Goal: Contribute content: Contribute content

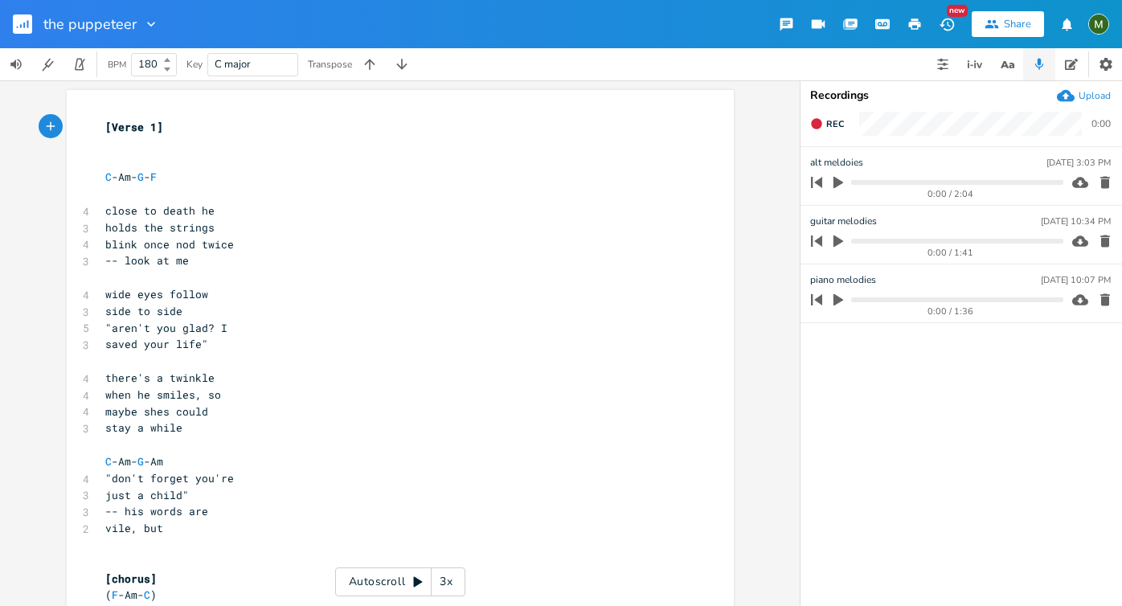
click at [15, 26] on rect "button" at bounding box center [22, 23] width 19 height 19
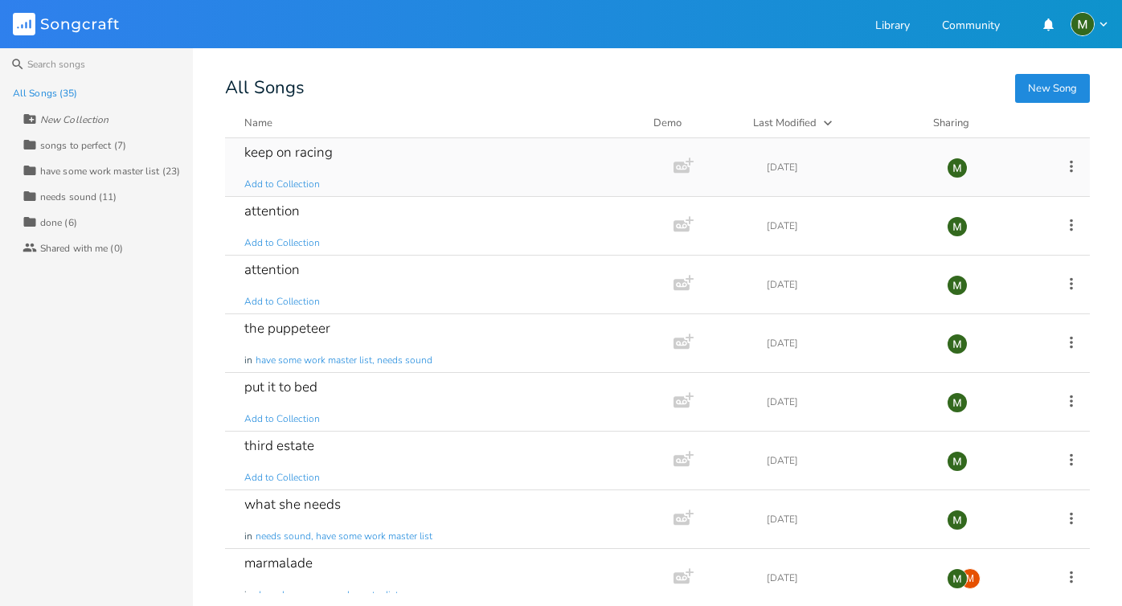
click at [280, 152] on div "keep on racing" at bounding box center [288, 152] width 88 height 14
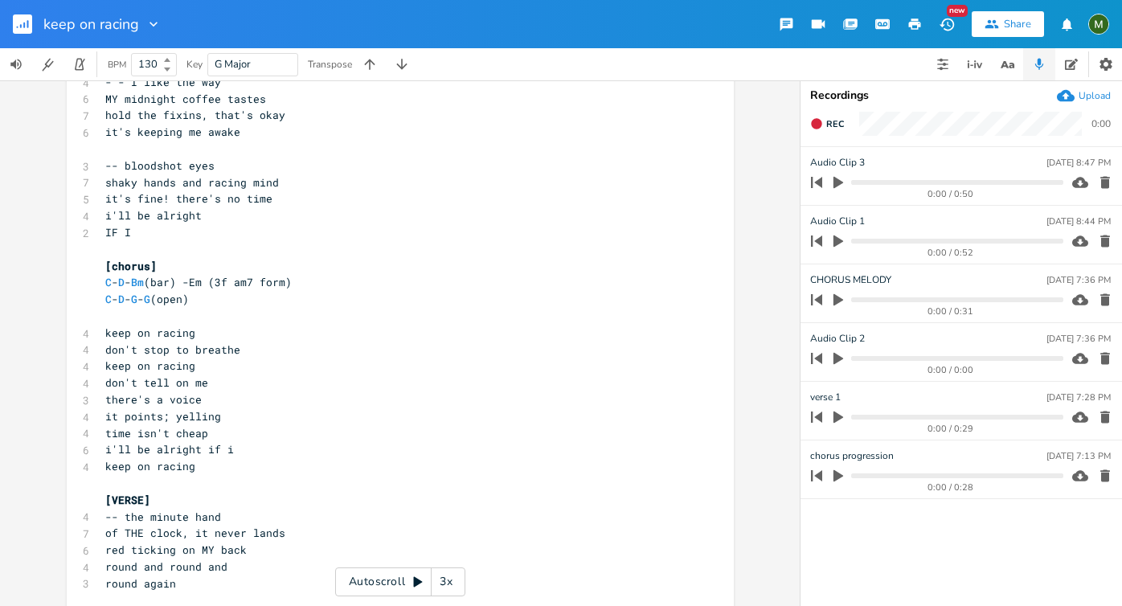
scroll to position [158, 0]
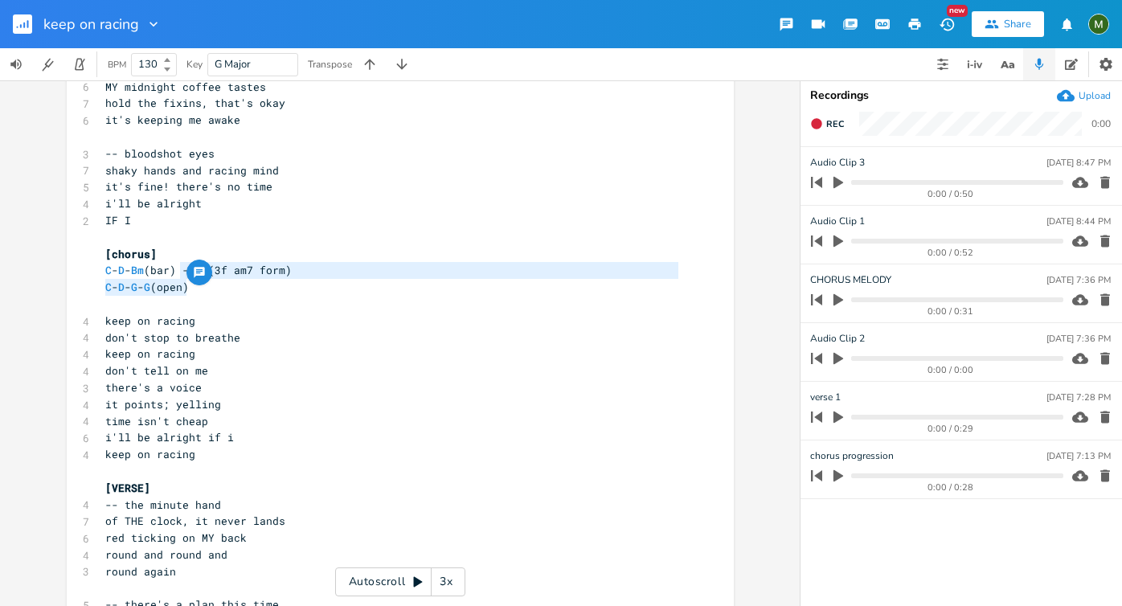
type textarea "-Em (3f am7 form)"
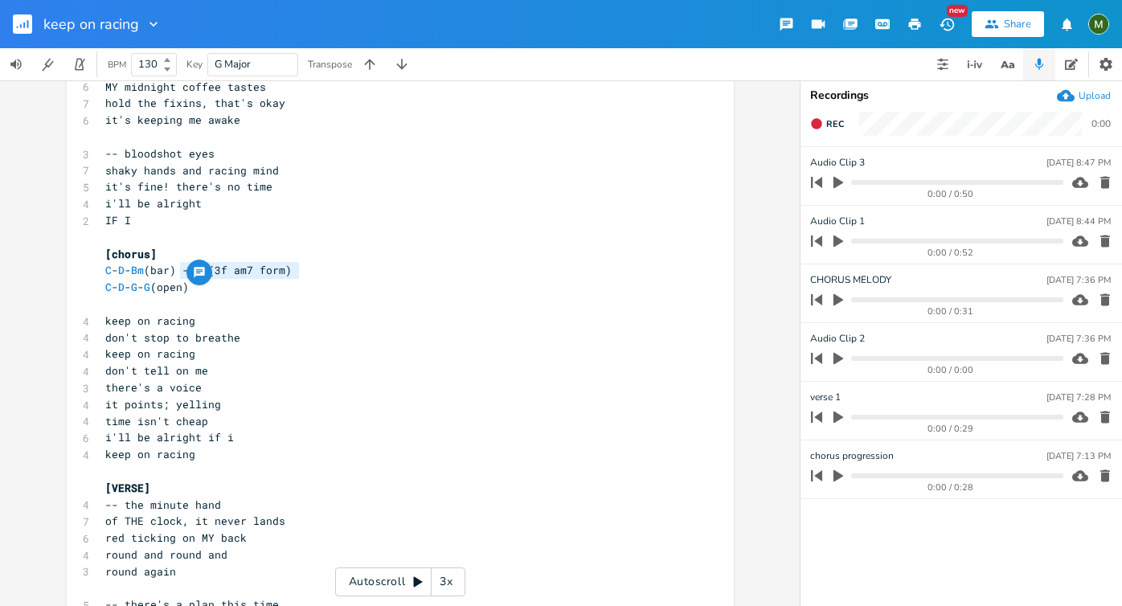
drag, startPoint x: 178, startPoint y: 272, endPoint x: 293, endPoint y: 276, distance: 114.2
click at [292, 276] on span "C - D - Bm (bar) -Em (3f am7 form)" at bounding box center [198, 270] width 186 height 14
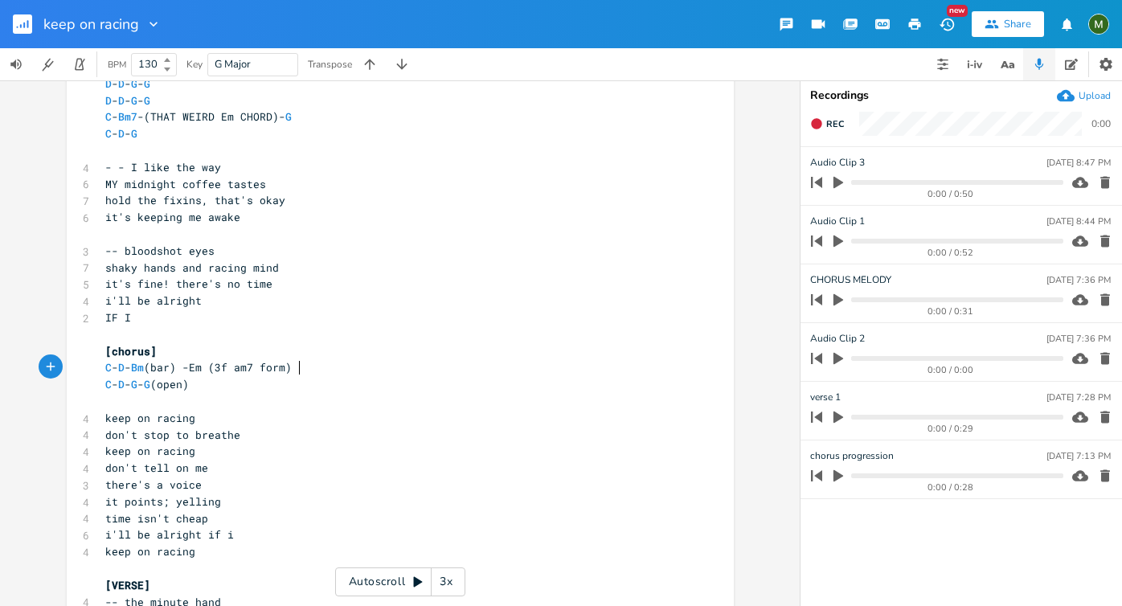
scroll to position [0, 0]
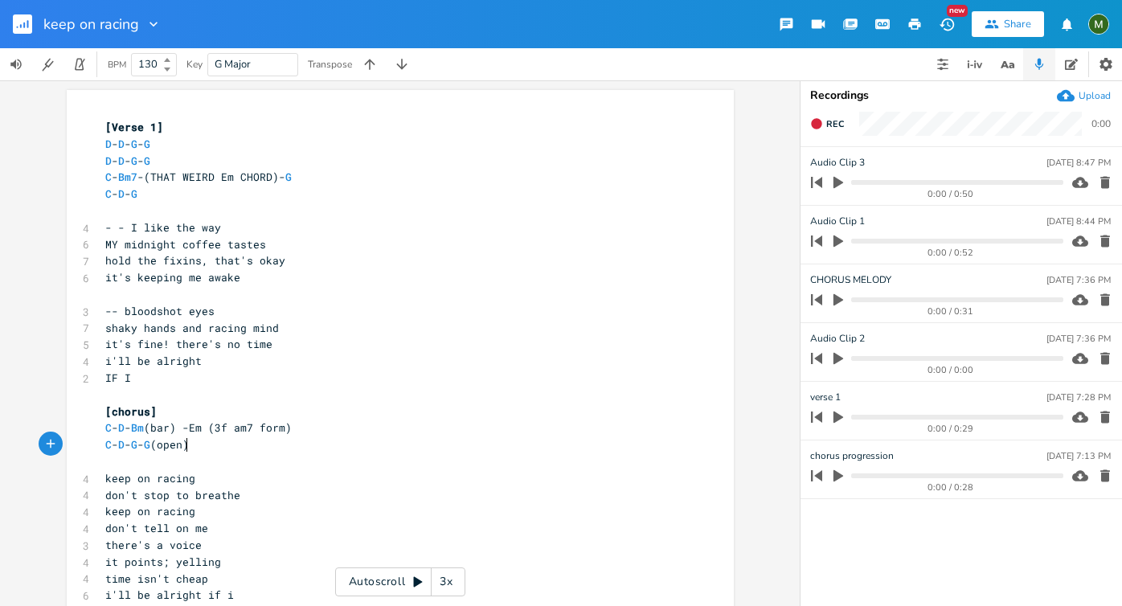
click at [215, 449] on pre "C - D - G - G (open)" at bounding box center [392, 444] width 580 height 17
click at [129, 227] on span "- - I like the way" at bounding box center [163, 227] width 116 height 14
type textarea "she"
click at [173, 230] on span "- - she like the way" at bounding box center [169, 227] width 129 height 14
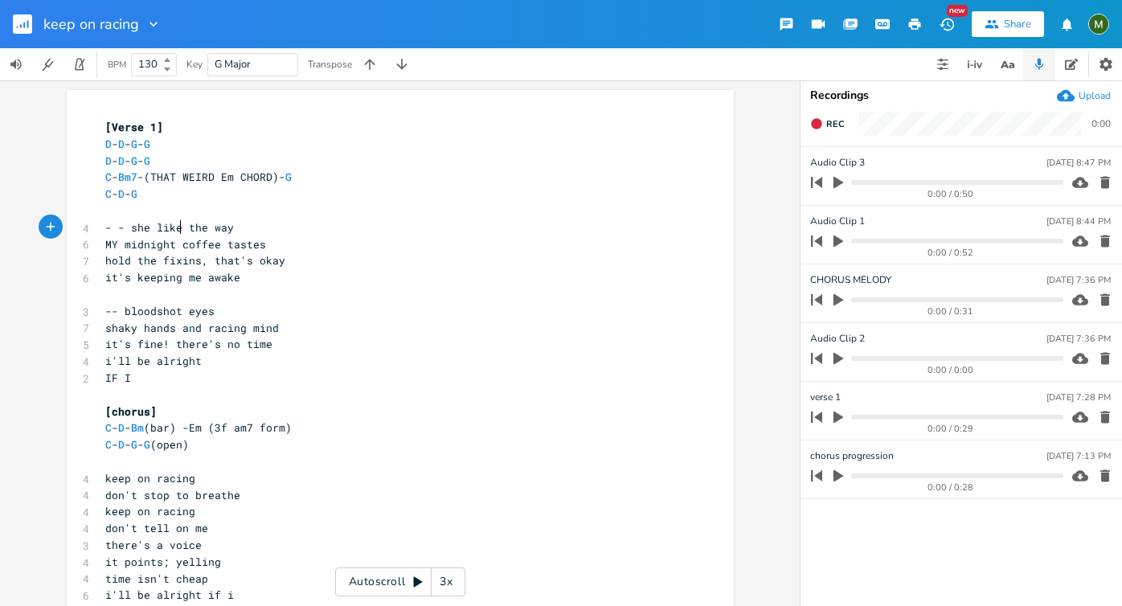
type textarea "s"
click at [108, 246] on span "MY midnight coffee tastes" at bounding box center [185, 244] width 161 height 14
type textarea "her"
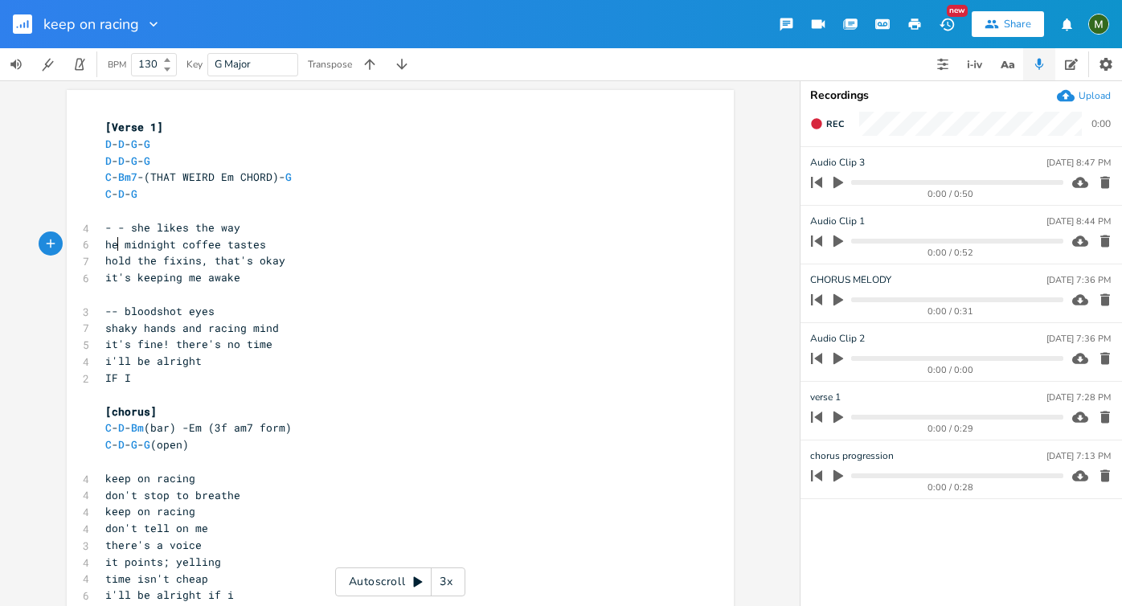
scroll to position [0, 14]
click at [190, 280] on span "it's keeping me awake" at bounding box center [172, 277] width 135 height 14
type textarea "her"
click at [284, 343] on pre "it's fine! there's no time" at bounding box center [392, 344] width 580 height 17
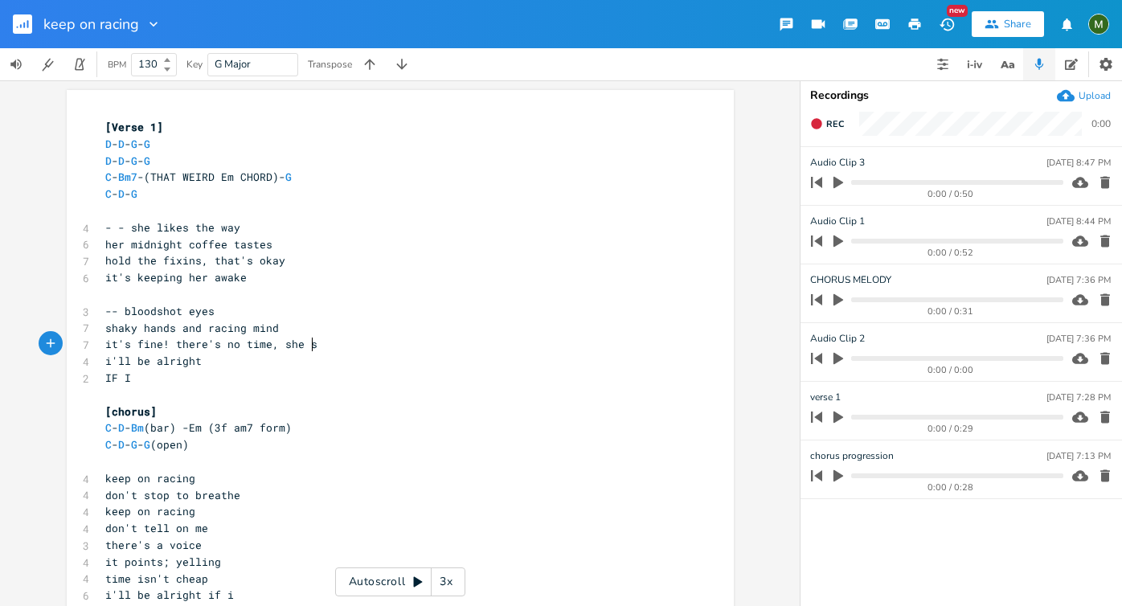
type textarea ", she says"
click at [162, 393] on pre "​" at bounding box center [392, 395] width 580 height 17
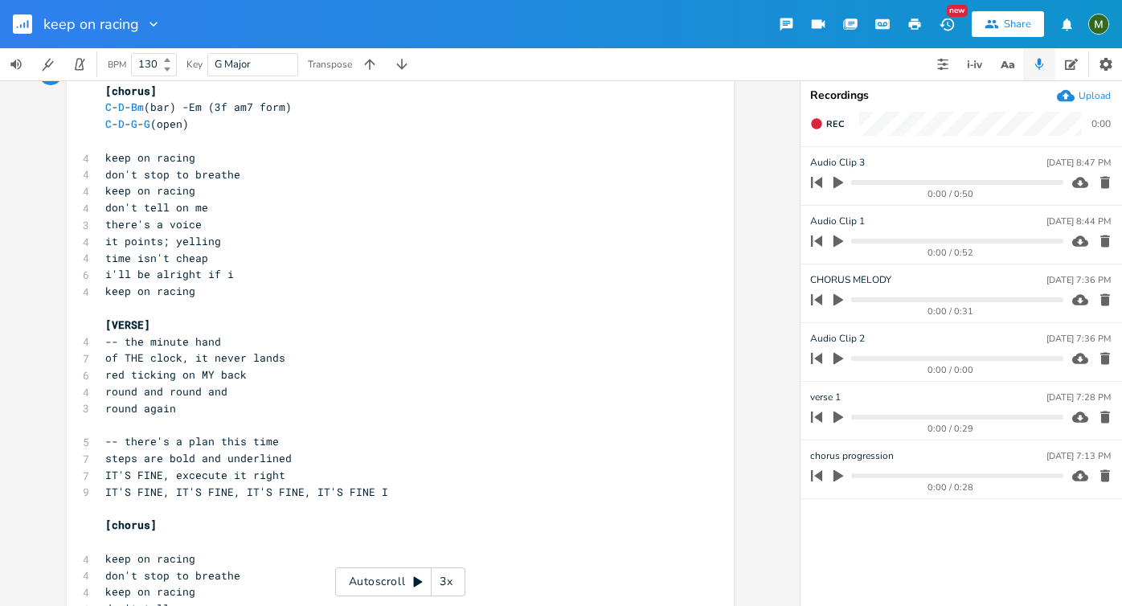
scroll to position [321, 0]
click at [201, 373] on span "red ticking on MY back" at bounding box center [175, 373] width 141 height 14
type textarea "her"
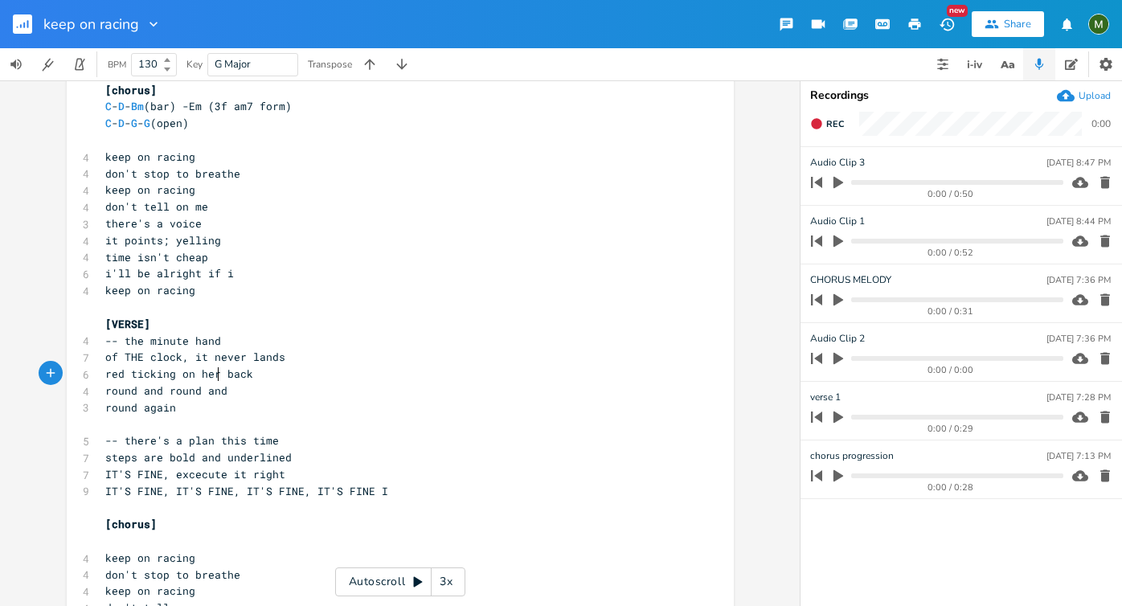
click at [377, 490] on pre "IT'S FINE, IT'S FINE, IT'S FINE, IT'S FINE I" at bounding box center [392, 491] width 580 height 17
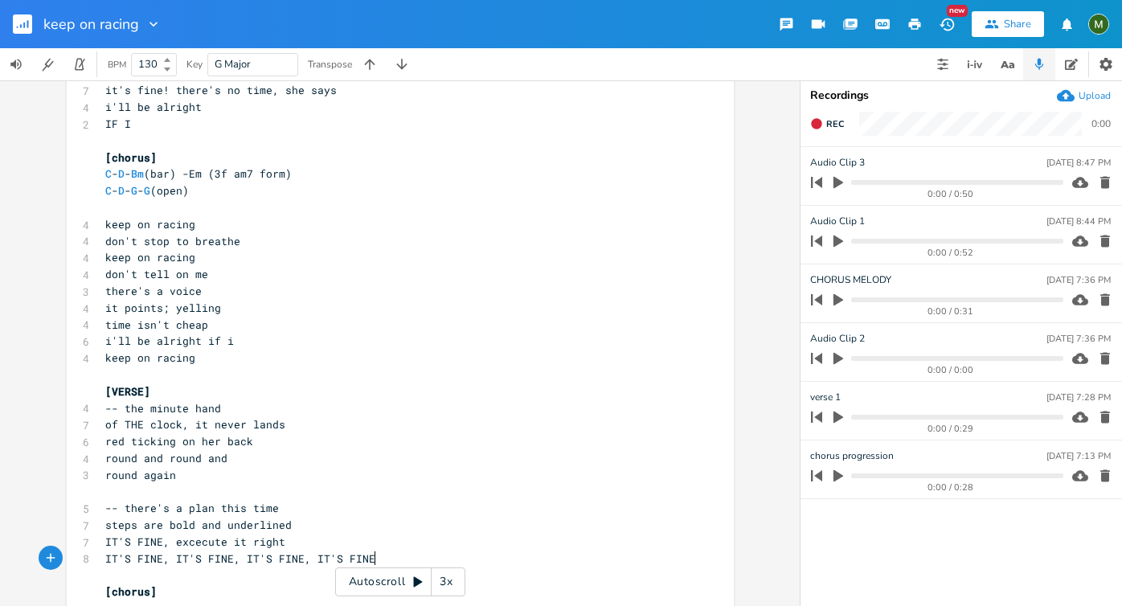
scroll to position [0, 0]
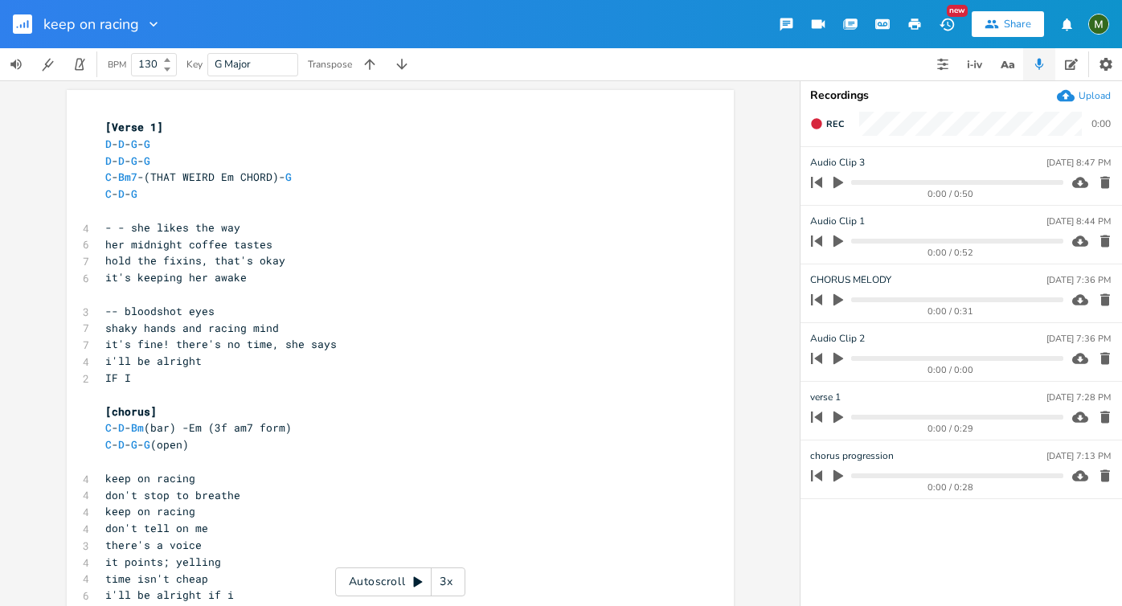
click at [143, 228] on span "- - she likes the way" at bounding box center [172, 227] width 135 height 14
type textarea "i"
click at [169, 228] on span "- - i likes the way" at bounding box center [166, 227] width 122 height 14
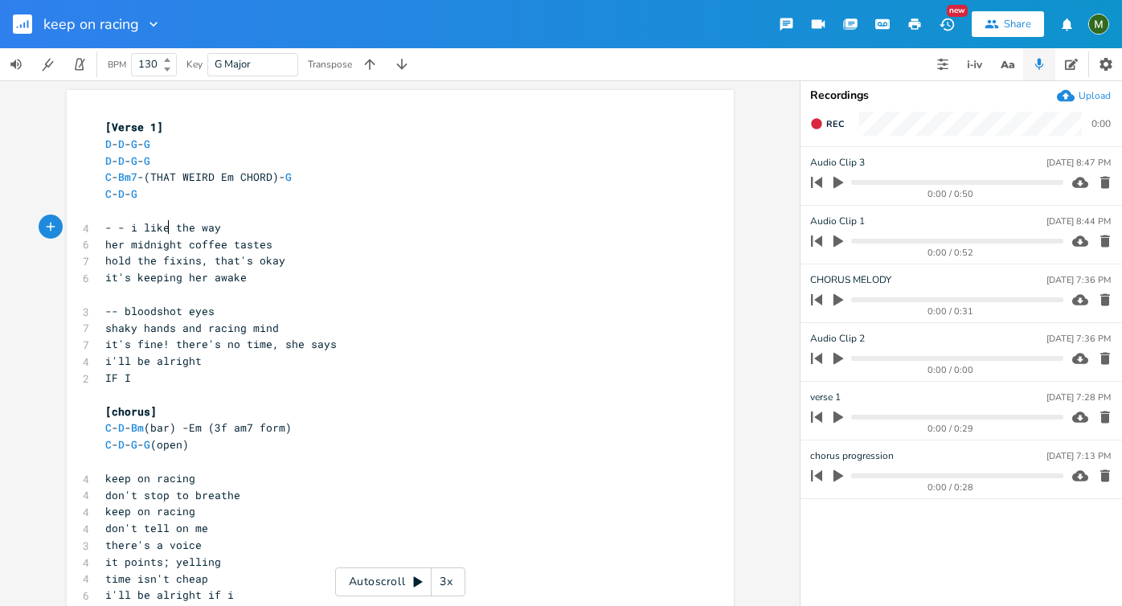
click at [113, 245] on span "her midnight coffee tastes" at bounding box center [188, 244] width 167 height 14
type textarea "my"
click at [190, 279] on span "it's keeping her awake" at bounding box center [175, 277] width 141 height 14
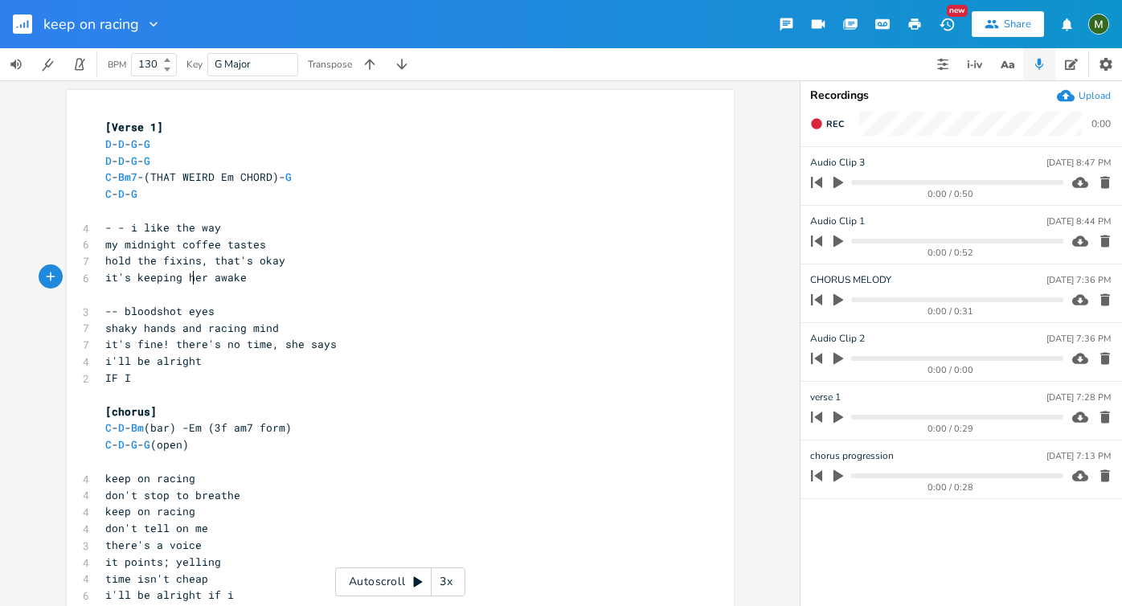
click at [190, 279] on span "it's keeping her awake" at bounding box center [175, 277] width 141 height 14
type textarea "me"
click at [205, 338] on span "it's fine! there's no time, she says" at bounding box center [220, 344] width 231 height 14
type textarea "she says"
drag, startPoint x: 329, startPoint y: 342, endPoint x: 276, endPoint y: 342, distance: 53.8
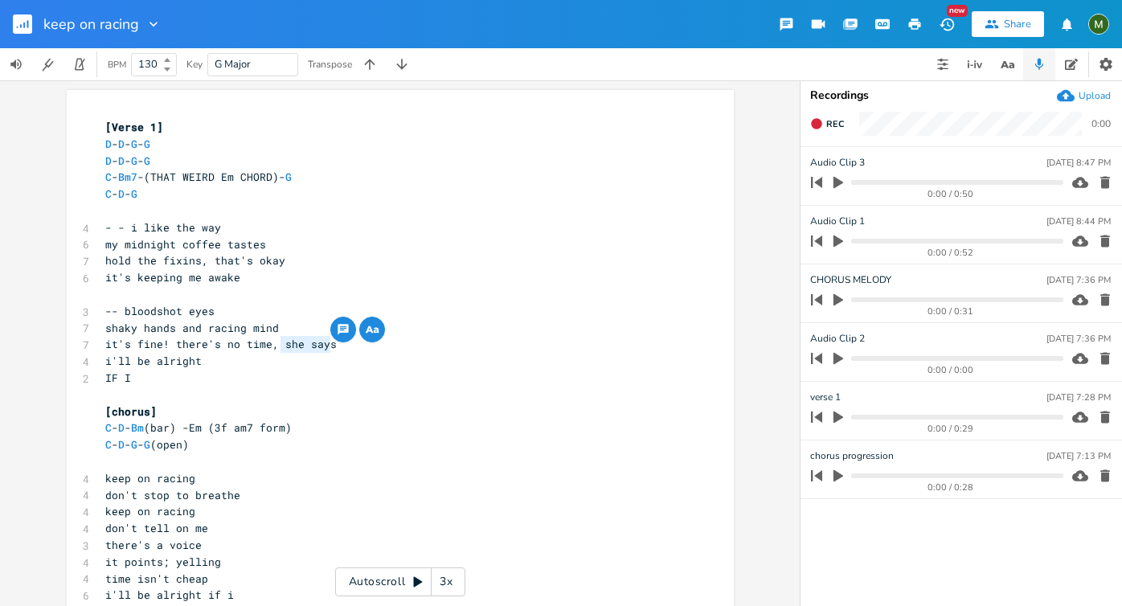
click at [276, 342] on pre "it's fine! there's no time, she says" at bounding box center [392, 344] width 580 height 17
click at [229, 307] on pre "-- bloodshot eyes" at bounding box center [392, 311] width 580 height 17
click at [215, 296] on pre "​" at bounding box center [392, 294] width 580 height 17
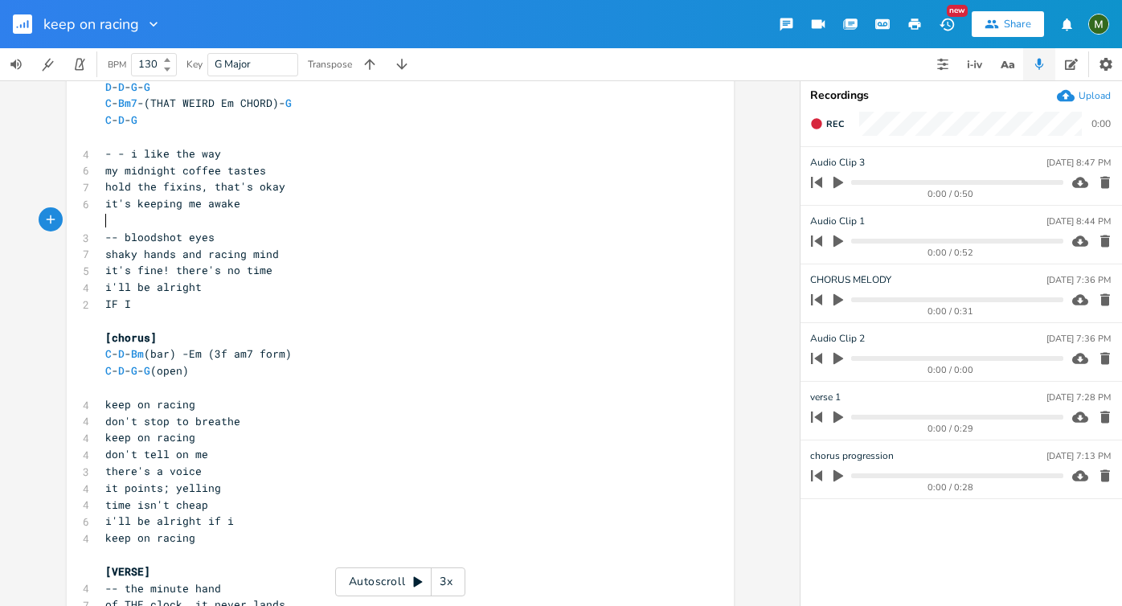
scroll to position [80, 0]
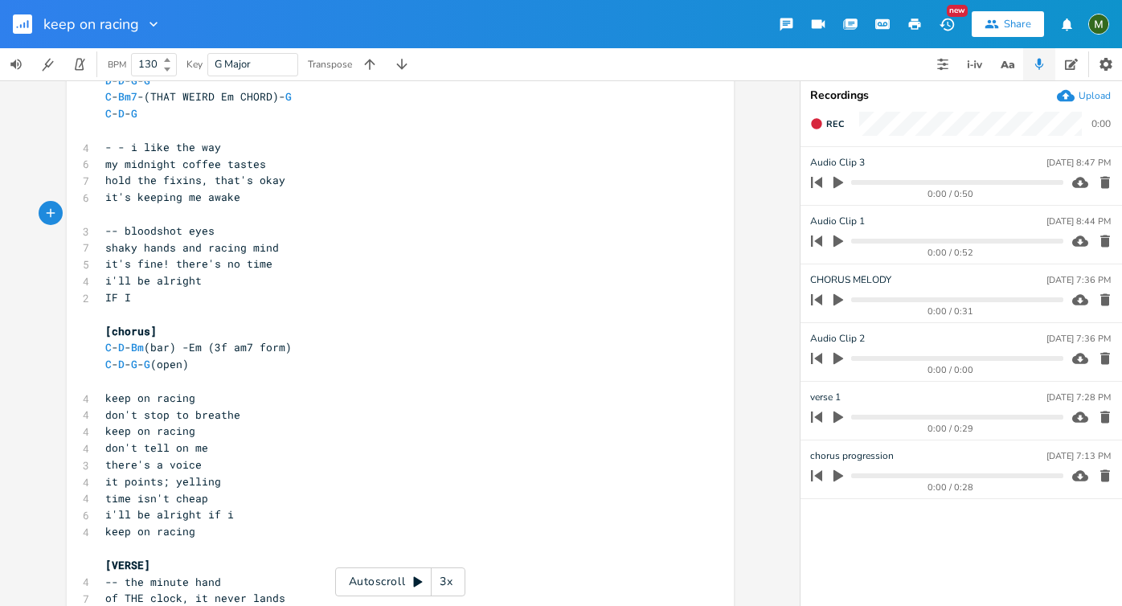
click at [184, 496] on span "time isn't cheap" at bounding box center [156, 498] width 103 height 14
type textarea "cheap"
click at [184, 496] on span "time isn't cheap" at bounding box center [156, 498] width 103 height 14
type textarea "w"
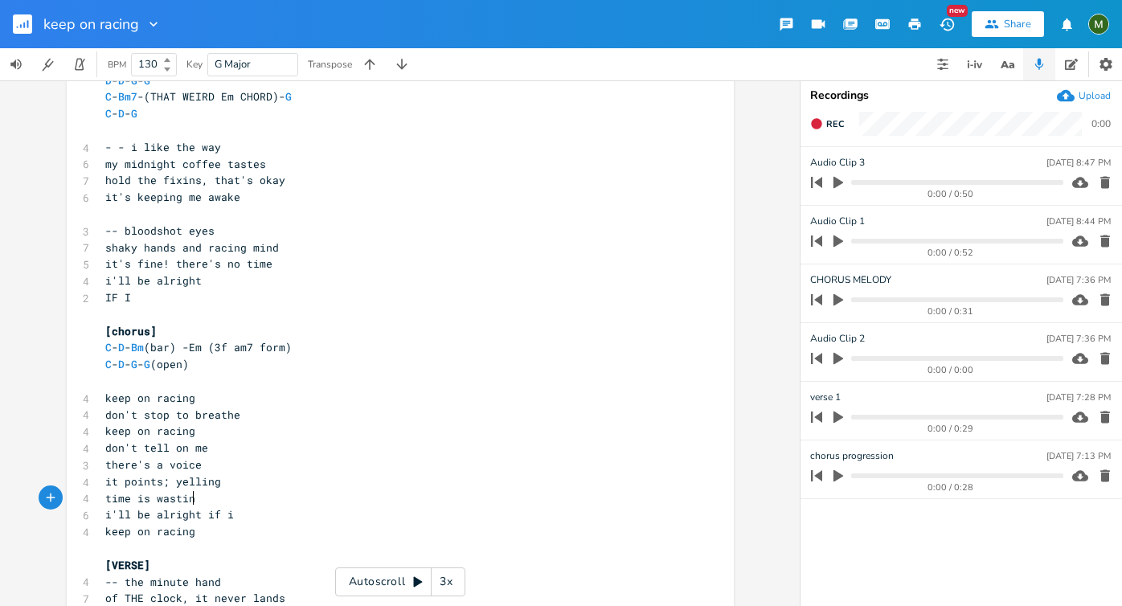
type textarea "wasting"
click at [140, 391] on span "keep on racing" at bounding box center [150, 398] width 90 height 14
click at [218, 362] on pre "C - D - G - G (open)" at bounding box center [392, 364] width 580 height 17
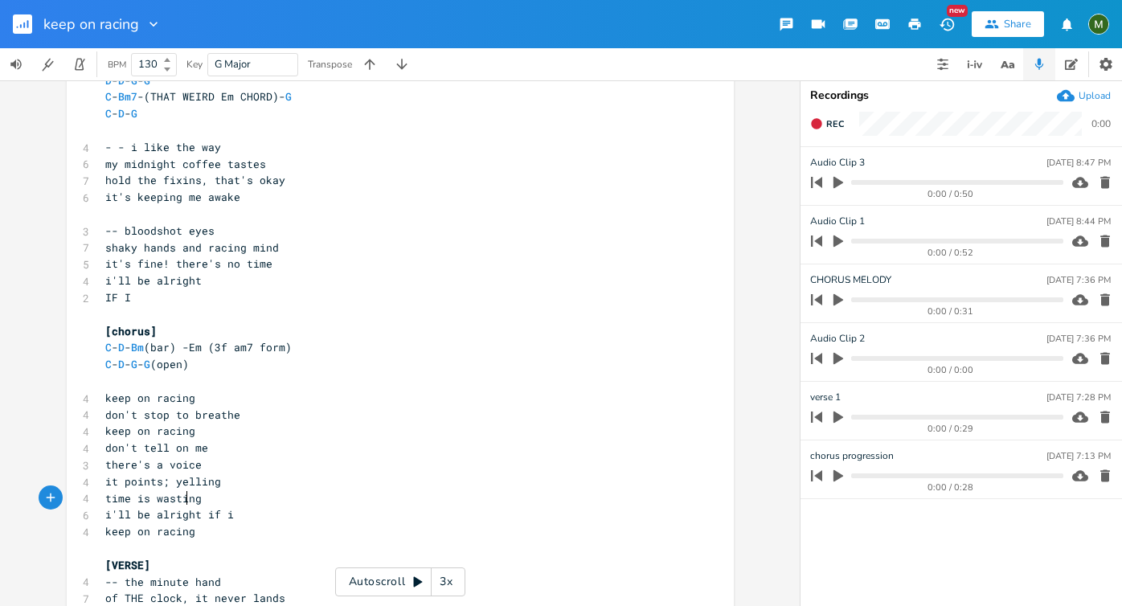
click at [183, 499] on span "time is wasting" at bounding box center [153, 498] width 96 height 14
click at [182, 530] on span "keep on racing" at bounding box center [150, 531] width 90 height 14
click at [182, 493] on span "time is wasting" at bounding box center [153, 498] width 96 height 14
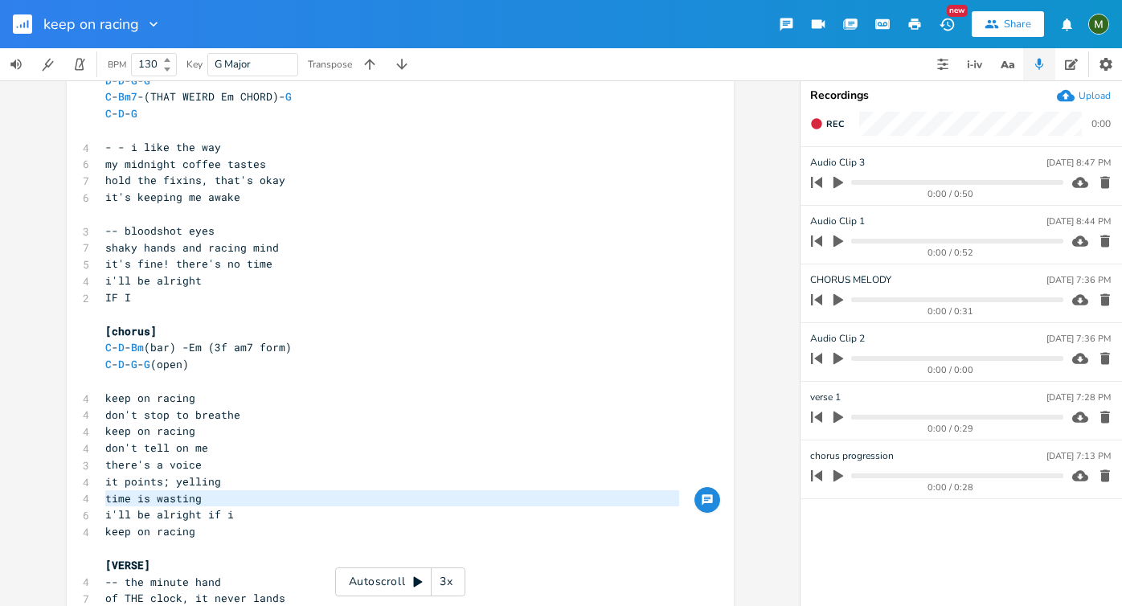
type textarea "time is wasting"
click at [182, 493] on span "time is wasting" at bounding box center [153, 498] width 96 height 14
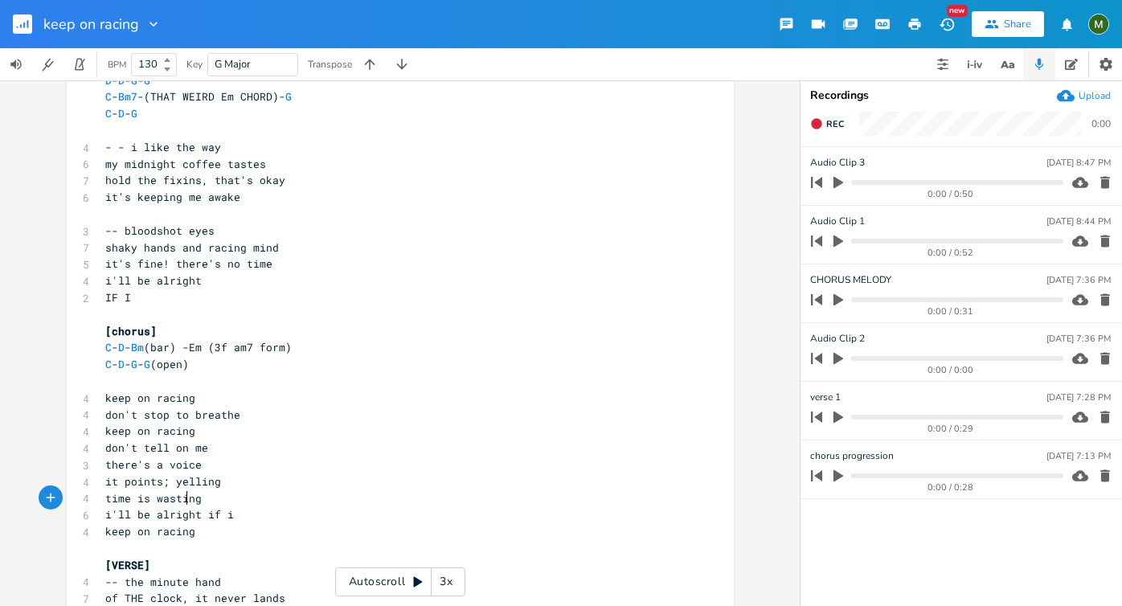
click at [182, 493] on span "time is wasting" at bounding box center [153, 498] width 96 height 14
type textarea "wasting"
click at [182, 493] on span "time is wasting" at bounding box center [153, 498] width 96 height 14
type textarea "ai"
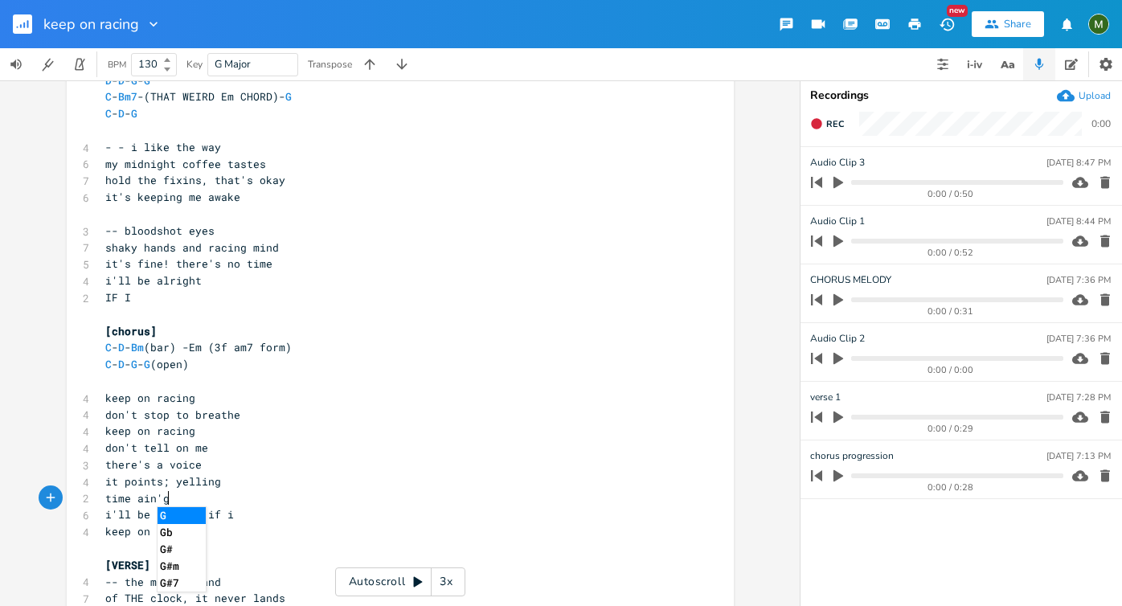
type textarea "ain'g"
type textarea "t cheap"
click at [164, 554] on pre "​" at bounding box center [392, 548] width 580 height 17
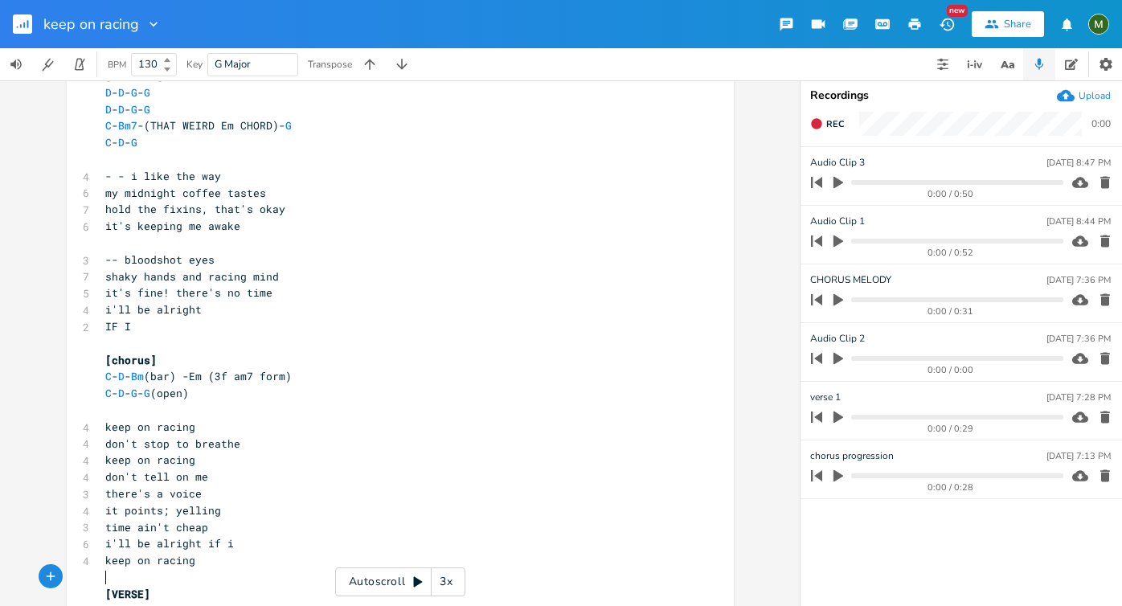
scroll to position [64, 0]
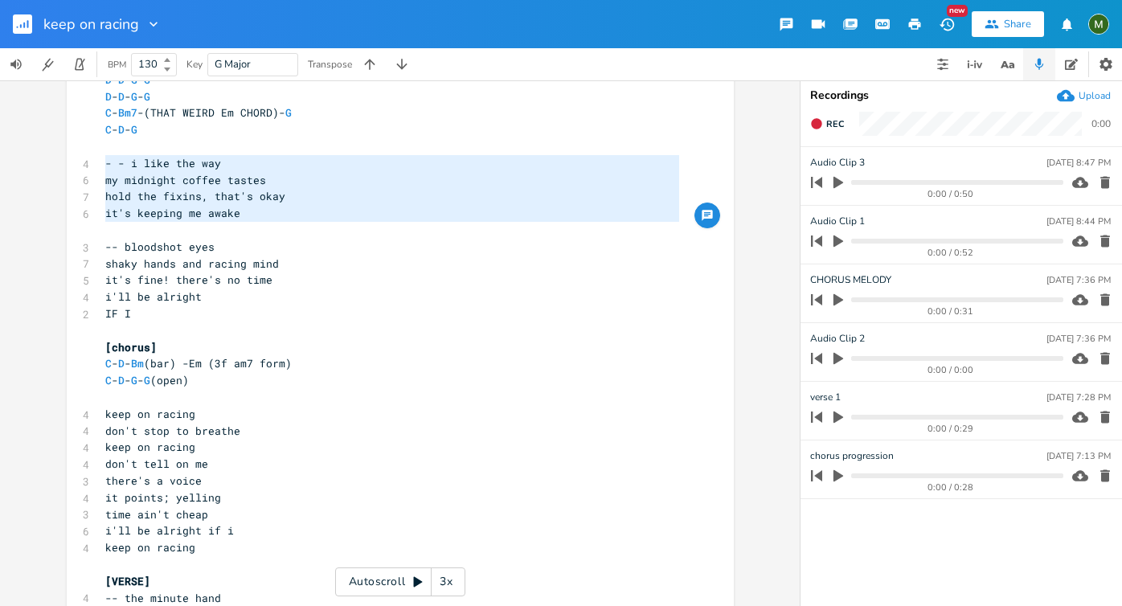
type textarea "- - i like the way my midnight coffee tastes hold the fixins, that's okay it's …"
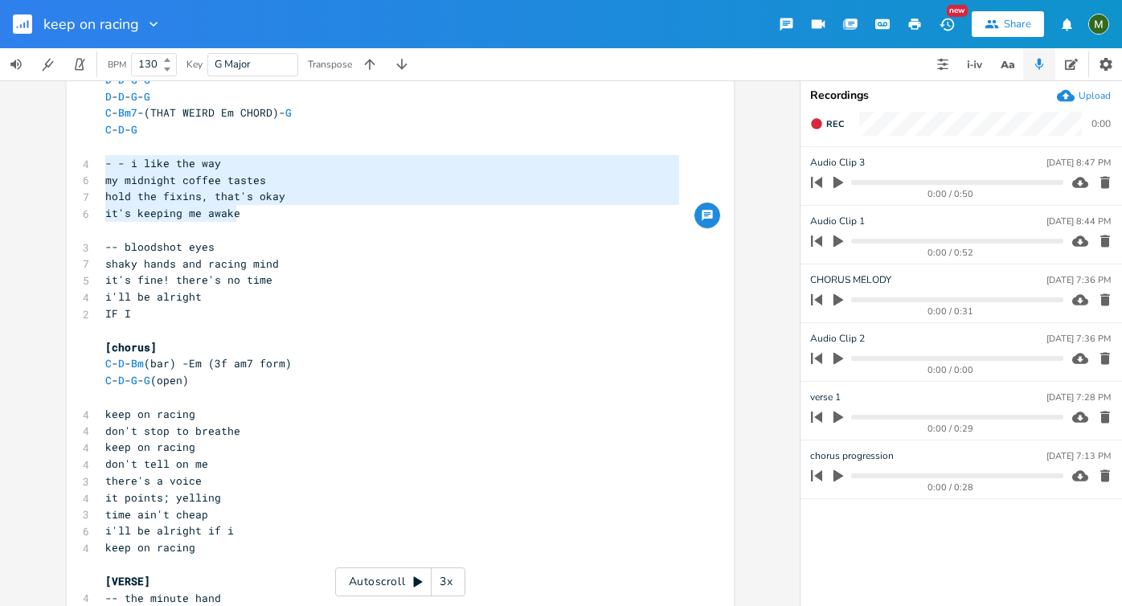
drag, startPoint x: 101, startPoint y: 162, endPoint x: 247, endPoint y: 215, distance: 154.8
click at [135, 316] on pre "IF I" at bounding box center [392, 313] width 580 height 17
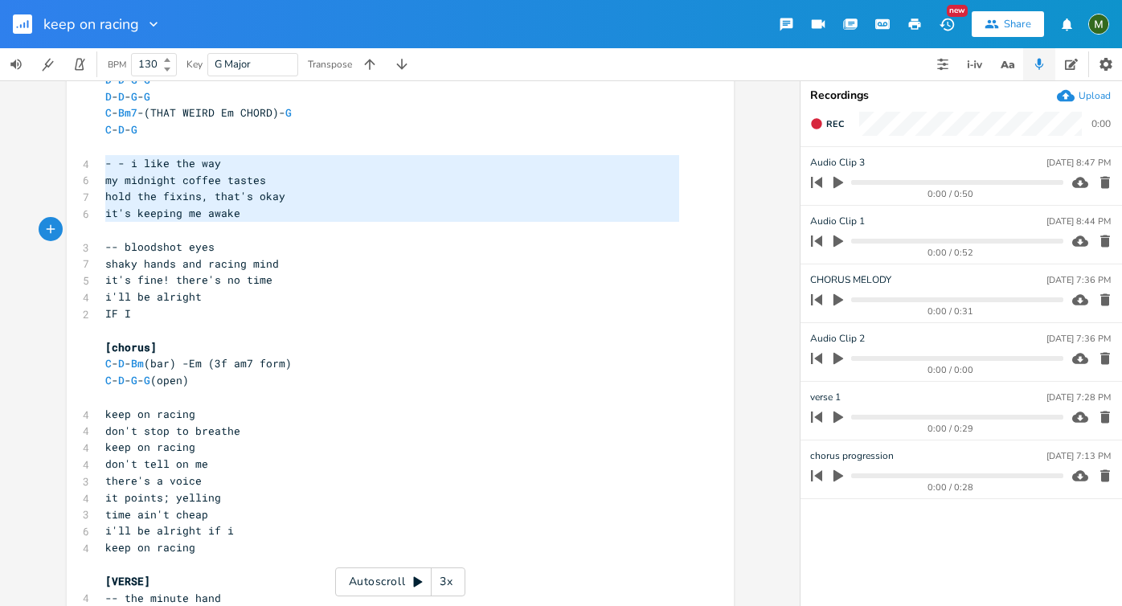
drag, startPoint x: 100, startPoint y: 166, endPoint x: 247, endPoint y: 222, distance: 157.2
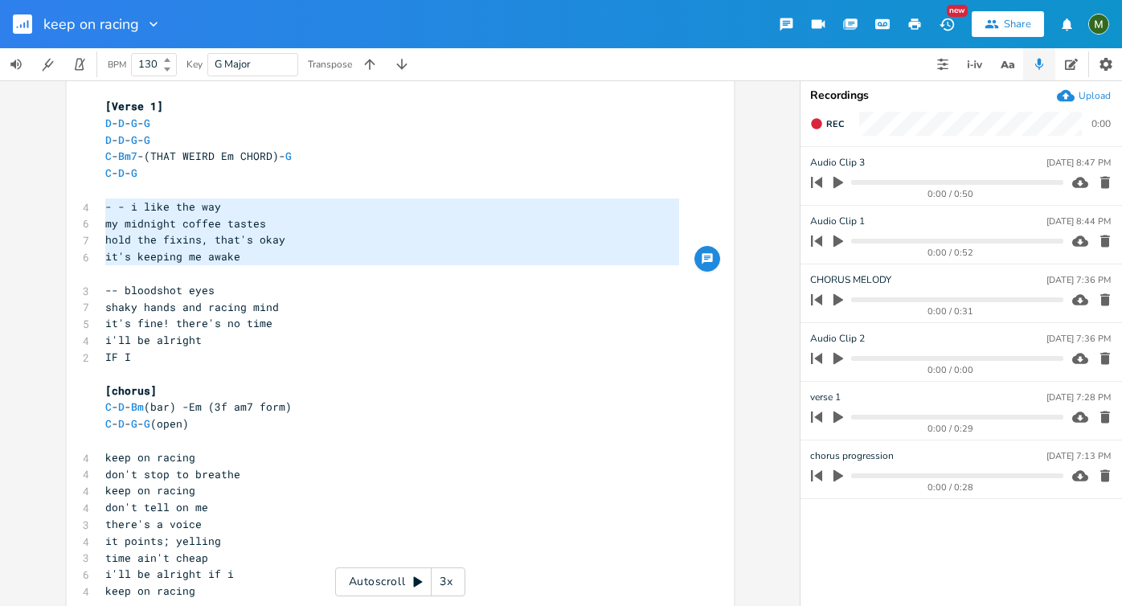
scroll to position [0, 0]
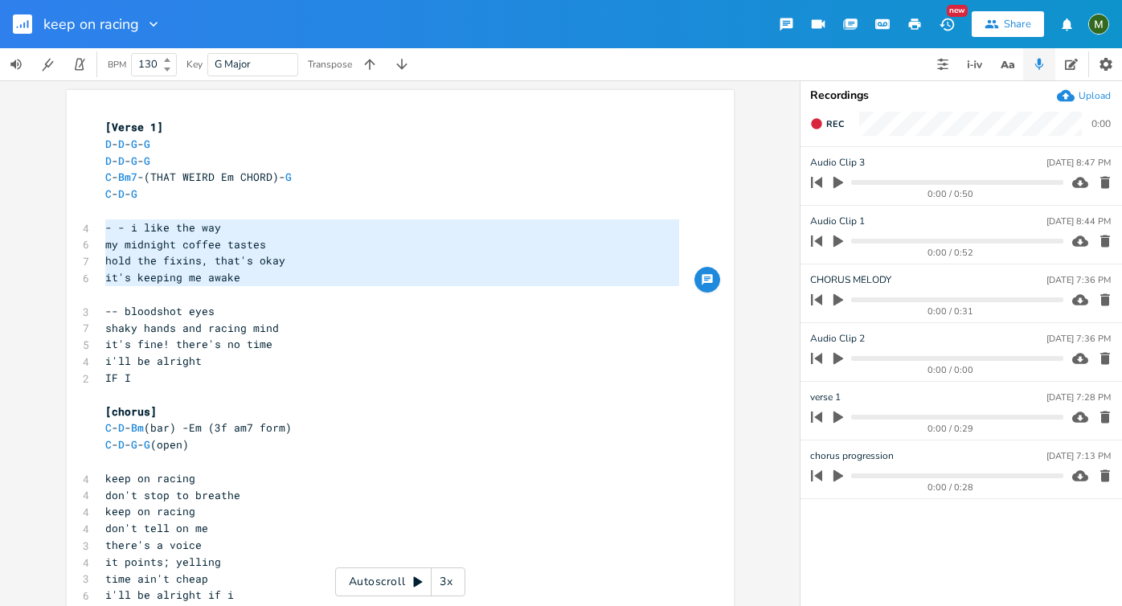
type textarea "- - i like the way my midnight coffee tastes hold the fixins, that's okay it's …"
click at [182, 243] on span "my midnight coffee tastes" at bounding box center [185, 244] width 161 height 14
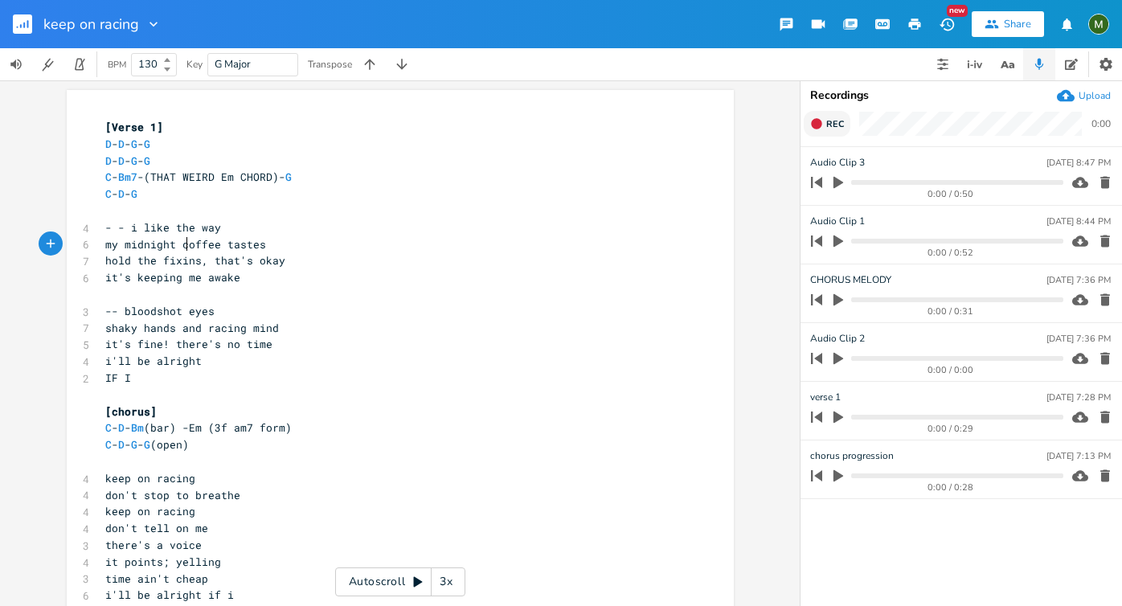
click at [827, 118] on span "Rec" at bounding box center [835, 124] width 18 height 12
click at [827, 118] on span "End" at bounding box center [835, 124] width 18 height 12
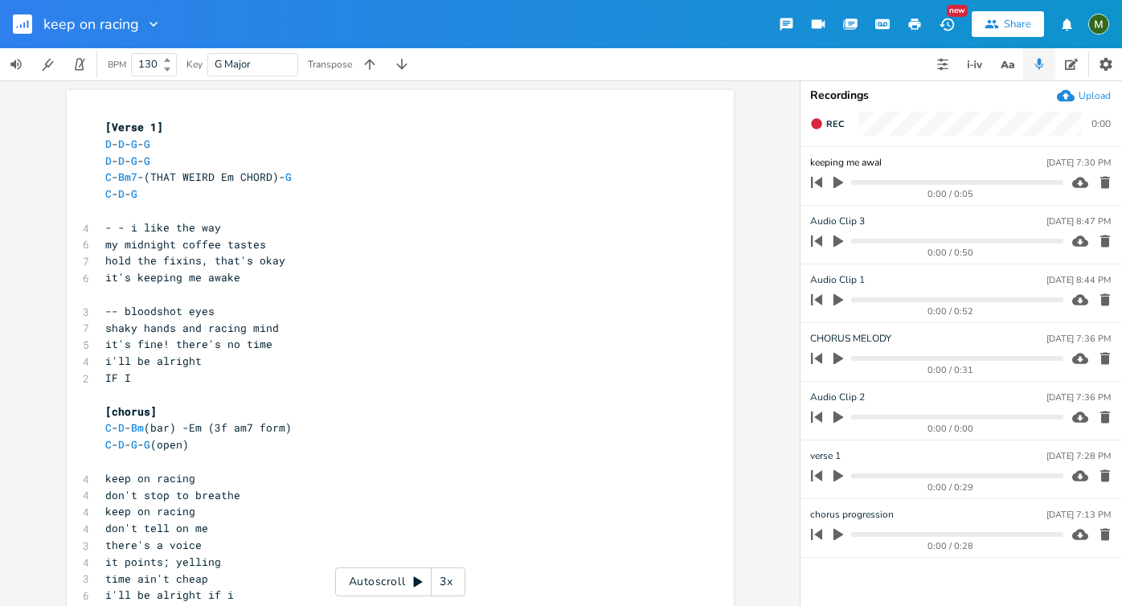
type input "keeping me awake"
click at [755, 264] on div "x [Verse 1] D - D - G - G D - D - G - G C - Bm7 -(THAT WEIRD Em CHORD)- G C - D…" at bounding box center [400, 343] width 800 height 526
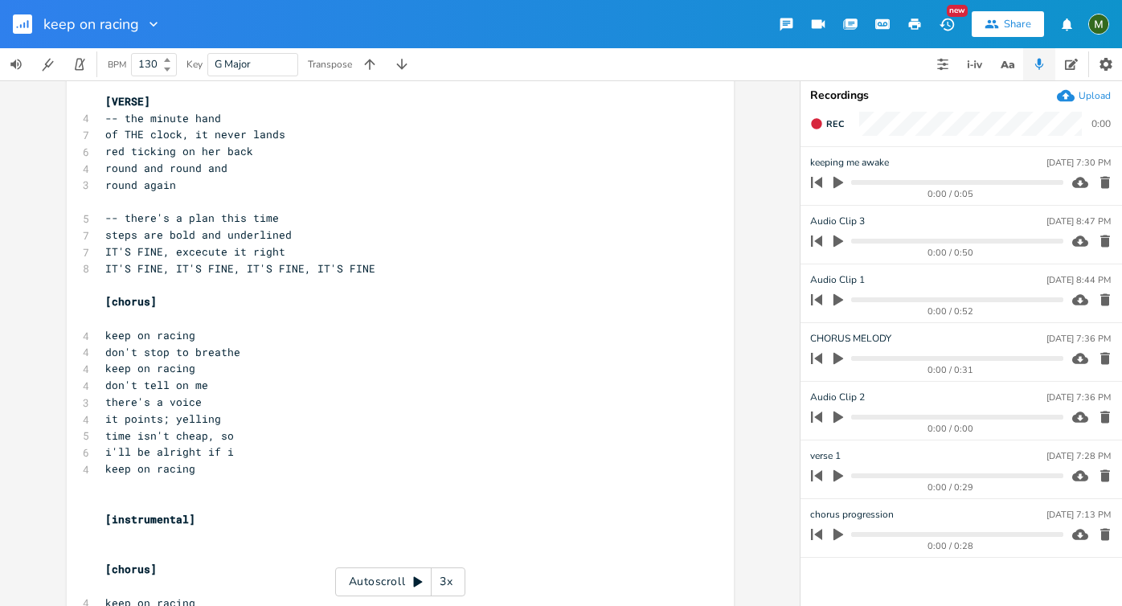
scroll to position [563, 0]
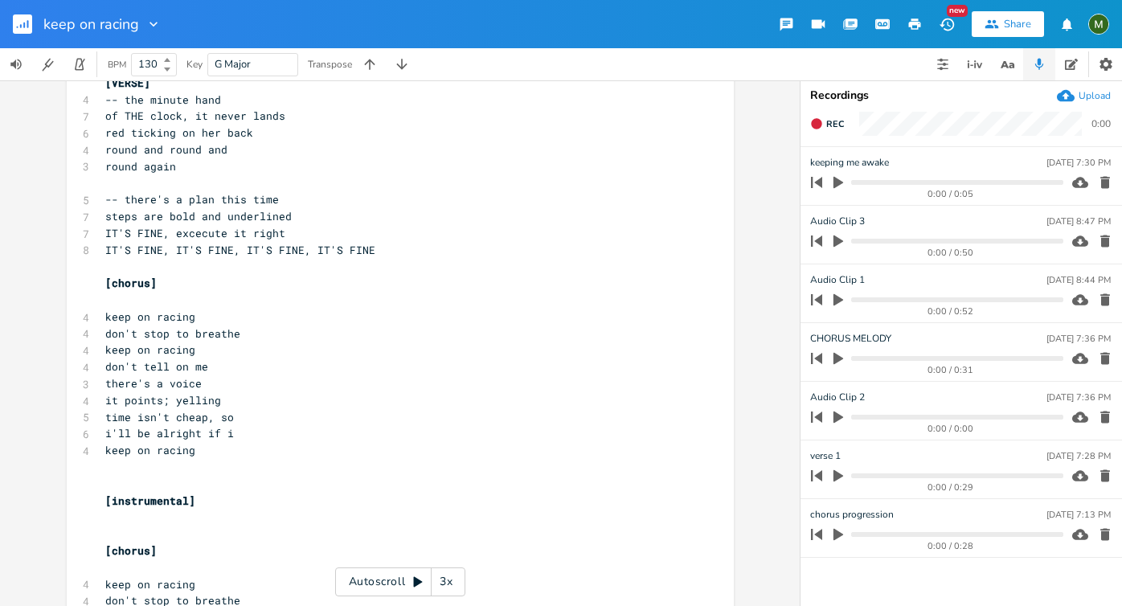
click at [226, 455] on pre "keep on racing" at bounding box center [392, 450] width 580 height 17
type textarea "x2"
click at [105, 468] on span "x2" at bounding box center [111, 467] width 13 height 14
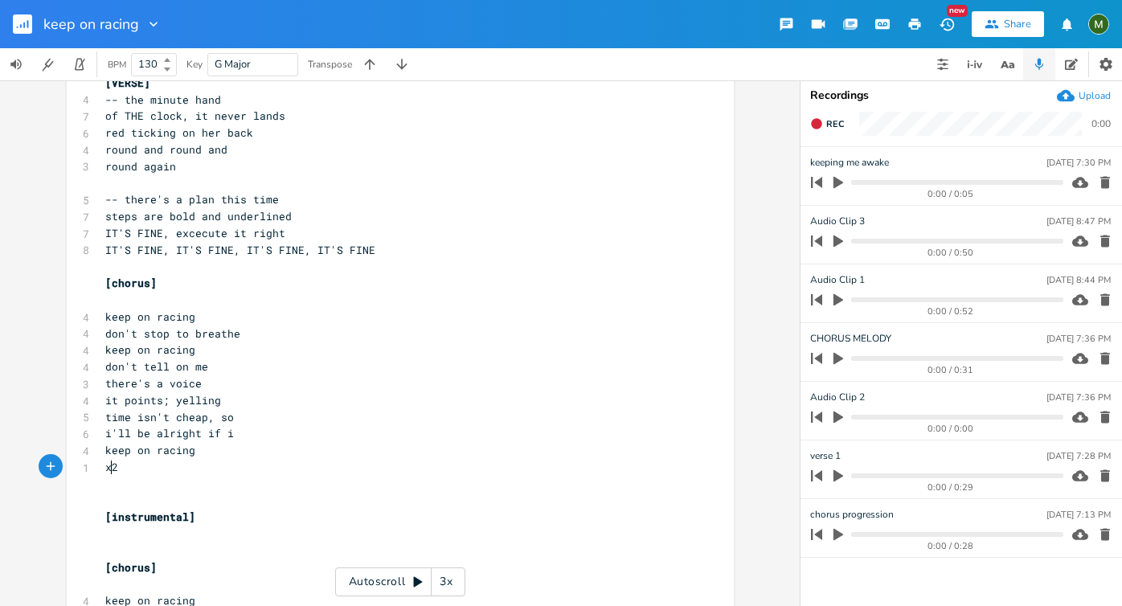
click at [105, 468] on span "x2" at bounding box center [111, 467] width 13 height 14
type textarea "x2"
click at [10, 483] on div "x2 x [Verse 1] D - D - G - G D - D - G - G C - Bm7 -(THAT WEIRD Em CHORD)- G C …" at bounding box center [400, 343] width 800 height 526
click at [313, 400] on pre "it points; yelling" at bounding box center [392, 400] width 580 height 17
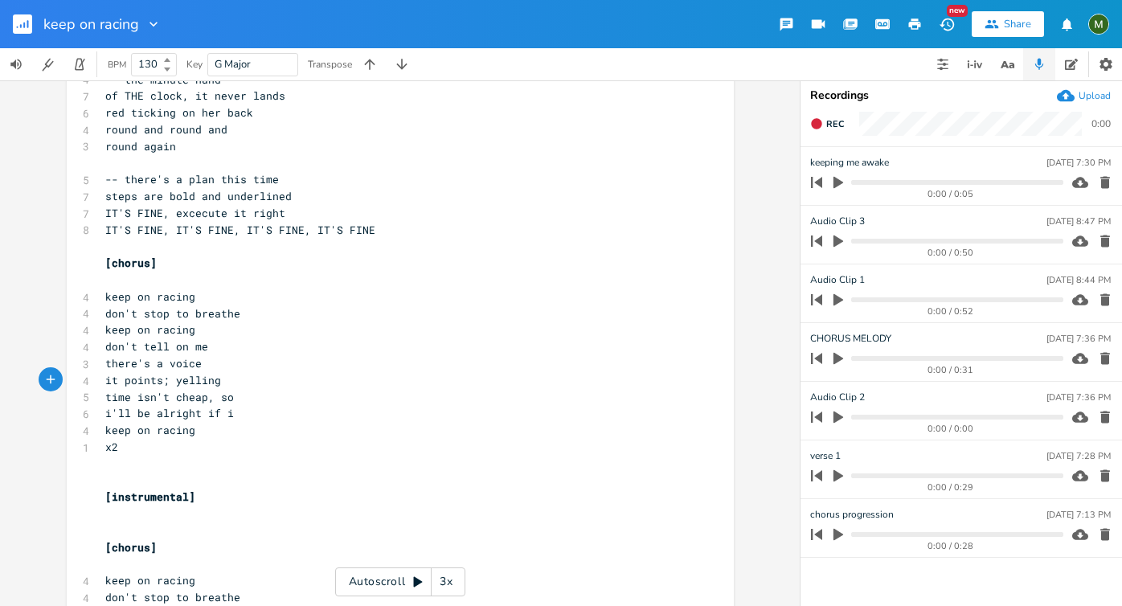
scroll to position [590, 0]
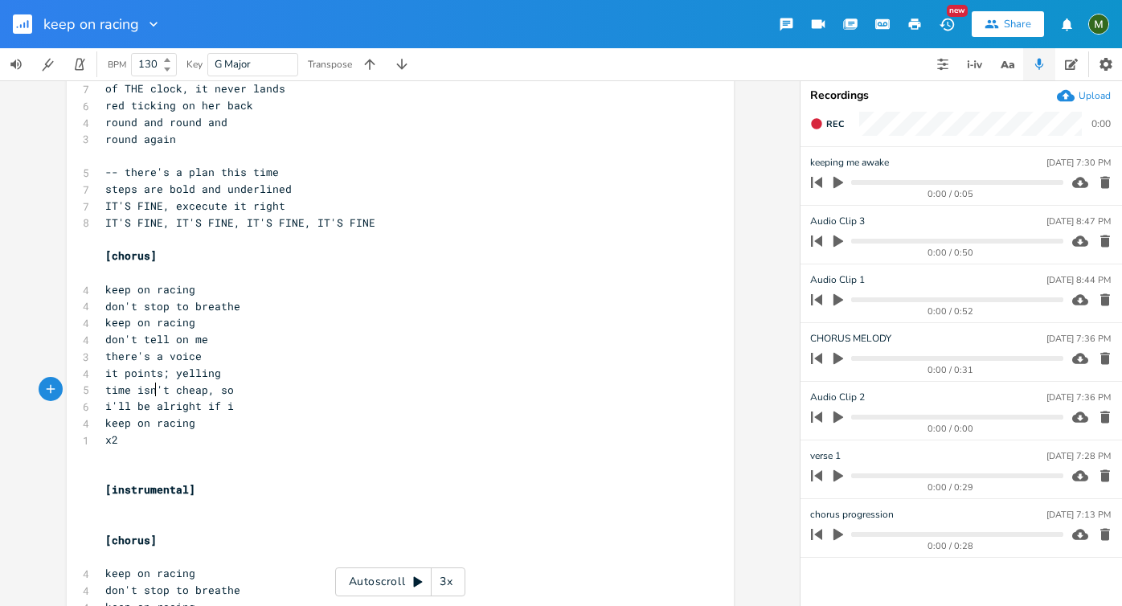
click at [149, 387] on span "time isn't cheap, so" at bounding box center [169, 390] width 129 height 14
type textarea "isn"
click at [149, 387] on span "time isn't cheap, so" at bounding box center [169, 390] width 129 height 14
click at [124, 445] on pre "x2" at bounding box center [392, 440] width 580 height 17
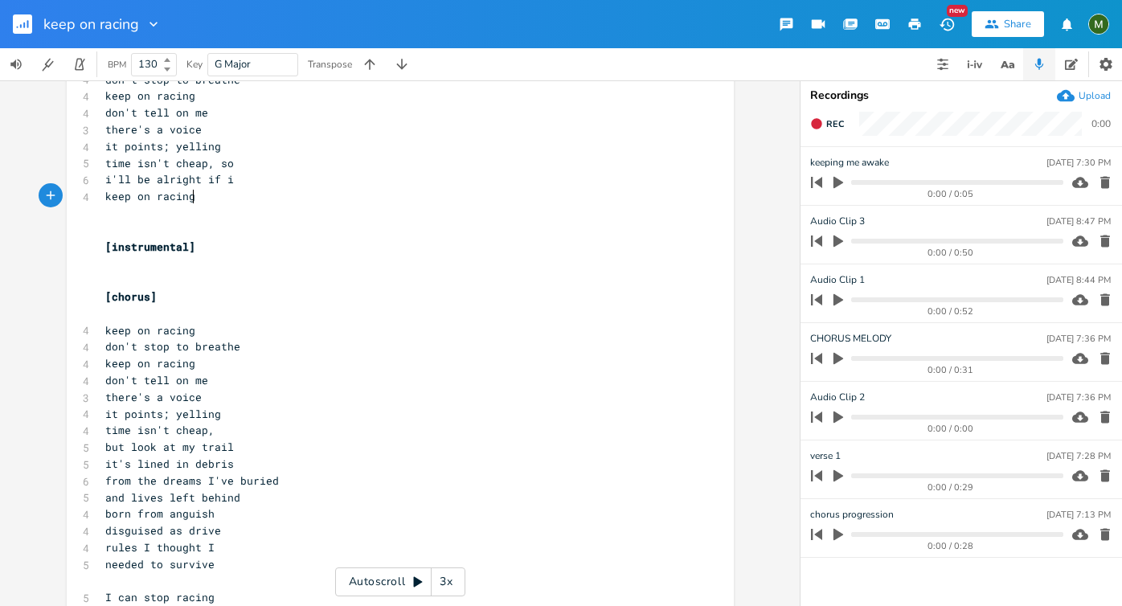
scroll to position [821, 0]
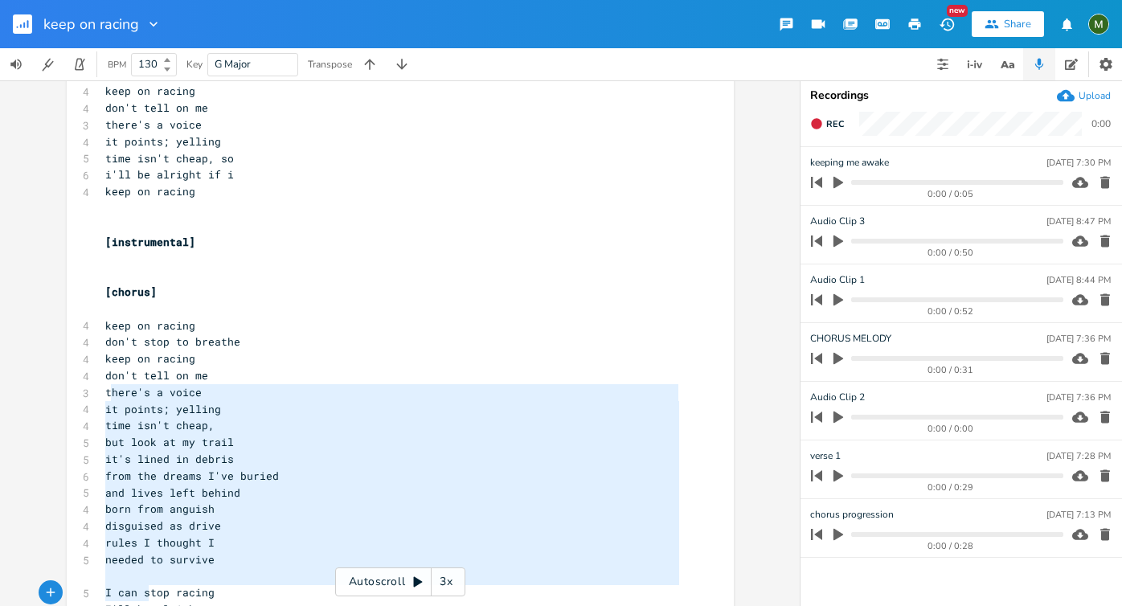
type textarea "here's a voice it points; yelling time isn't cheap, but look at my trail it's l…"
drag, startPoint x: 106, startPoint y: 399, endPoint x: 153, endPoint y: 591, distance: 196.9
click at [153, 591] on div "[Verse 1] D - D - G - G D - D - G - G C - Bm7 -(THAT WEIRD Em CHORD)- G C - D -…" at bounding box center [392, 8] width 580 height 1421
click at [198, 498] on span "and lives left behind" at bounding box center [172, 492] width 135 height 14
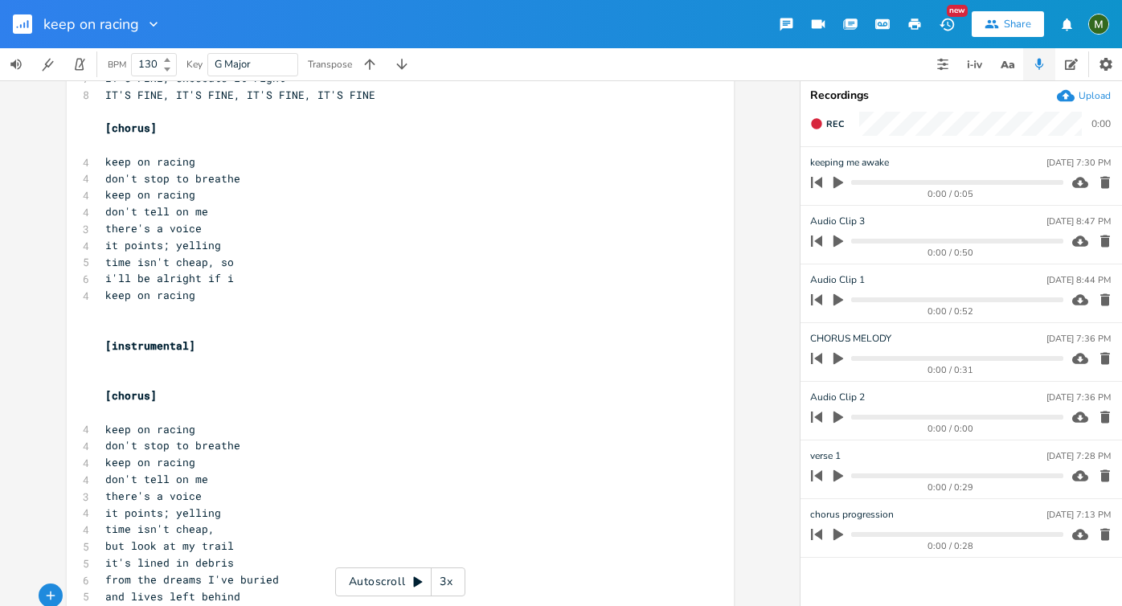
scroll to position [718, 0]
click at [189, 356] on pre "​" at bounding box center [392, 361] width 580 height 17
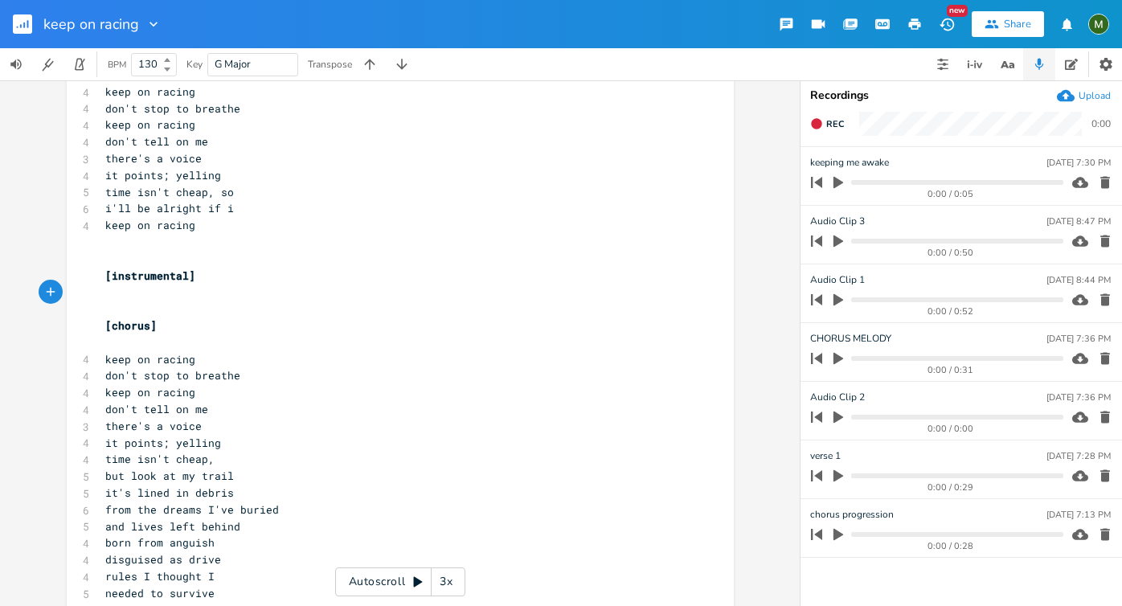
scroll to position [818, 0]
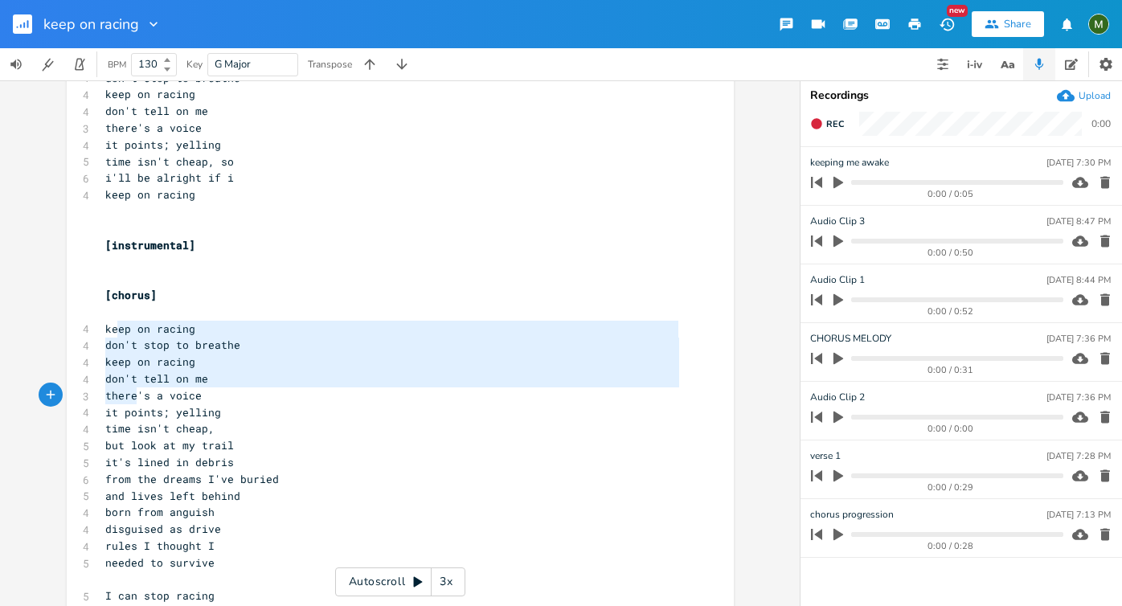
type textarea "ep on racing don't stop to breathe keep on racing don't tell on me there's a vo…"
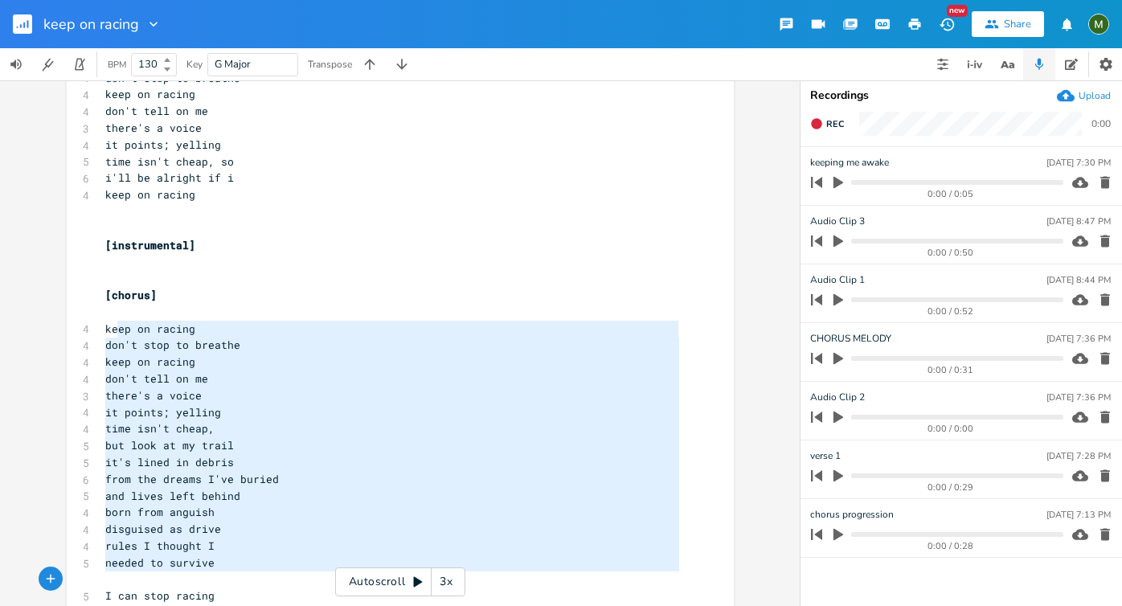
drag, startPoint x: 110, startPoint y: 326, endPoint x: 216, endPoint y: 579, distance: 274.5
click at [216, 579] on div "[Verse 1] D - D - G - G D - D - G - G C - Bm7 -(THAT WEIRD Em CHORD)- G C - D -…" at bounding box center [392, 11] width 580 height 1421
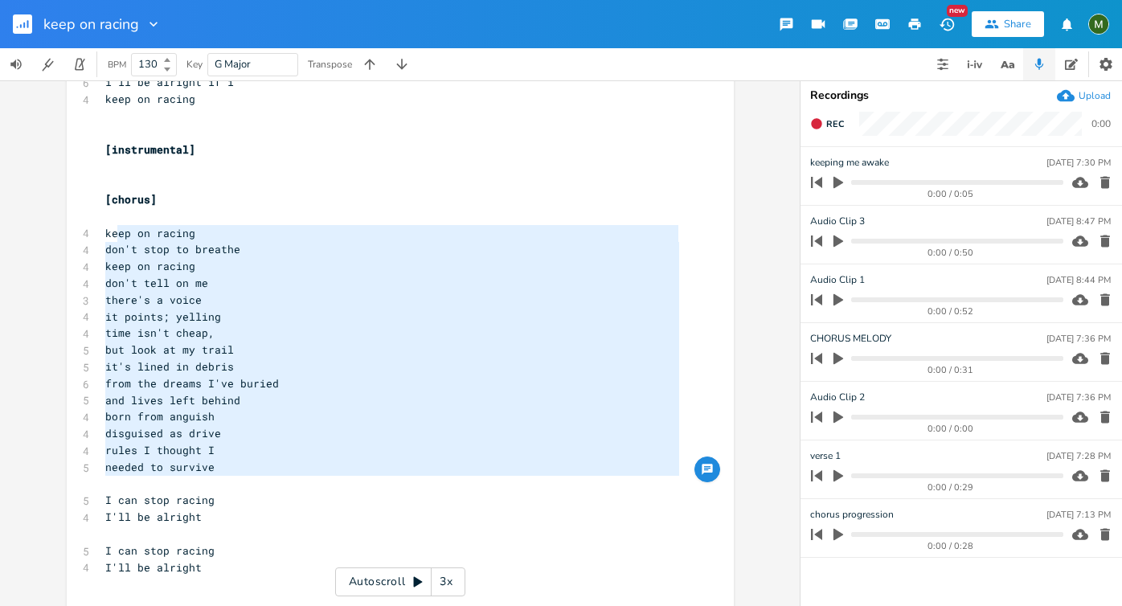
scroll to position [941, 0]
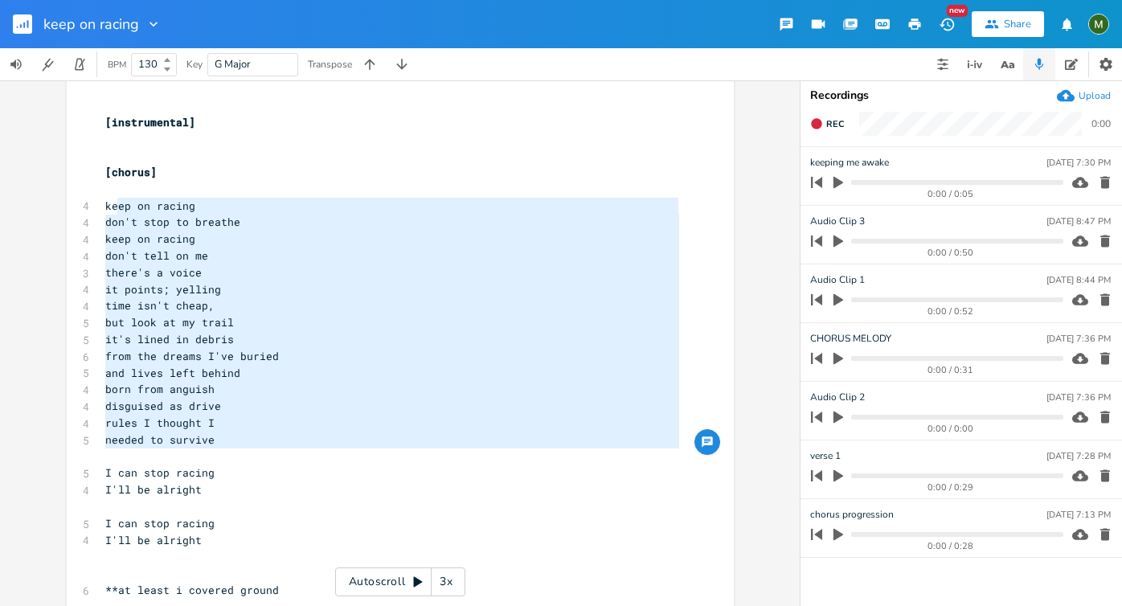
click at [148, 282] on span "it points; yelling" at bounding box center [163, 289] width 116 height 14
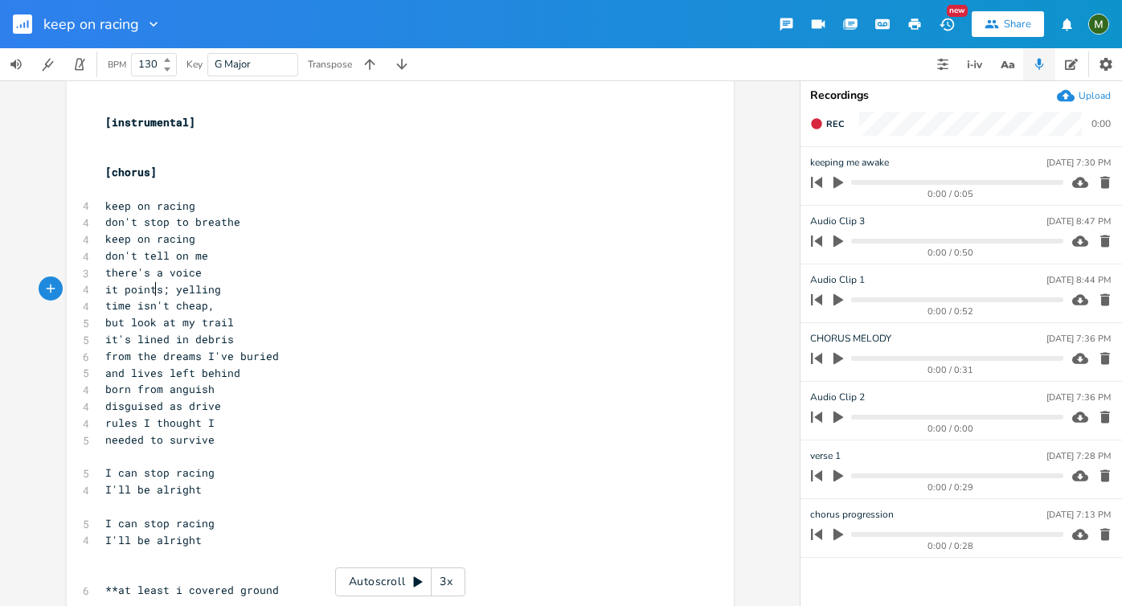
scroll to position [966, 0]
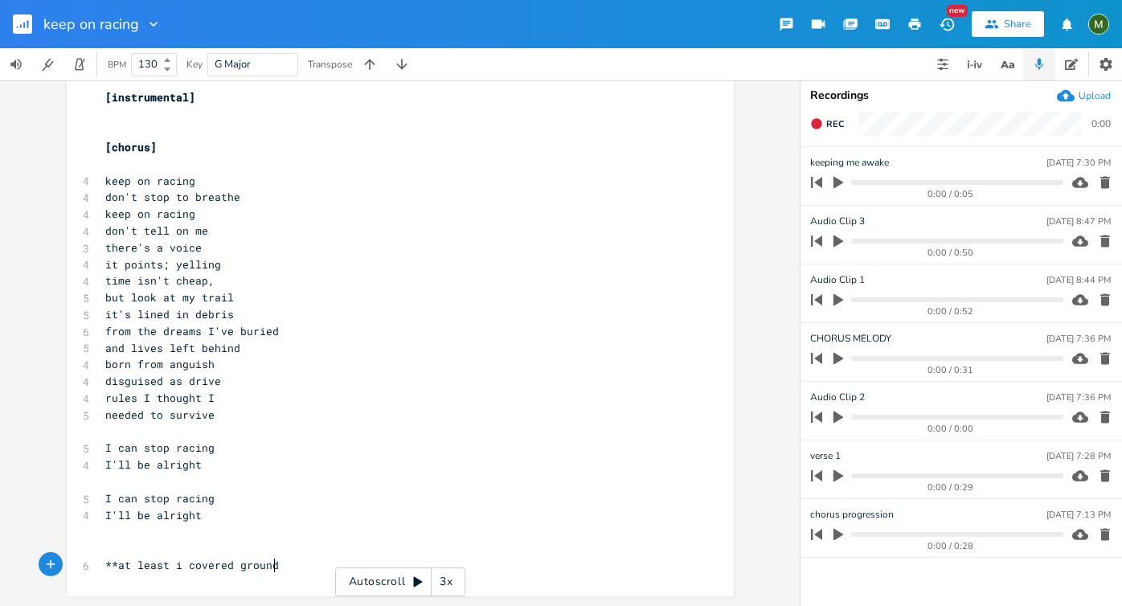
type textarea "**at least i covered ground"
drag, startPoint x: 276, startPoint y: 566, endPoint x: 85, endPoint y: 567, distance: 191.3
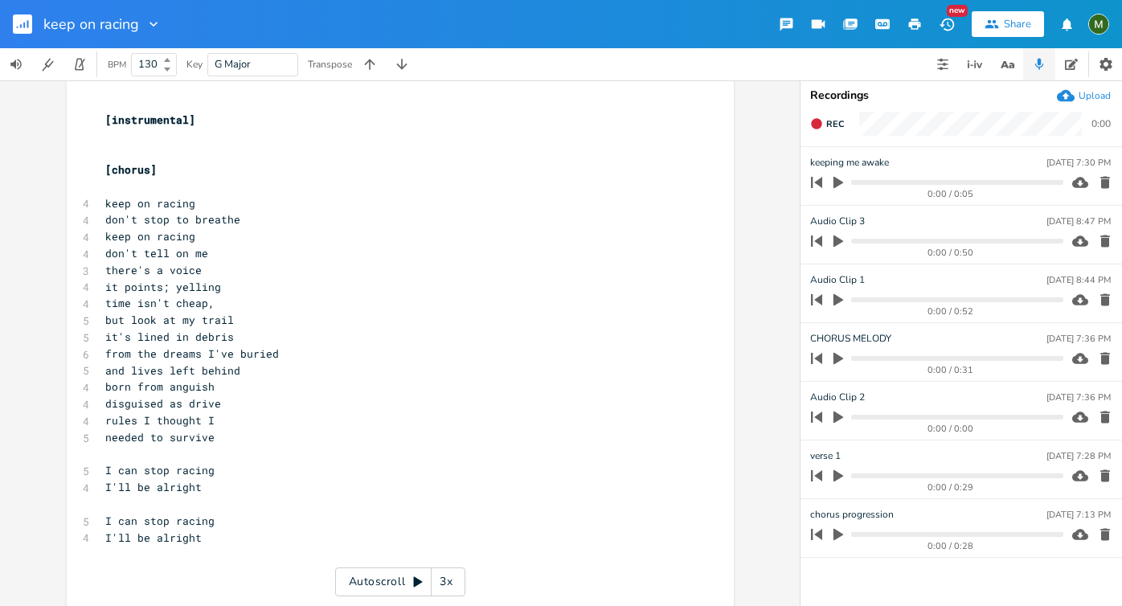
scroll to position [942, 0]
click at [148, 301] on span "time isn't cheap," at bounding box center [159, 304] width 109 height 14
type textarea "isn"
click at [148, 301] on span "time isn't cheap," at bounding box center [159, 304] width 109 height 14
click at [161, 308] on span "time isn't cheap," at bounding box center [159, 304] width 109 height 14
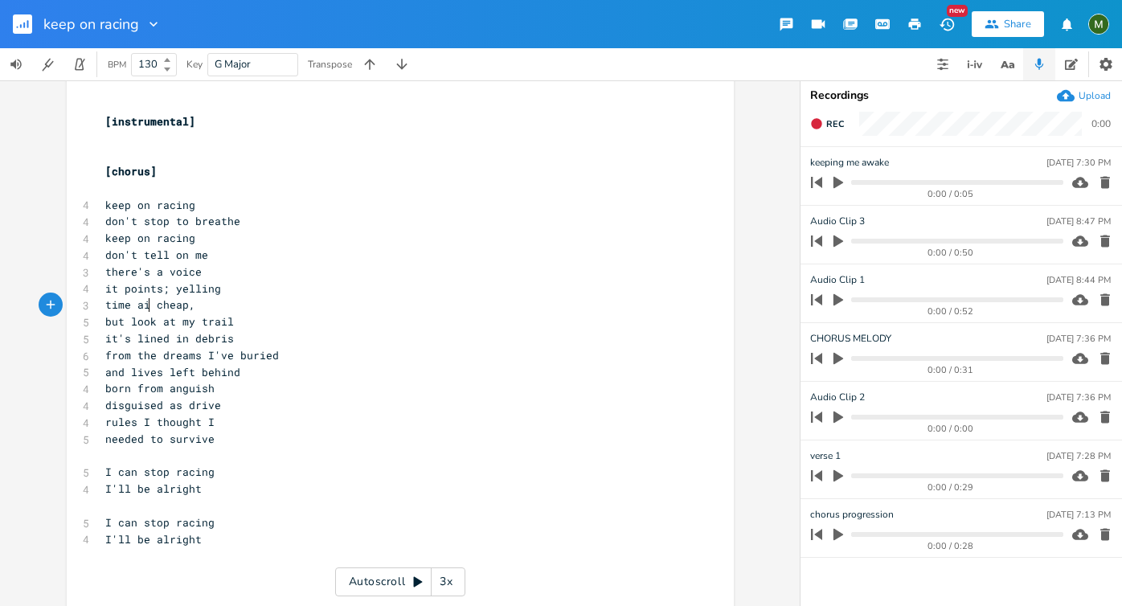
type textarea "aint"
type textarea "'t"
click at [193, 249] on span "don't tell on me" at bounding box center [156, 255] width 103 height 14
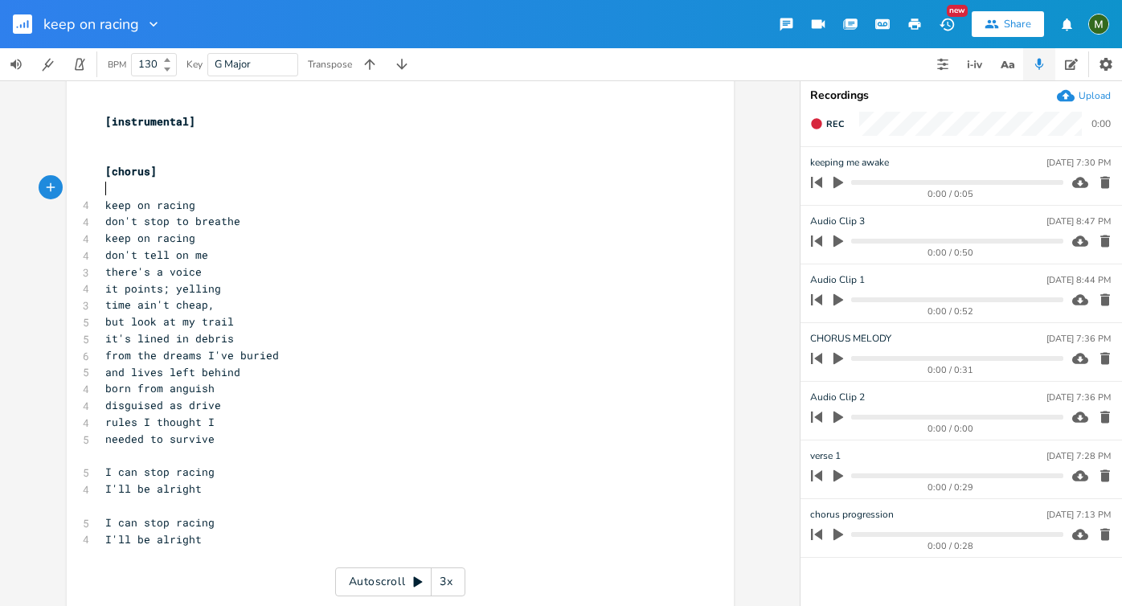
click at [116, 194] on pre "​" at bounding box center [392, 188] width 580 height 17
click at [102, 207] on pre "keep on racing" at bounding box center [392, 205] width 580 height 17
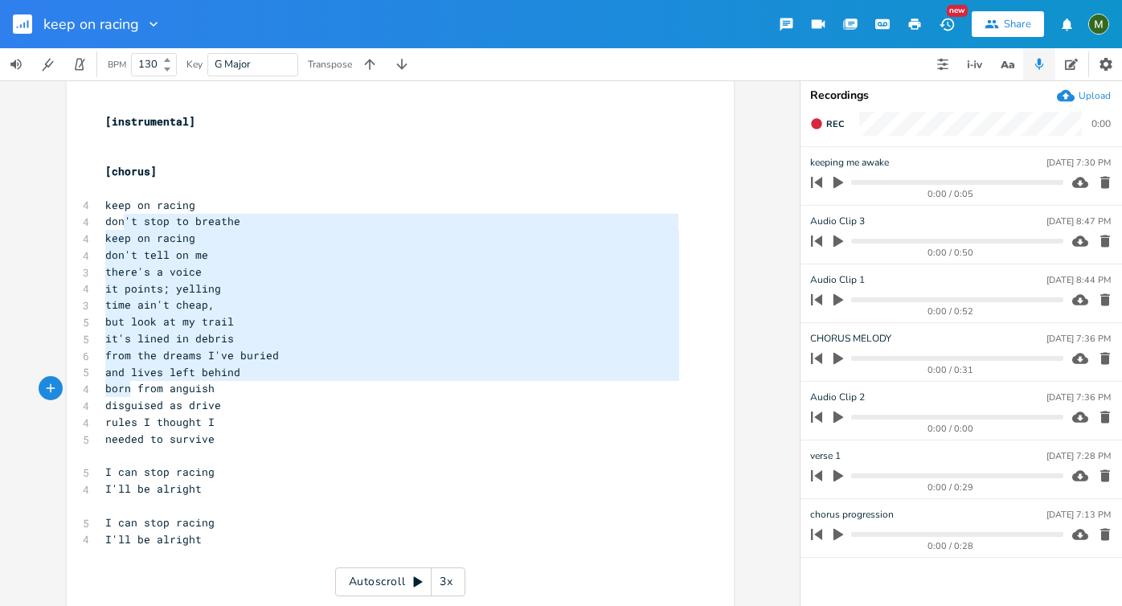
type textarea "'t stop to breathe keep on racing don't tell on me there's a voice it points; y…"
drag, startPoint x: 121, startPoint y: 223, endPoint x: 130, endPoint y: 395, distance: 173.0
click at [114, 203] on span "keep on racing" at bounding box center [150, 205] width 90 height 14
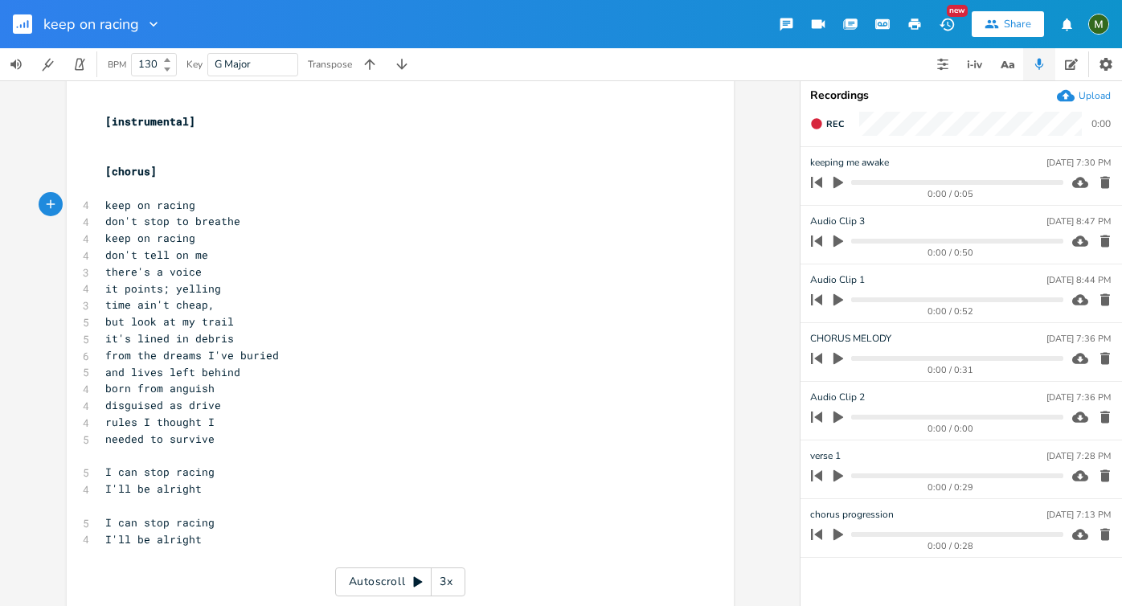
click at [110, 191] on pre "​" at bounding box center [392, 188] width 580 height 17
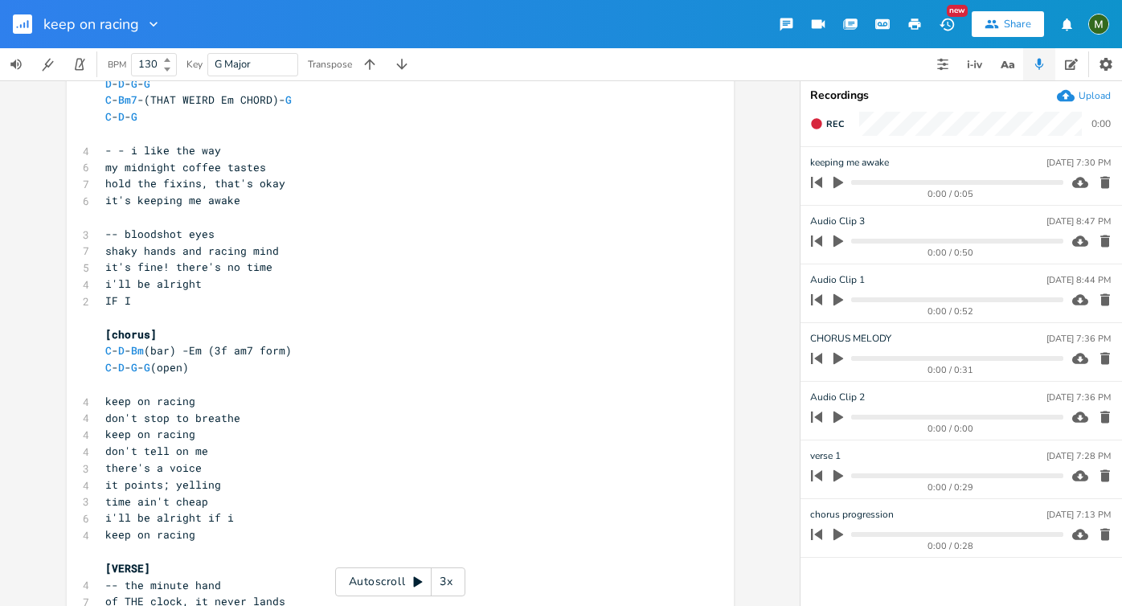
scroll to position [92, 0]
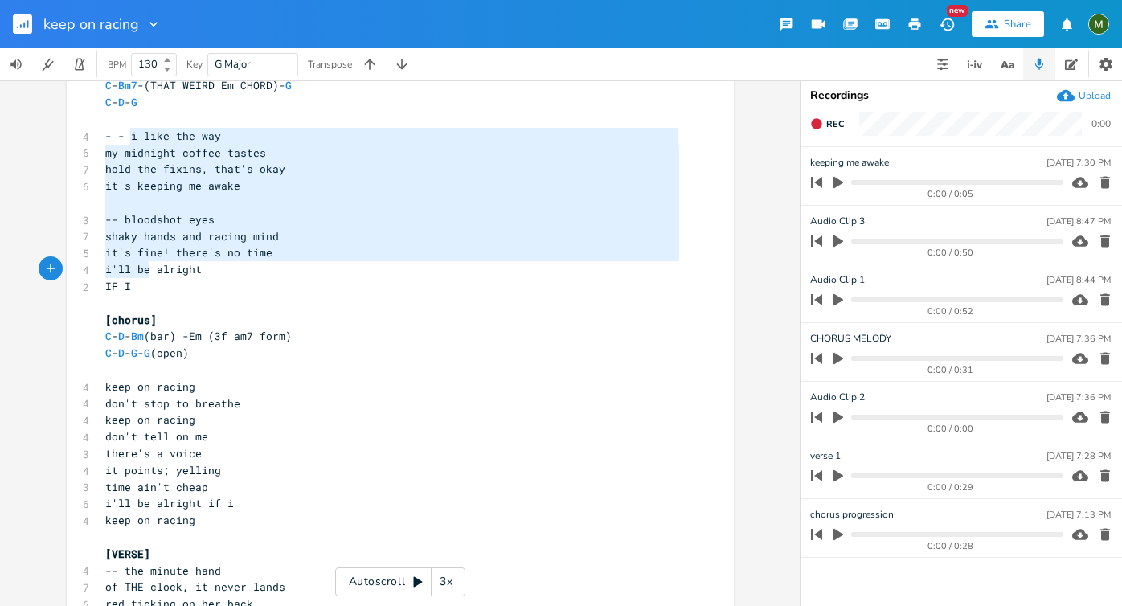
type textarea "i like the way my midnight coffee tastes hold the fixins, that's okay it's keep…"
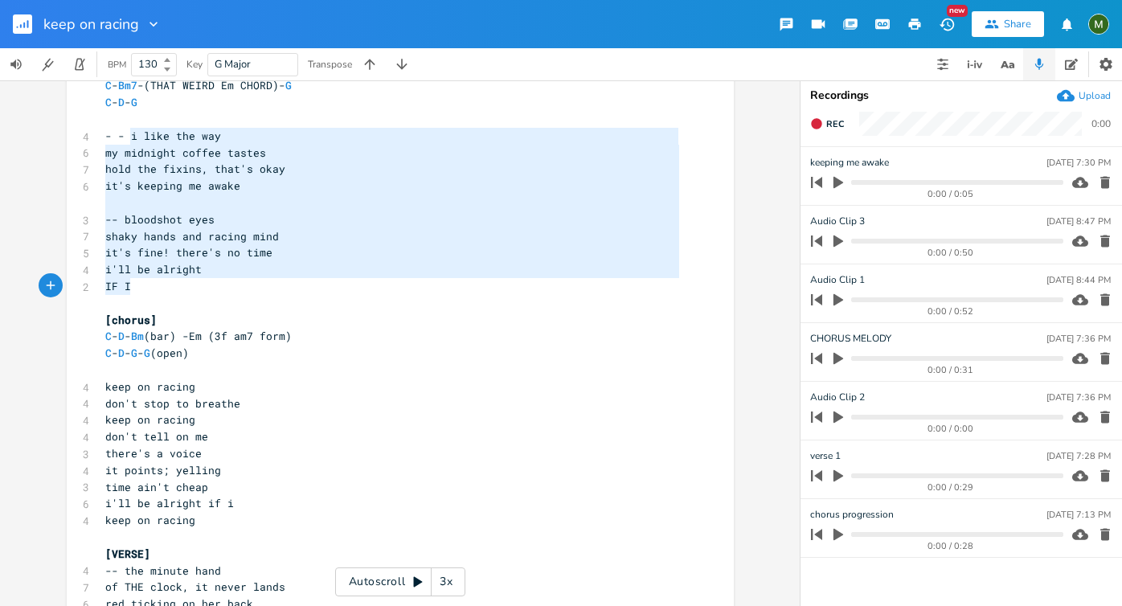
drag, startPoint x: 125, startPoint y: 135, endPoint x: 148, endPoint y: 291, distance: 157.5
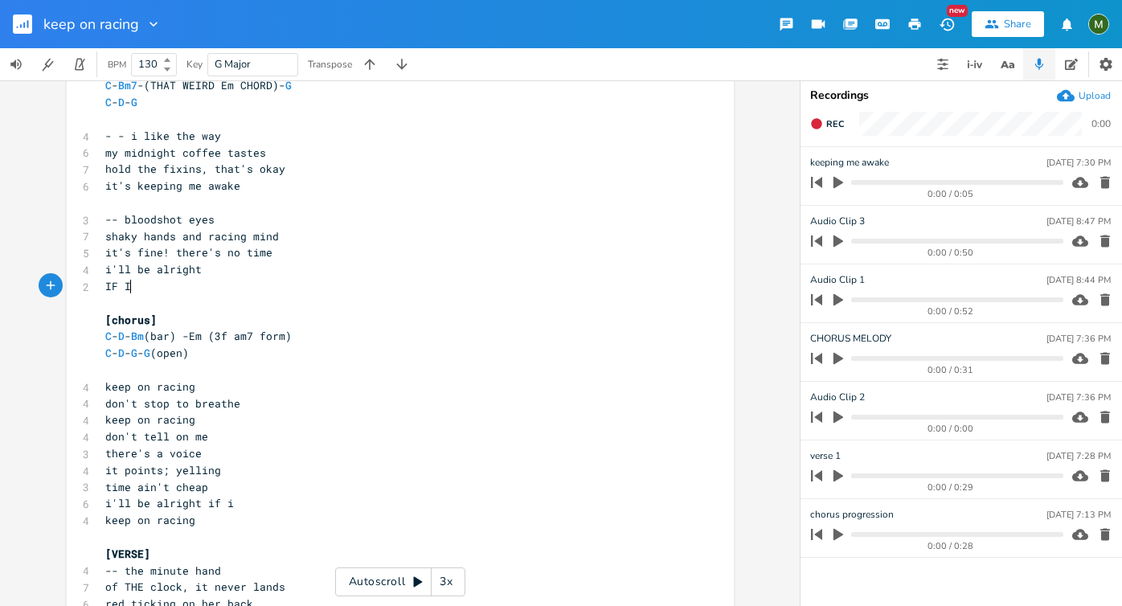
click at [148, 293] on pre "IF I" at bounding box center [392, 286] width 580 height 17
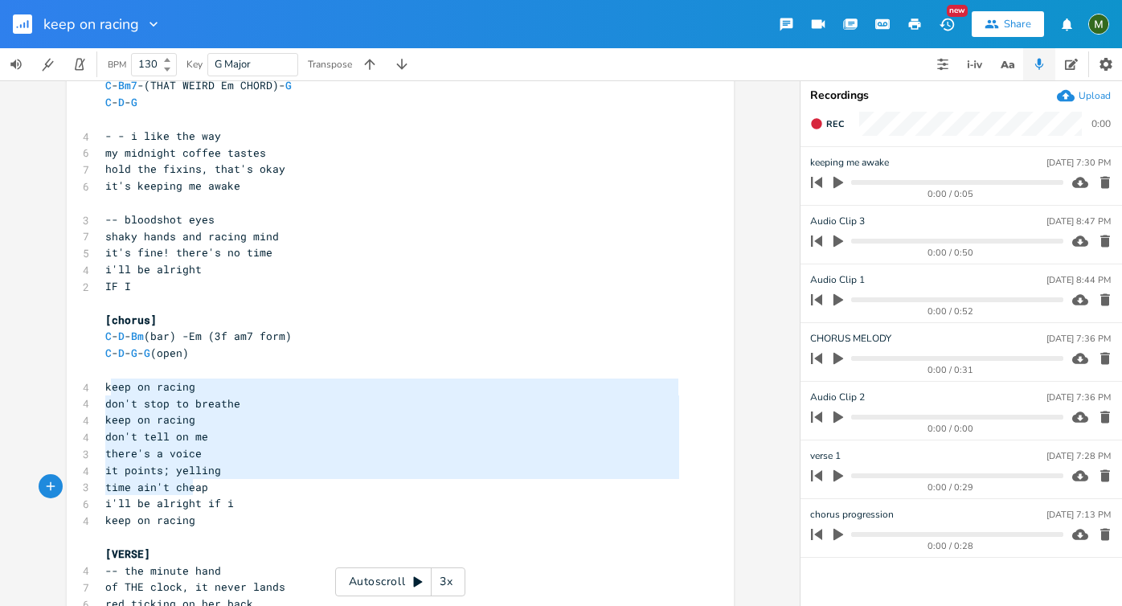
type textarea "eep on racing don't stop to breathe keep on racing don't tell on me there's a v…"
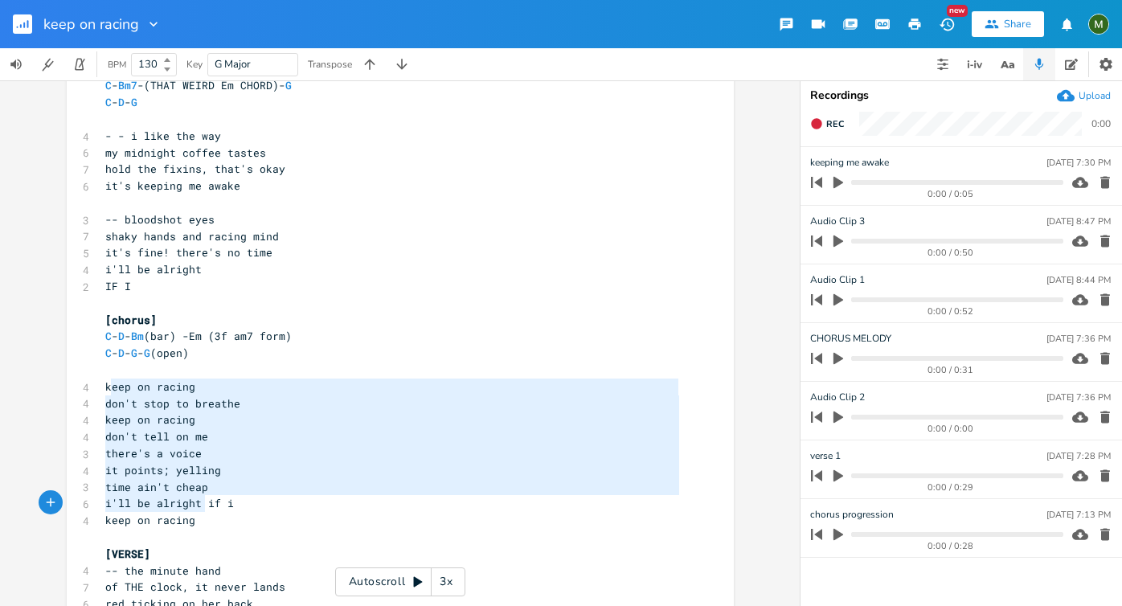
drag, startPoint x: 104, startPoint y: 387, endPoint x: 202, endPoint y: 507, distance: 154.2
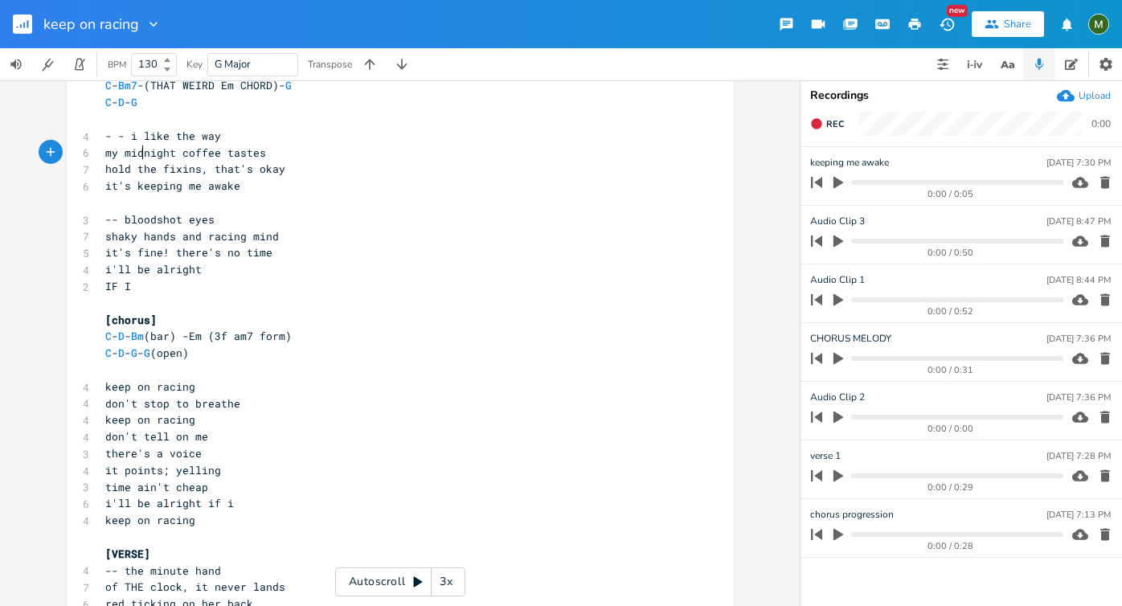
click at [141, 148] on span "my midnight coffee tastes" at bounding box center [185, 152] width 161 height 14
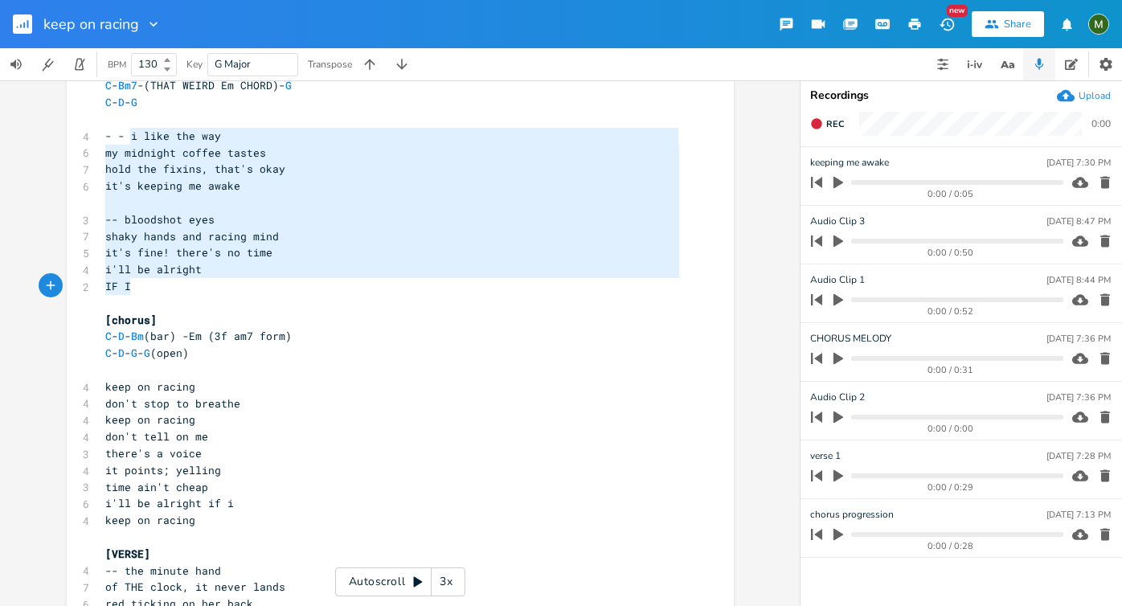
type textarea "i like the way my midnight coffee tastes hold the fixins, that's okay it's keep…"
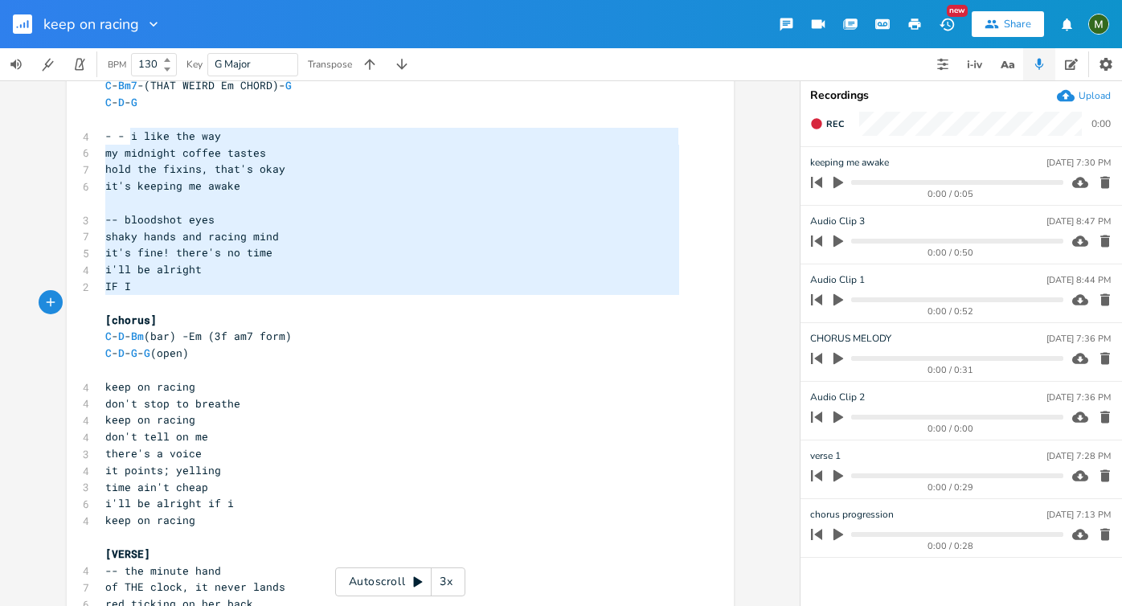
drag, startPoint x: 126, startPoint y: 128, endPoint x: 160, endPoint y: 296, distance: 171.3
click at [155, 194] on pre "​" at bounding box center [392, 202] width 580 height 17
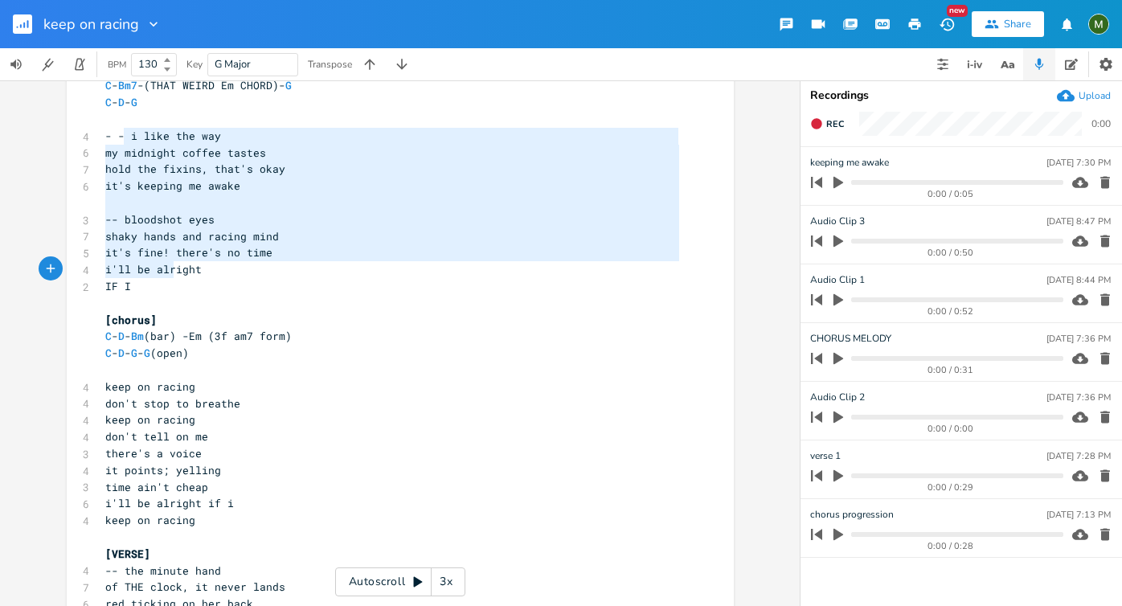
type textarea "i like the way my midnight coffee tastes hold the fixins, that's okay it's keep…"
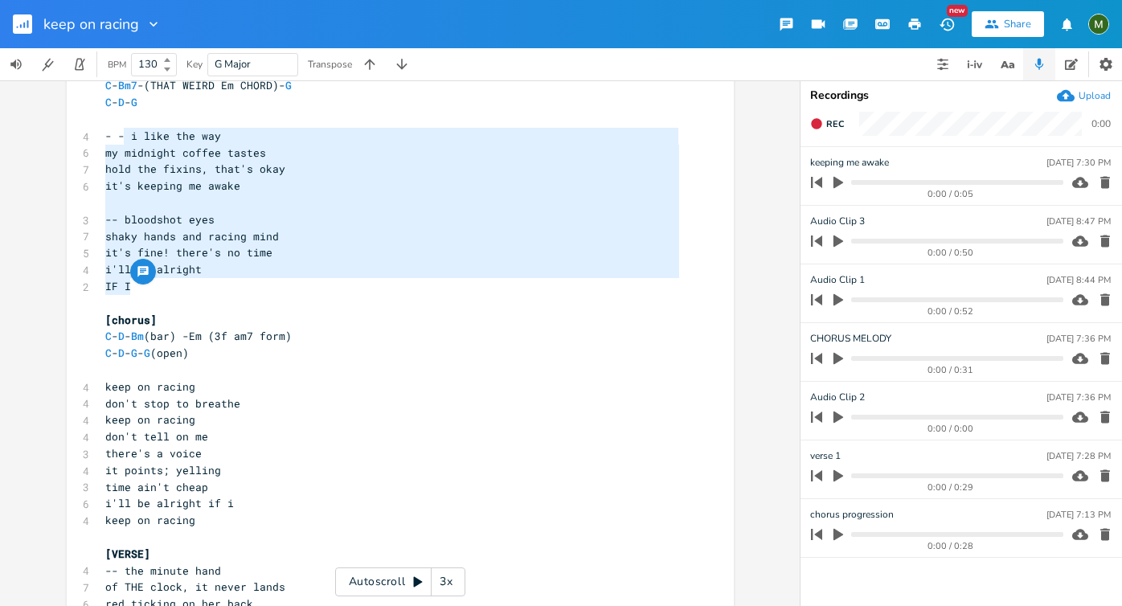
drag, startPoint x: 121, startPoint y: 137, endPoint x: 190, endPoint y: 294, distance: 172.0
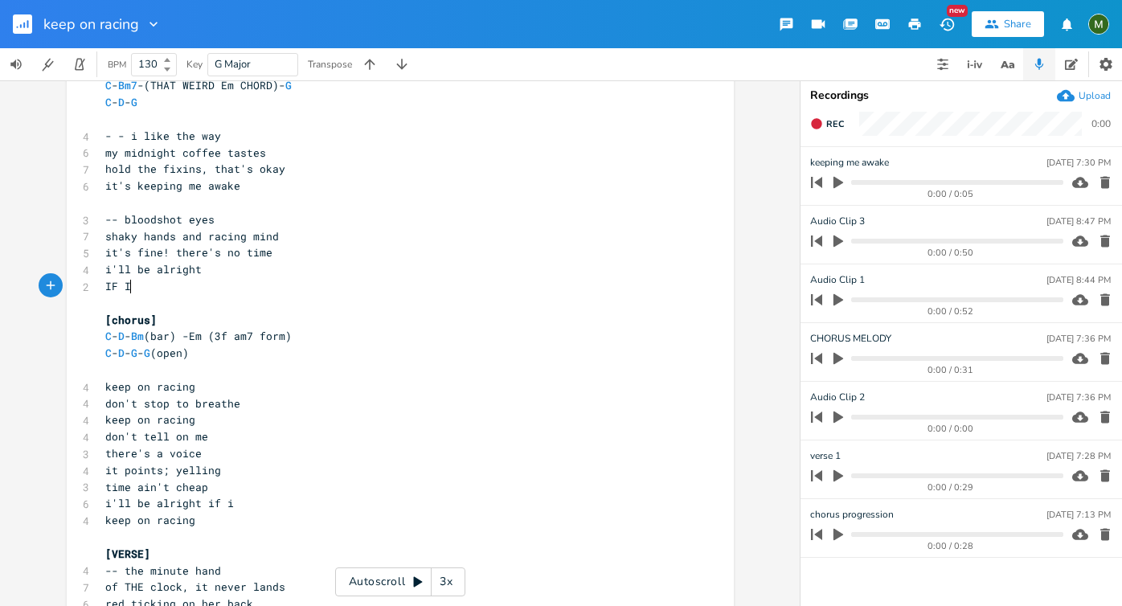
click at [190, 295] on pre "​" at bounding box center [392, 303] width 580 height 17
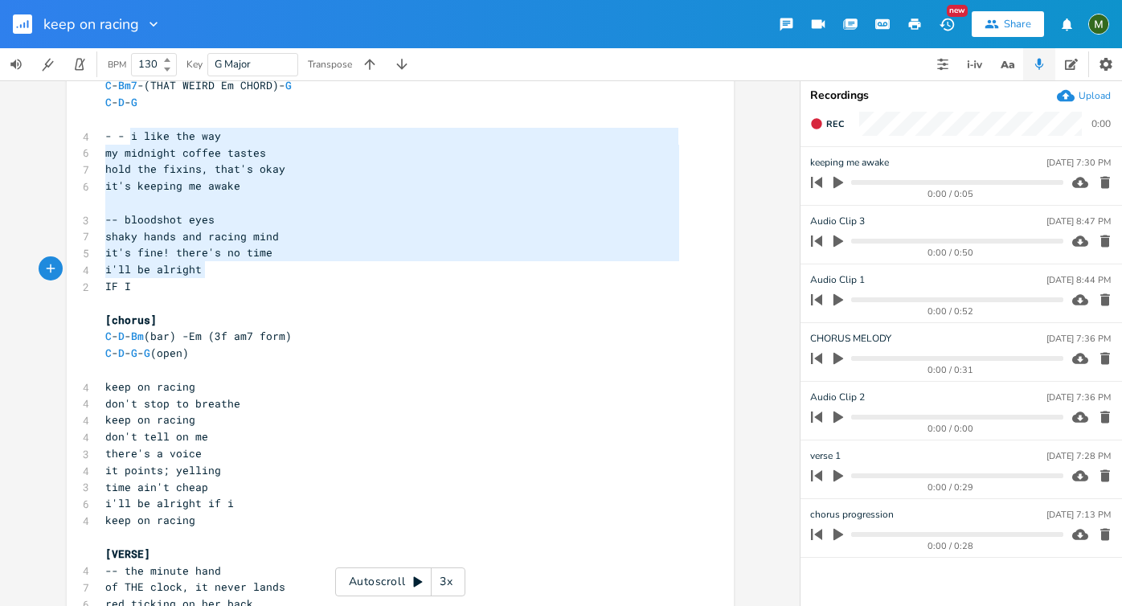
type textarea "i like the way my midnight coffee tastes hold the fixins, that's okay it's keep…"
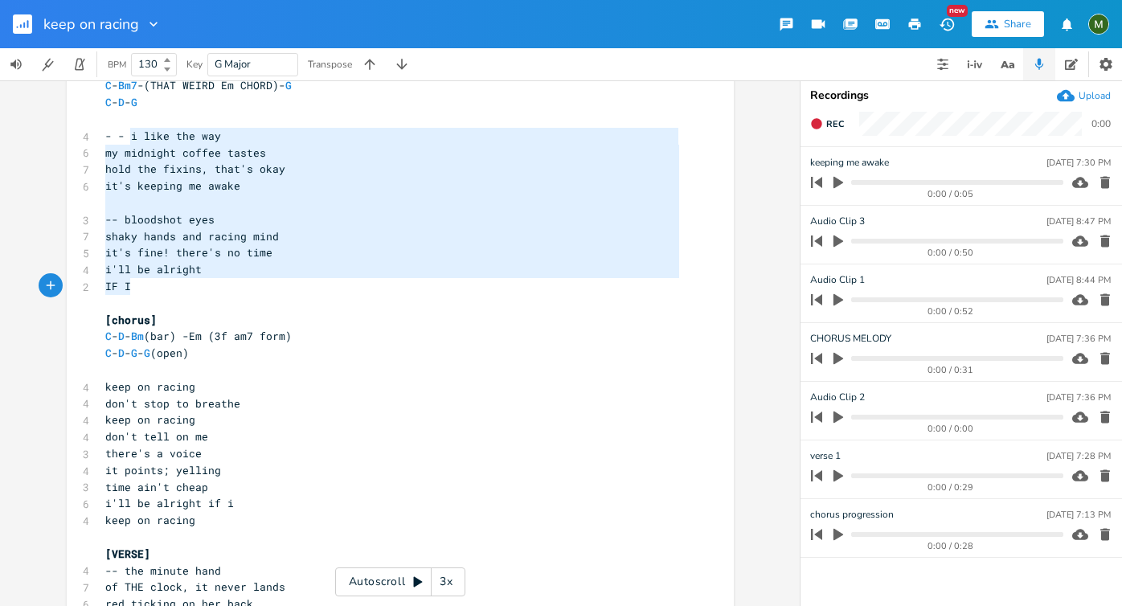
drag, startPoint x: 125, startPoint y: 130, endPoint x: 208, endPoint y: 282, distance: 173.0
click at [208, 282] on pre "IF I" at bounding box center [392, 286] width 580 height 17
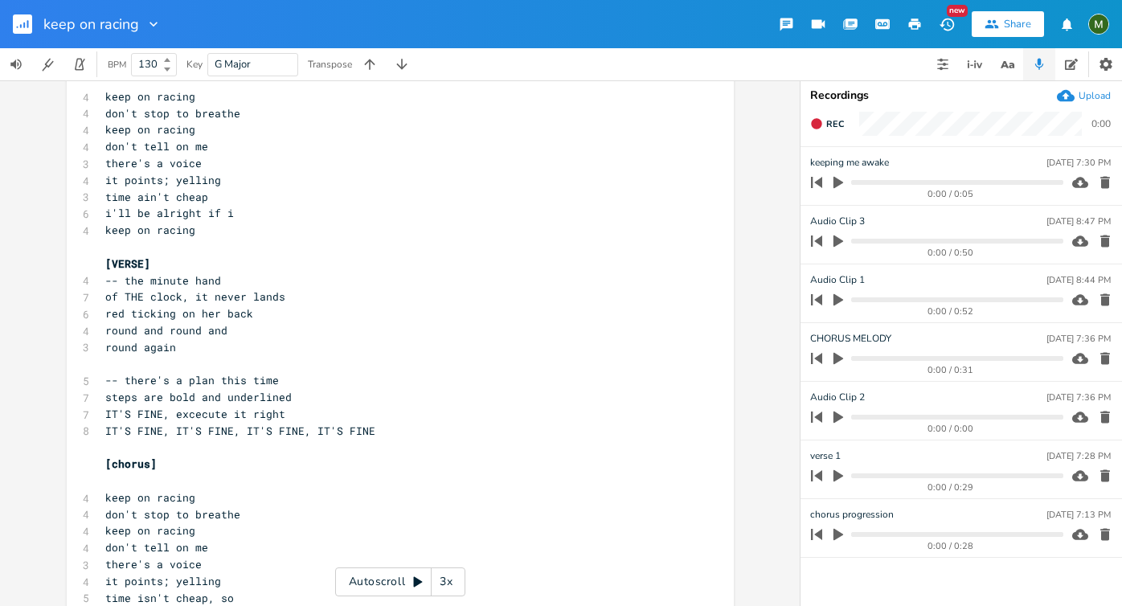
scroll to position [385, 0]
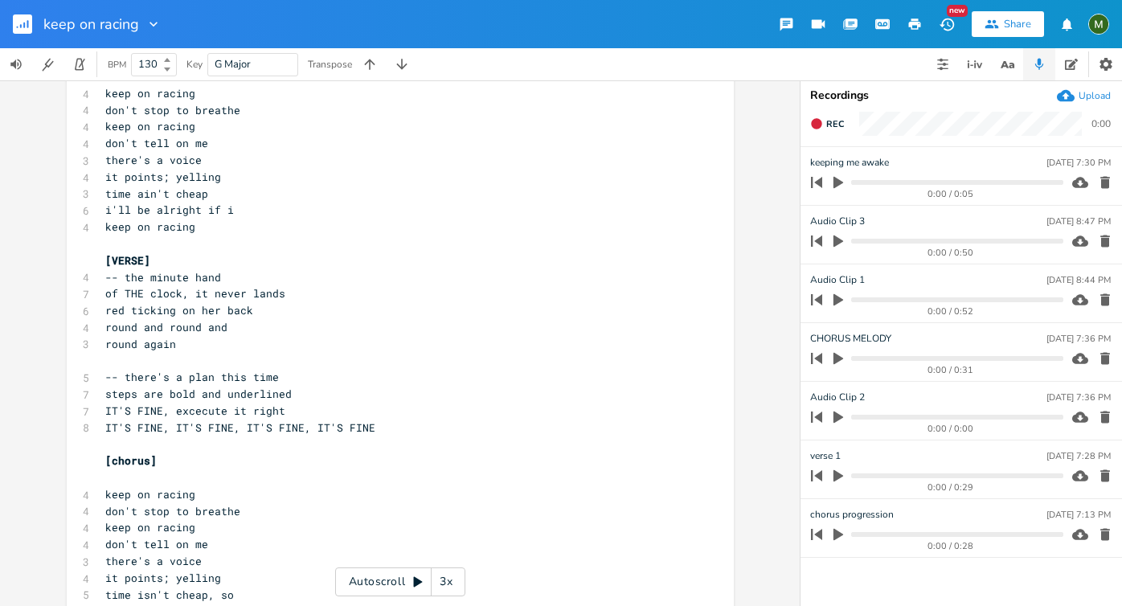
click at [203, 309] on span "red ticking on her back" at bounding box center [179, 310] width 148 height 14
type textarea "my"
click at [231, 400] on span "steps are bold and underlined" at bounding box center [198, 394] width 186 height 14
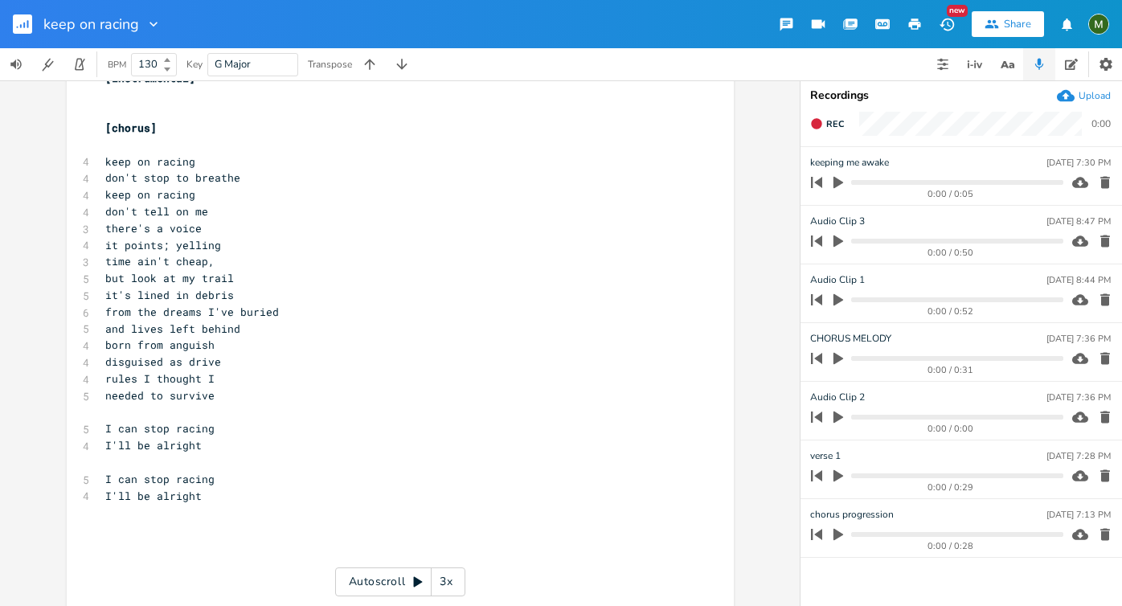
scroll to position [989, 0]
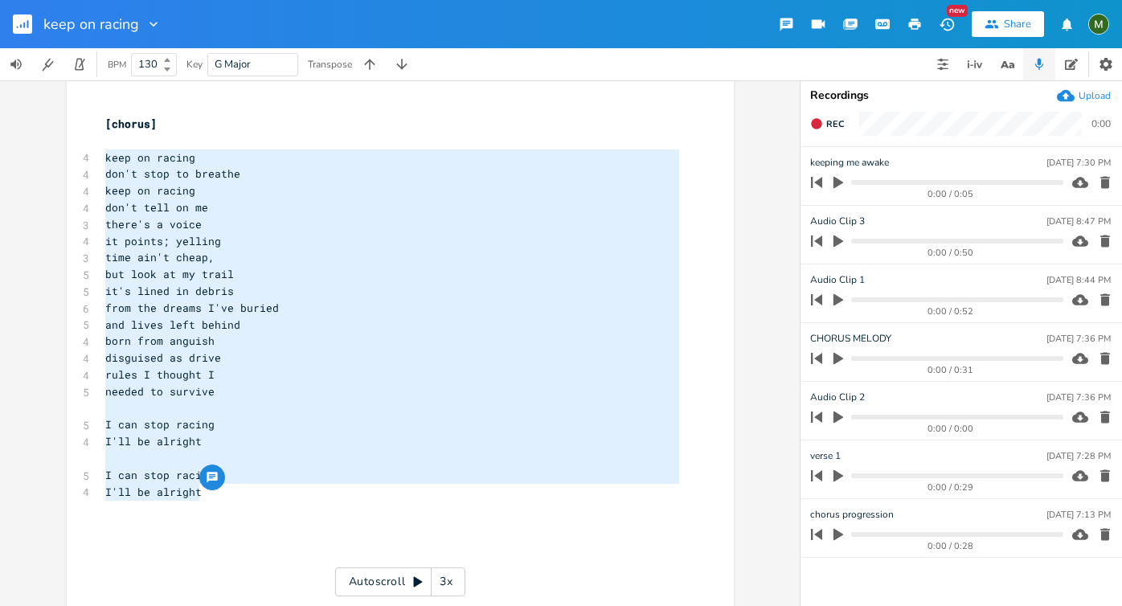
drag, startPoint x: 99, startPoint y: 157, endPoint x: 276, endPoint y: 487, distance: 374.6
type textarea "keep on racing don't stop to breathe keep on racing don't tell on me there's a …"
click at [137, 182] on pre "keep on racing" at bounding box center [392, 190] width 580 height 17
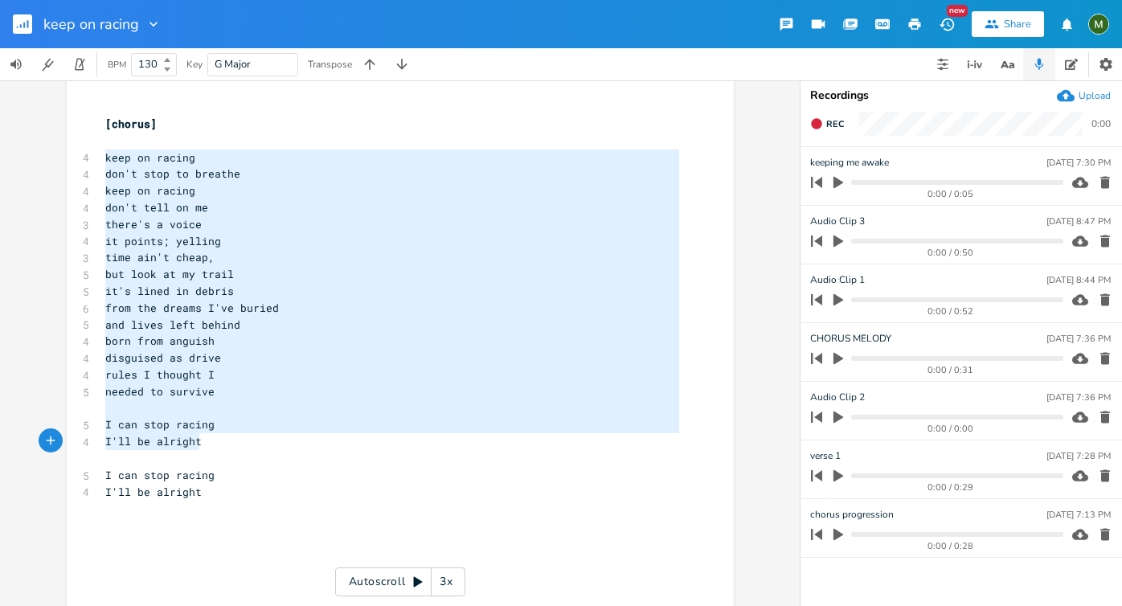
type textarea "keep on racing don't stop to breathe keep on racing don't tell on me there's a …"
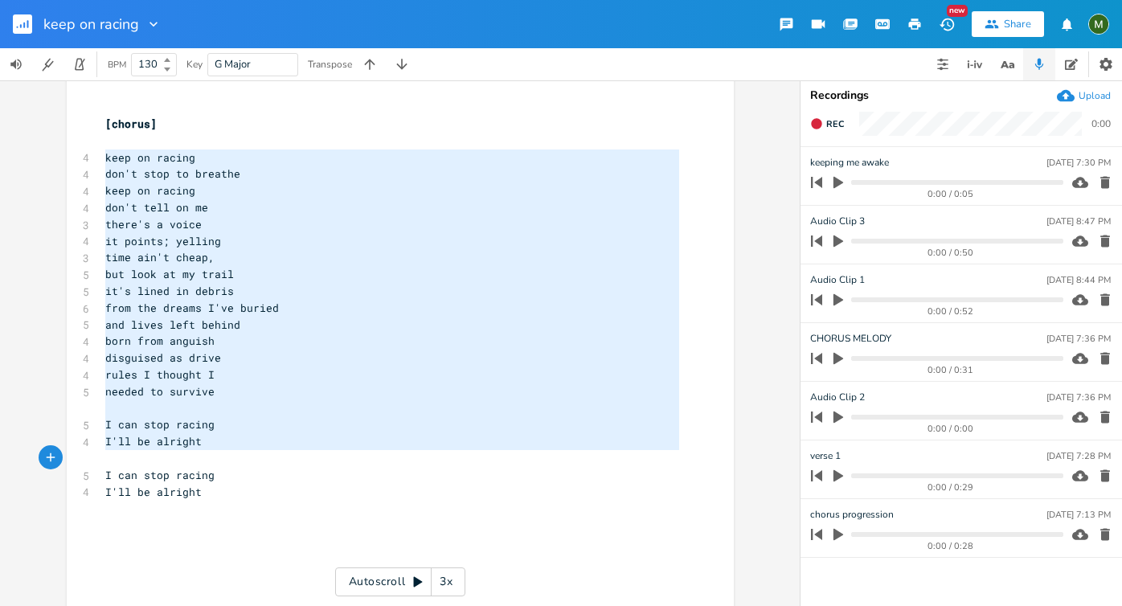
drag, startPoint x: 100, startPoint y: 155, endPoint x: 293, endPoint y: 460, distance: 361.2
click at [293, 460] on pre "​" at bounding box center [392, 458] width 580 height 17
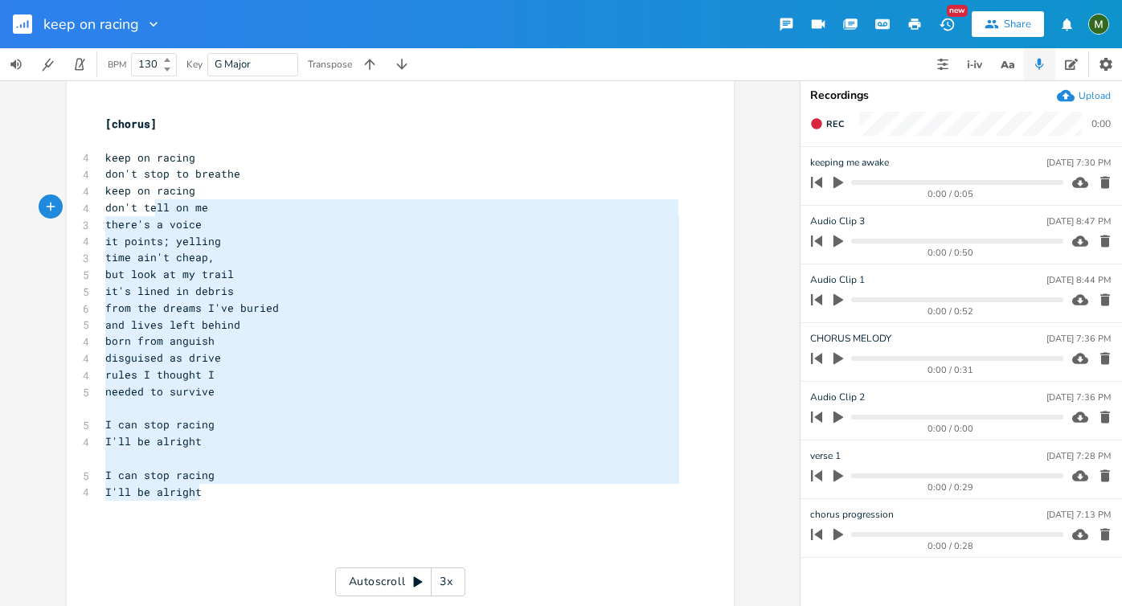
type textarea "p on racing don't stop to breathe keep on racing don't tell on me there's a voi…"
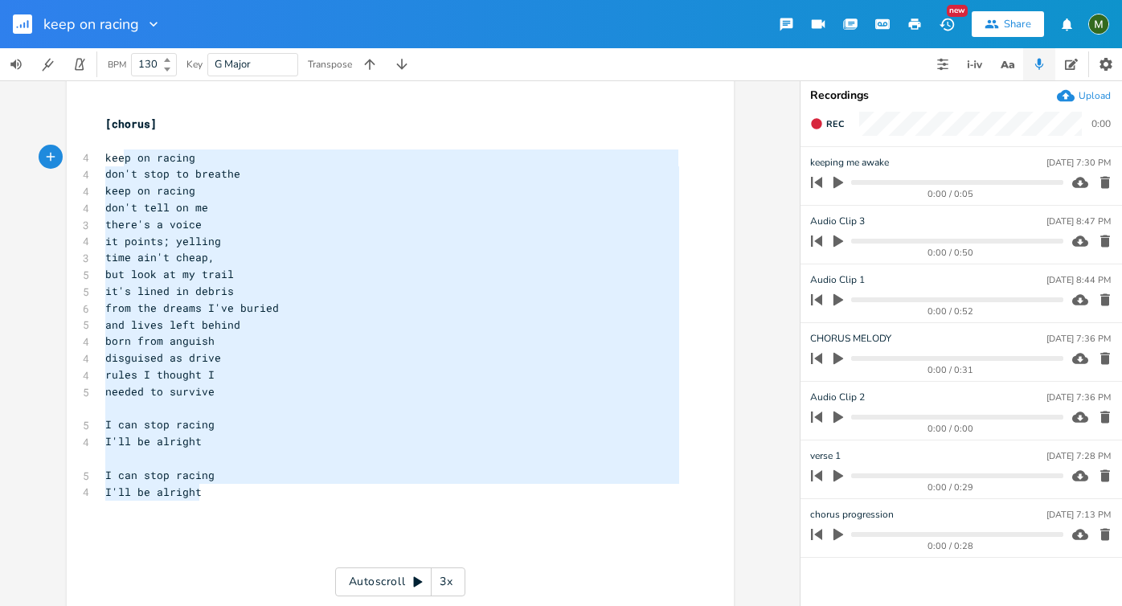
drag, startPoint x: 218, startPoint y: 490, endPoint x: 119, endPoint y: 157, distance: 347.8
click at [178, 293] on span "it's lined in debris" at bounding box center [169, 291] width 129 height 14
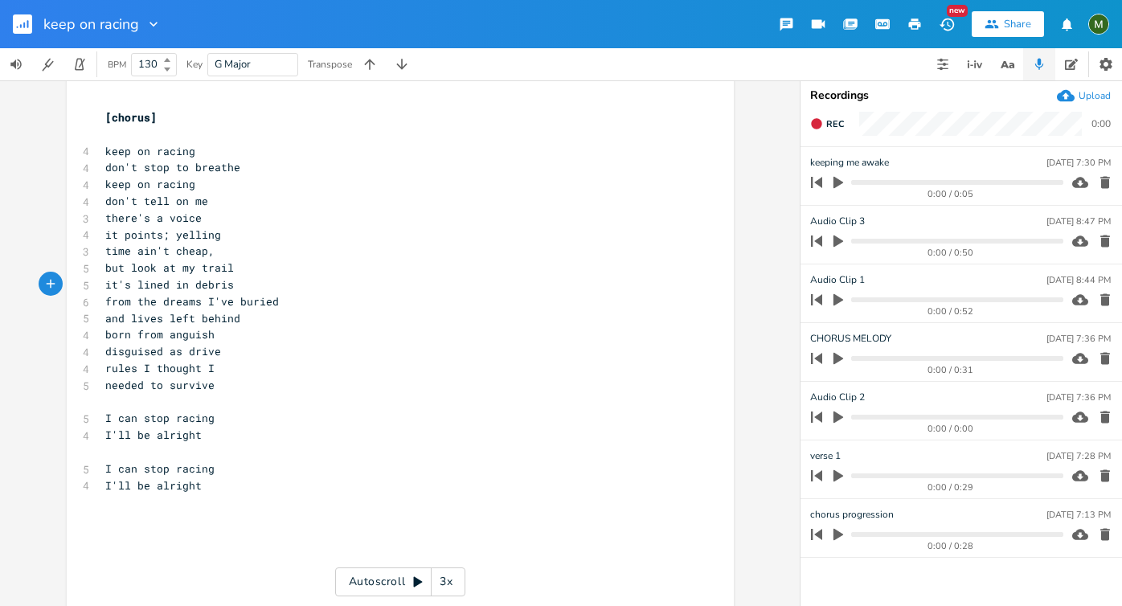
scroll to position [1007, 0]
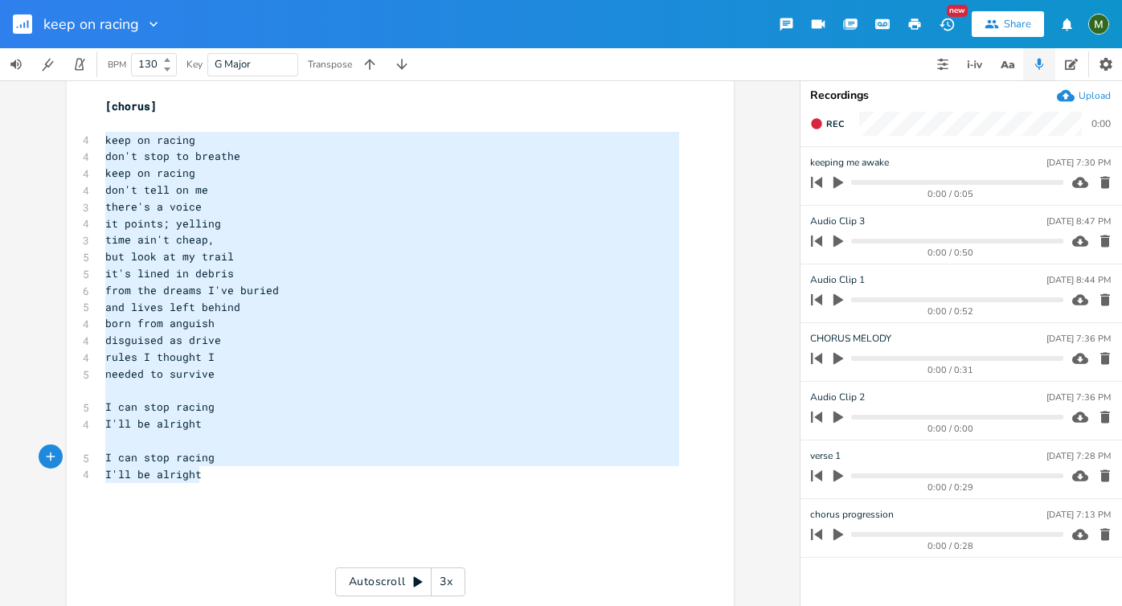
type textarea "keep on racing don't stop to breathe keep on racing don't tell on me there's a …"
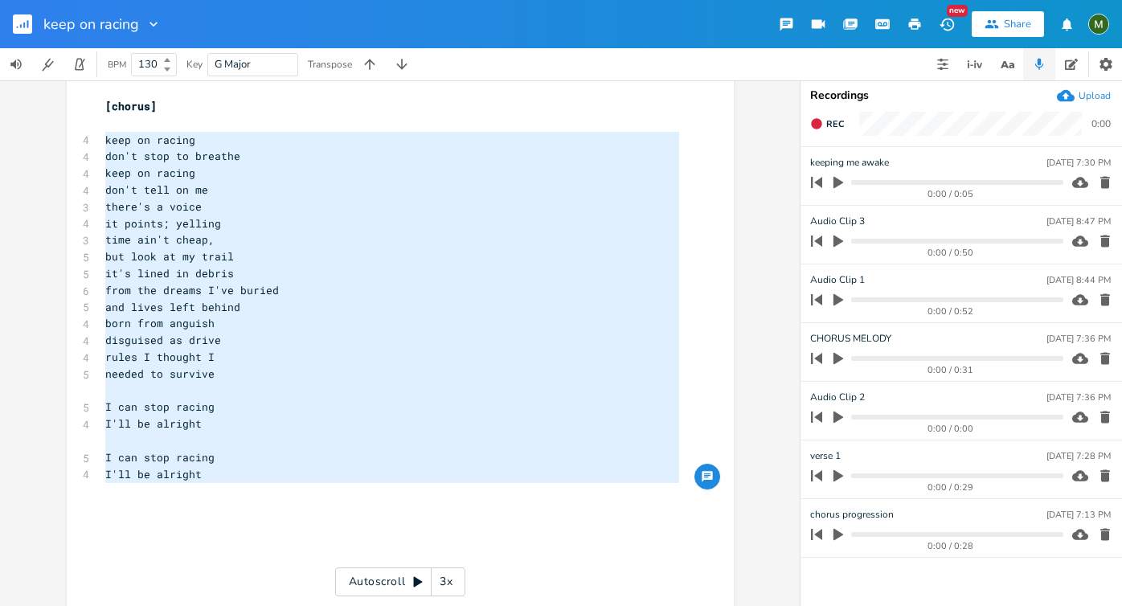
drag, startPoint x: 100, startPoint y: 138, endPoint x: 232, endPoint y: 489, distance: 375.1
click at [325, 392] on pre "​" at bounding box center [392, 391] width 580 height 17
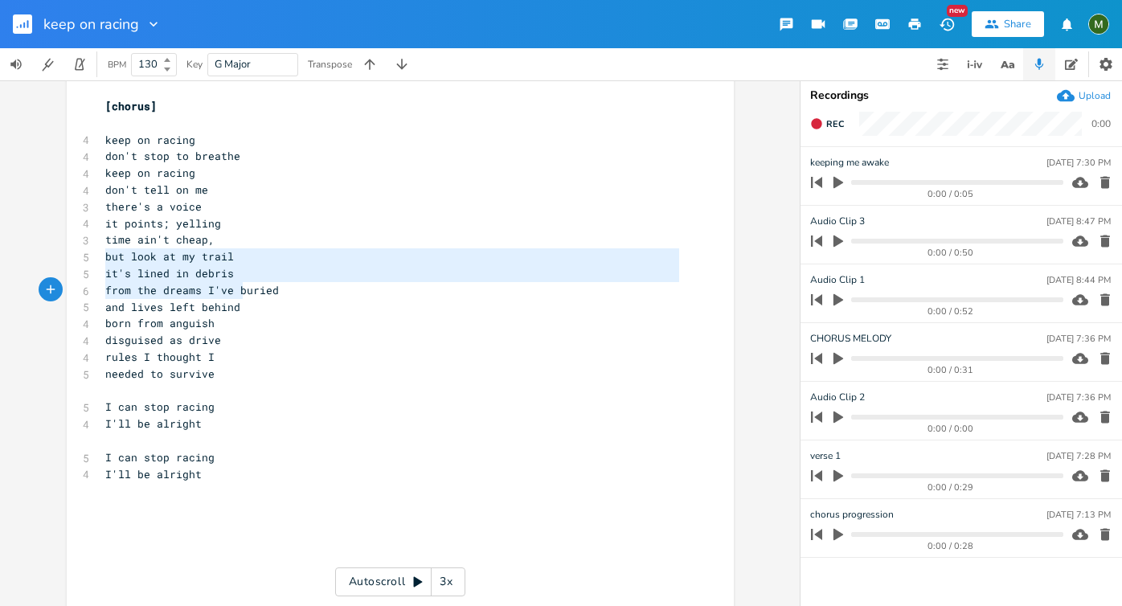
type textarea "but look at my trail it's lined in debris"
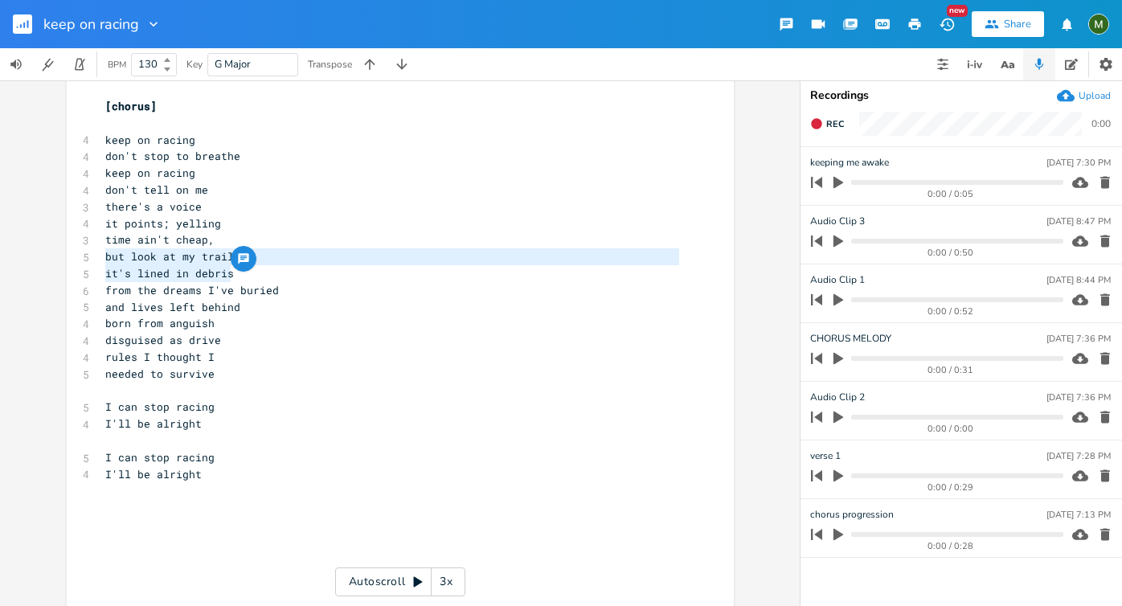
drag, startPoint x: 100, startPoint y: 254, endPoint x: 242, endPoint y: 272, distance: 143.4
click at [947, 63] on icon "button" at bounding box center [942, 64] width 13 height 13
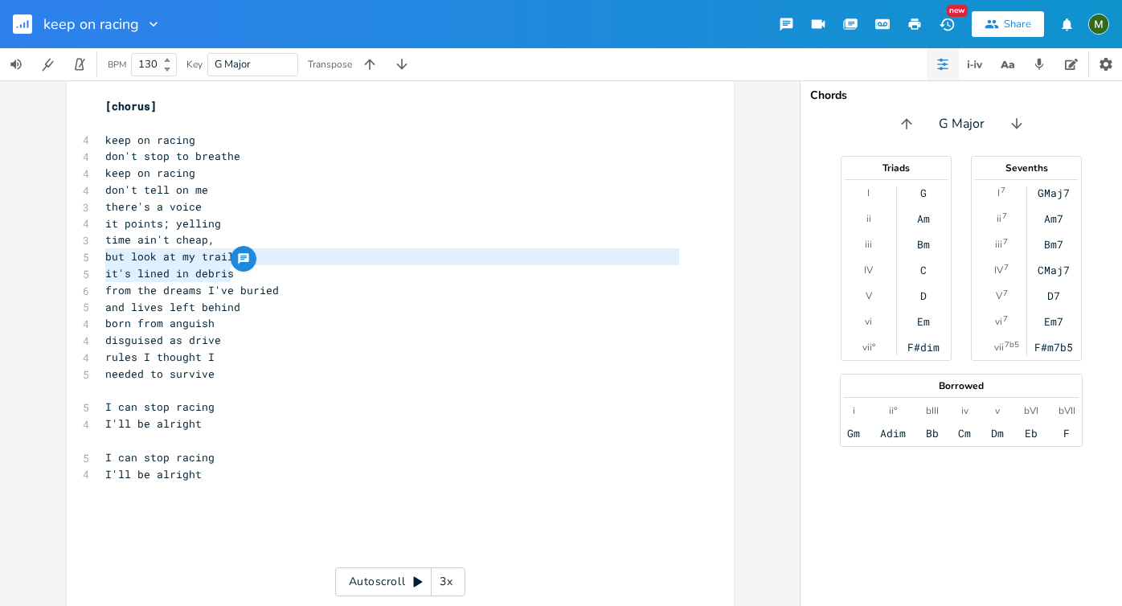
click at [334, 337] on pre "disguised as drive" at bounding box center [392, 340] width 580 height 17
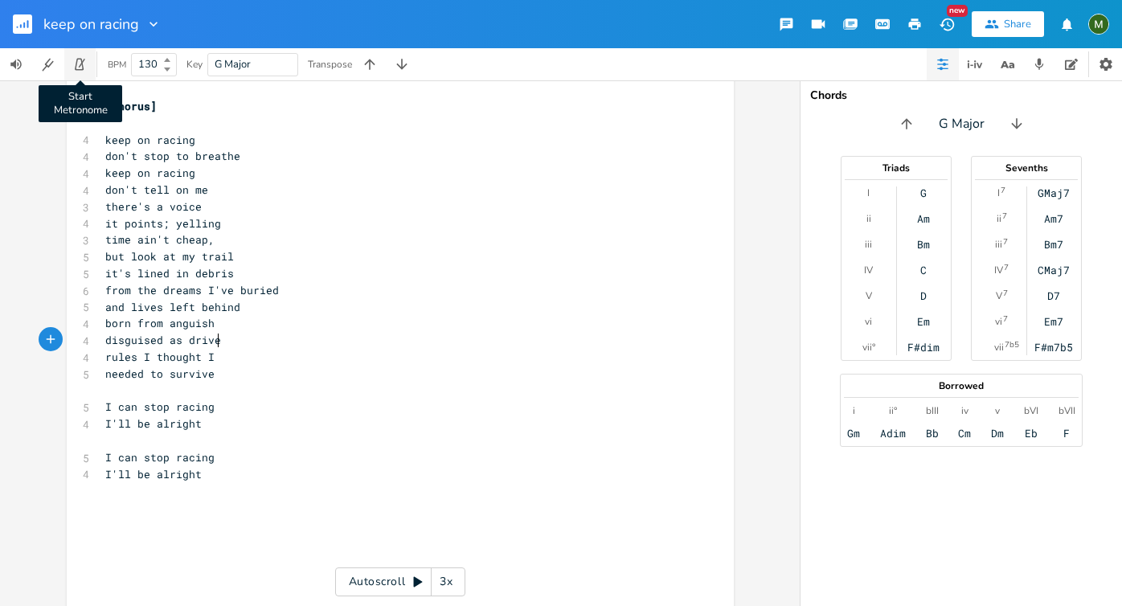
click at [78, 62] on icon "button" at bounding box center [79, 65] width 9 height 12
click at [77, 62] on icon "button" at bounding box center [79, 65] width 9 height 12
type textarea "I'll be alright"
drag, startPoint x: 203, startPoint y: 473, endPoint x: 76, endPoint y: 473, distance: 127.0
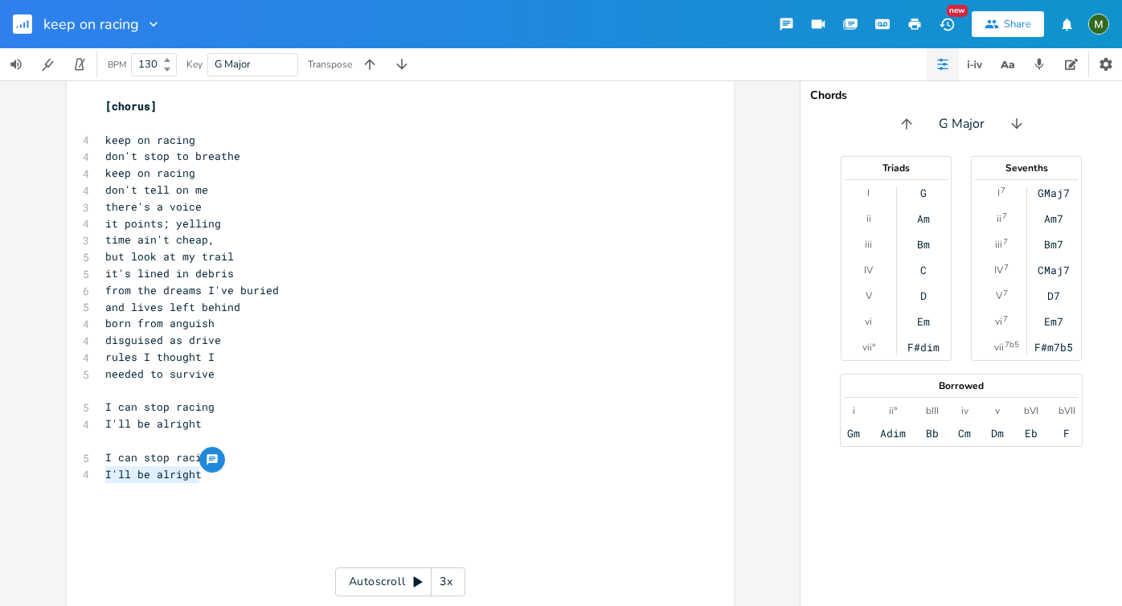
click at [114, 410] on span "I can stop racing" at bounding box center [159, 406] width 109 height 14
click at [140, 313] on span "and lives left behind" at bounding box center [172, 307] width 135 height 14
click at [138, 307] on span "and lives left behind" at bounding box center [172, 307] width 135 height 14
click at [117, 293] on span "from the dreams I've buried" at bounding box center [192, 290] width 174 height 14
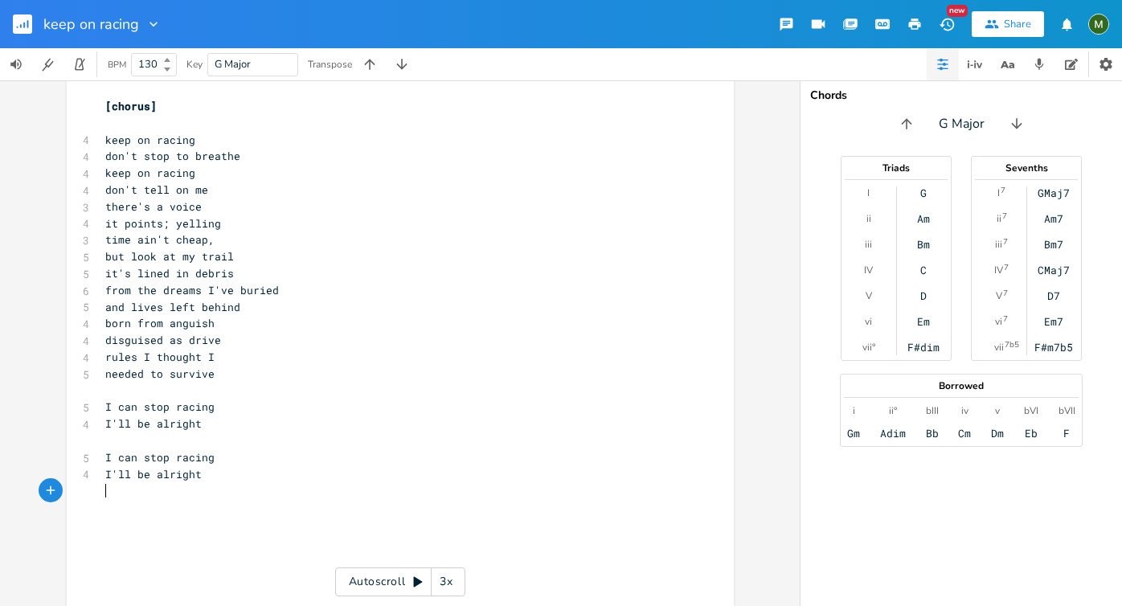
click at [246, 491] on pre "​" at bounding box center [392, 490] width 580 height 17
type textarea "i'll be alright if i"
type textarea "i'll be alright"
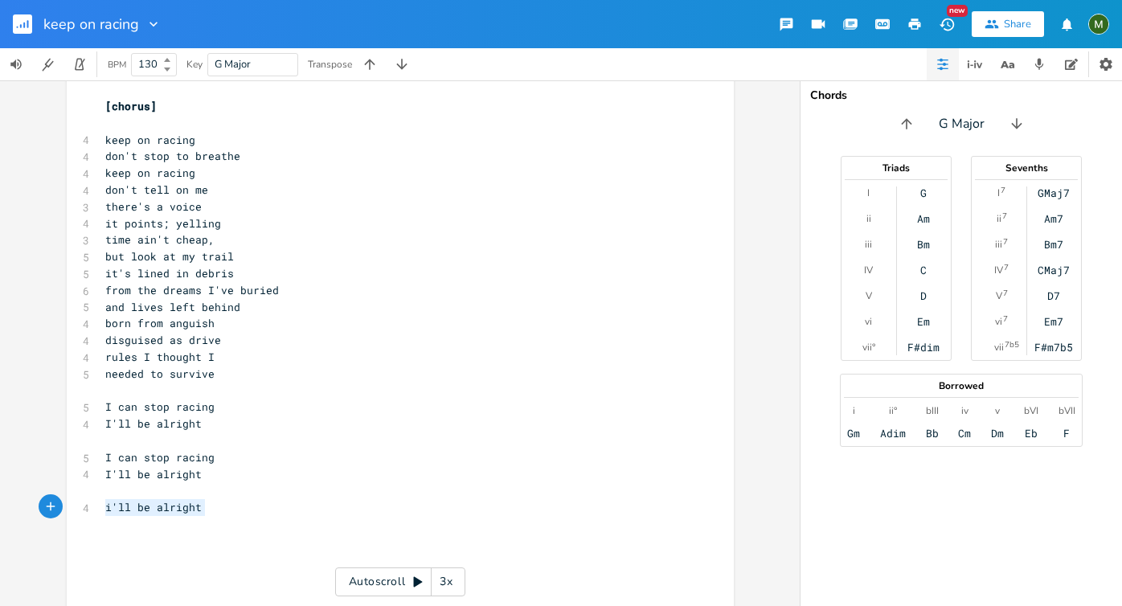
drag, startPoint x: 200, startPoint y: 511, endPoint x: 57, endPoint y: 508, distance: 143.1
click at [477, 493] on pre "​" at bounding box center [392, 490] width 580 height 17
type textarea "x2"
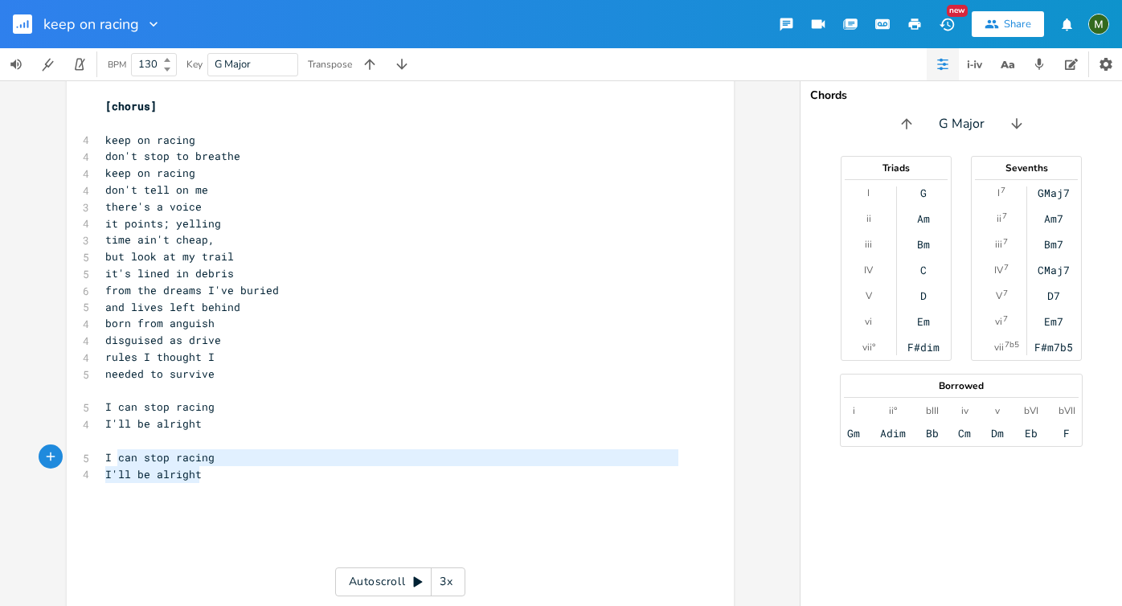
type textarea "I can stop racing I'll be alright"
drag, startPoint x: 205, startPoint y: 475, endPoint x: 95, endPoint y: 461, distance: 110.9
click at [164, 524] on pre "​" at bounding box center [392, 524] width 580 height 17
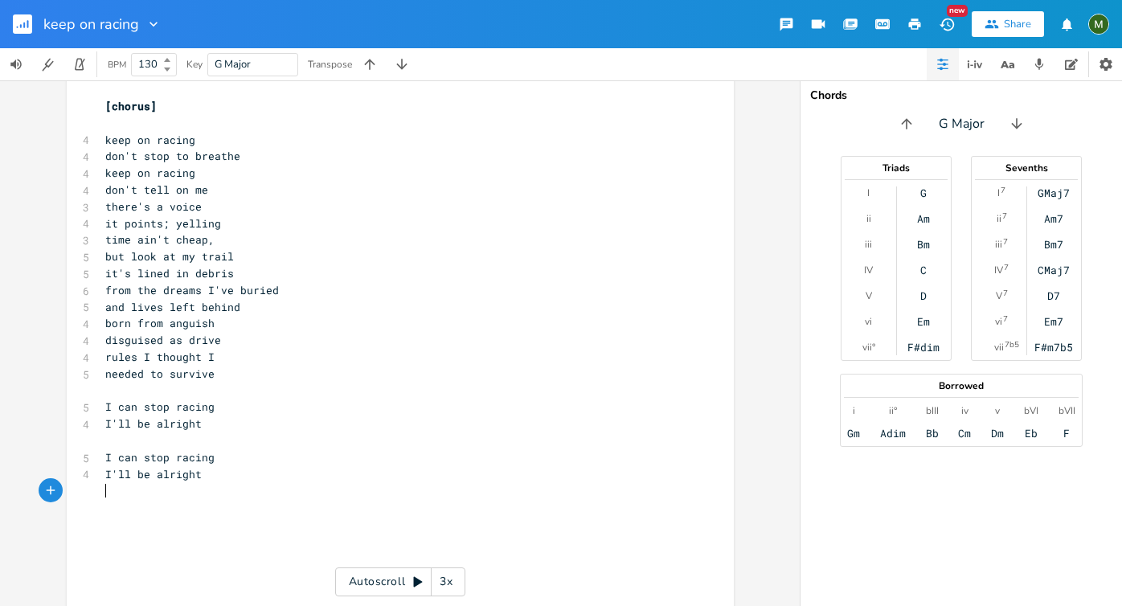
click at [158, 489] on pre "​" at bounding box center [392, 490] width 580 height 17
click at [152, 506] on pre "​" at bounding box center [392, 507] width 580 height 17
click at [154, 561] on pre "​" at bounding box center [392, 558] width 580 height 17
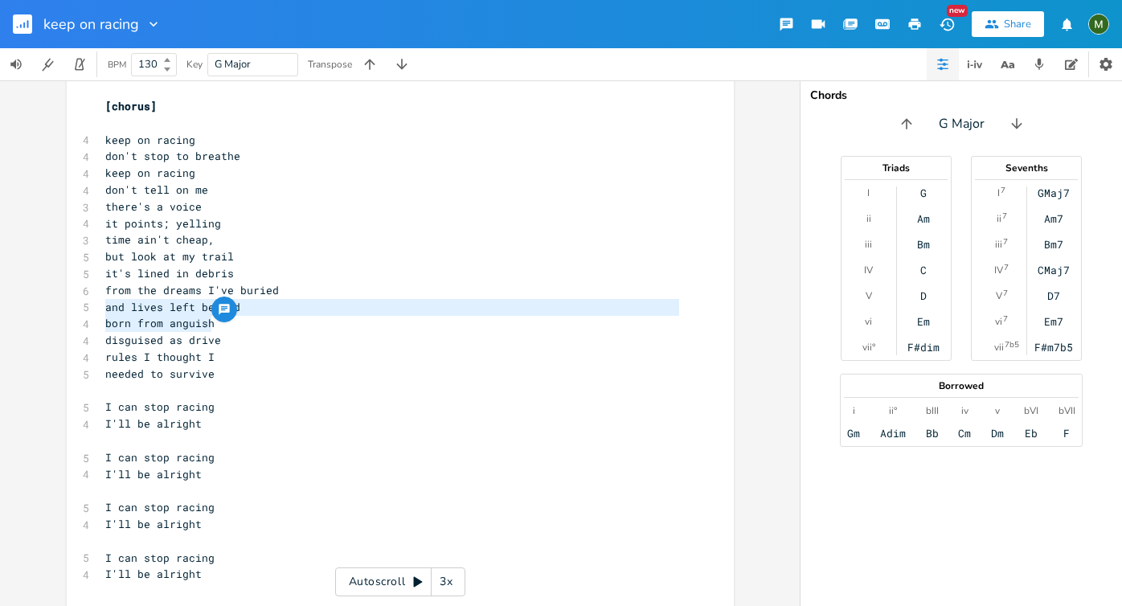
type textarea "and lives left behind"
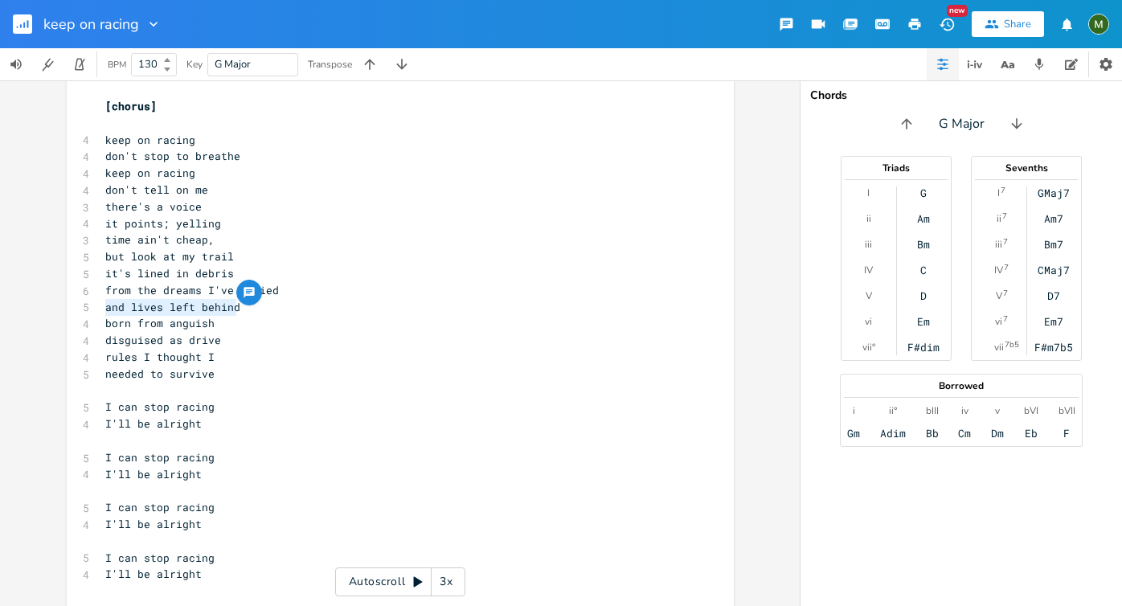
drag, startPoint x: 103, startPoint y: 313, endPoint x: 253, endPoint y: 310, distance: 150.3
click at [253, 310] on pre "and lives left behind" at bounding box center [392, 307] width 580 height 17
click at [106, 293] on span "from the dreams I've buried" at bounding box center [192, 290] width 174 height 14
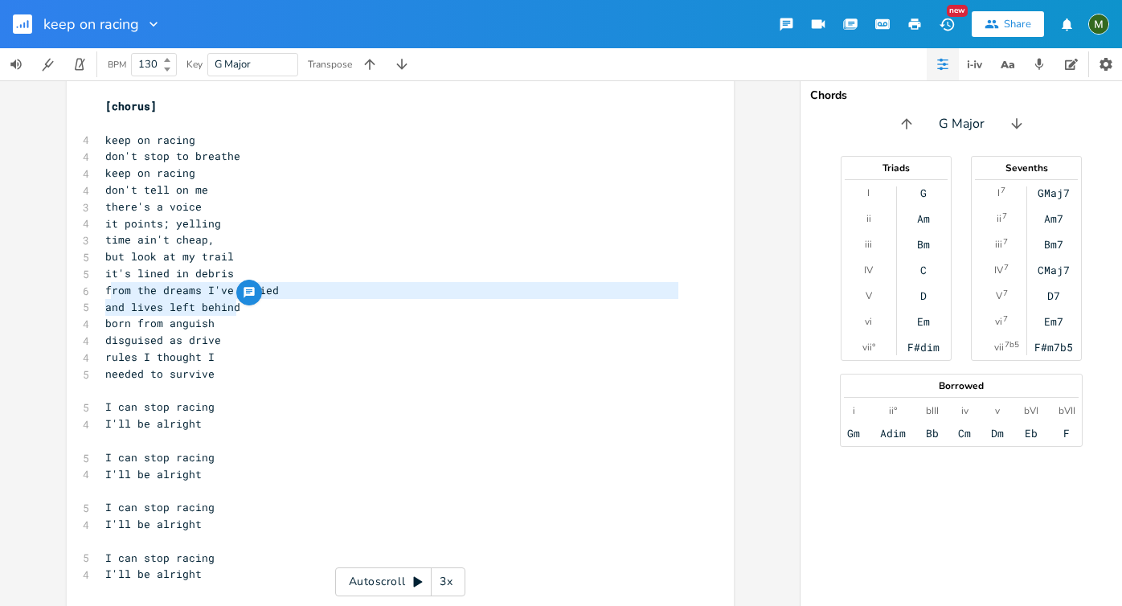
drag, startPoint x: 104, startPoint y: 293, endPoint x: 253, endPoint y: 308, distance: 150.2
type textarea "rom the dreams I've buried and lives left behind"
click at [131, 283] on span "from the dreams I've buried" at bounding box center [192, 290] width 174 height 14
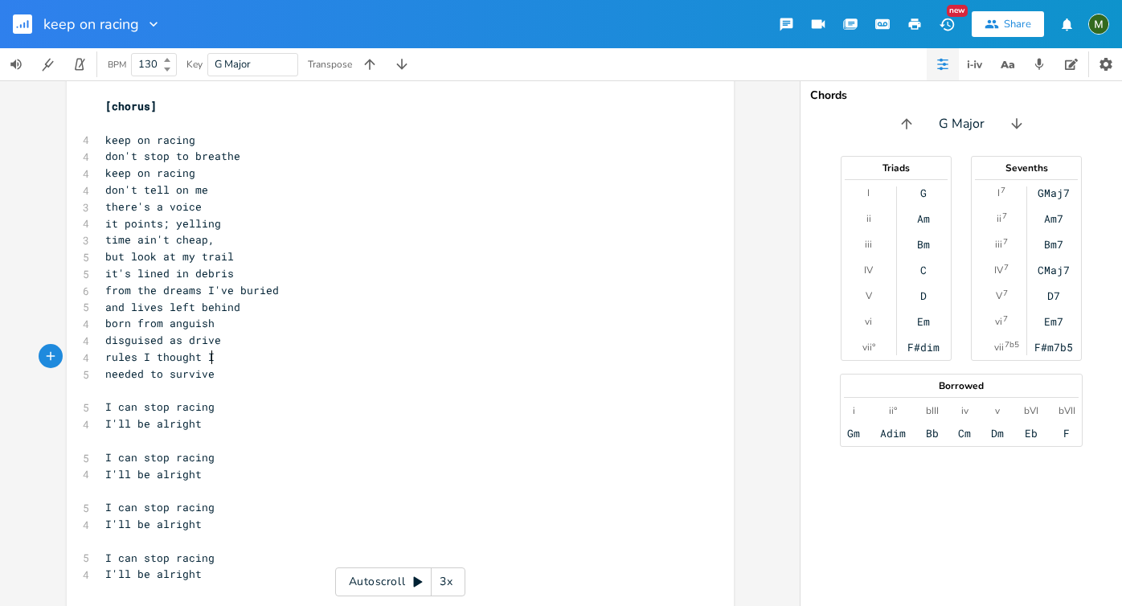
click at [313, 364] on pre "rules I thought I" at bounding box center [392, 357] width 580 height 17
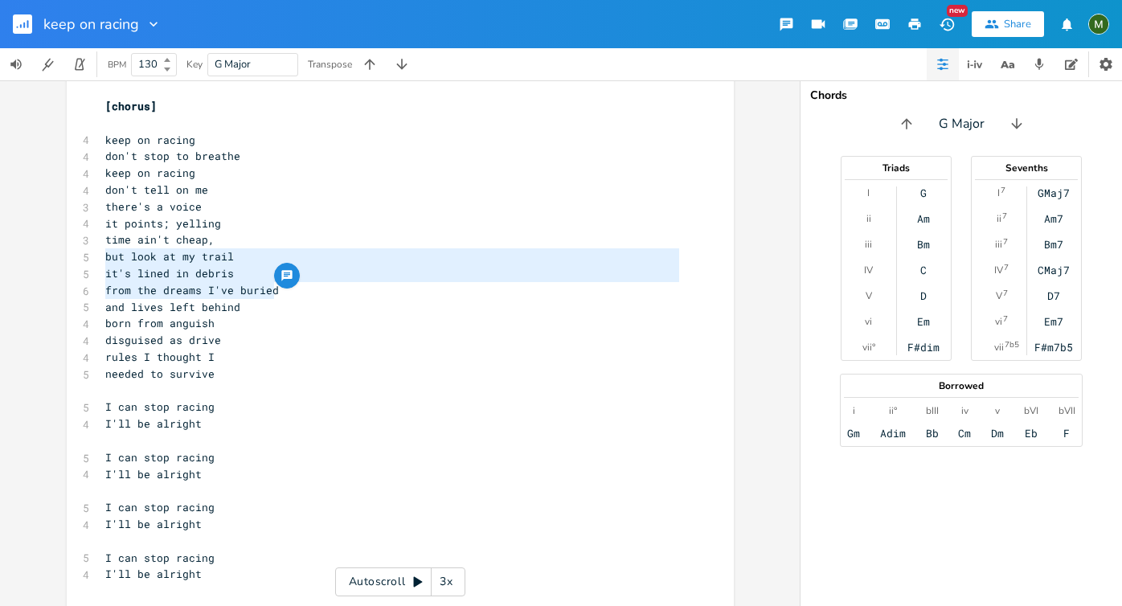
type textarea "but look at my trail it's lined in debris"
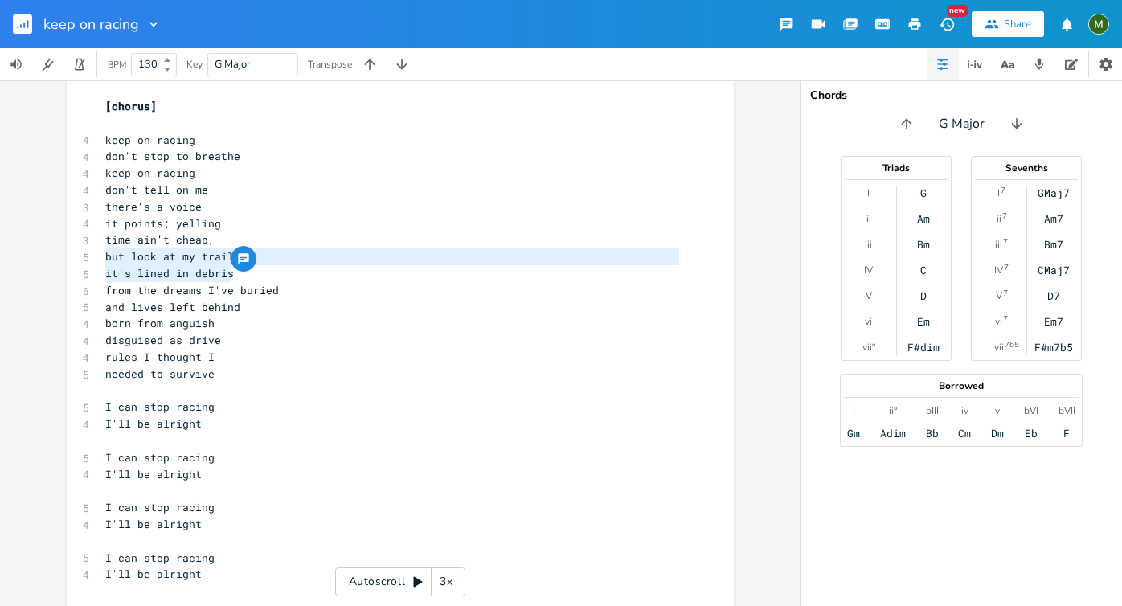
drag, startPoint x: 100, startPoint y: 256, endPoint x: 302, endPoint y: 272, distance: 203.2
click at [113, 256] on span "but look at my trail" at bounding box center [169, 256] width 129 height 14
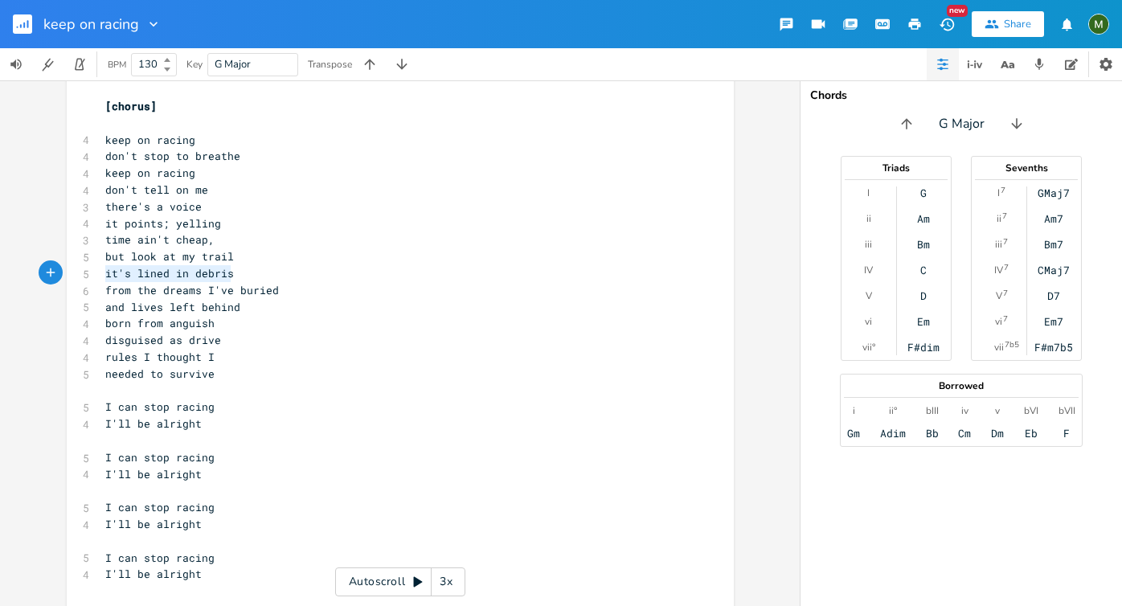
type textarea "but look at my trail it's lined in debris"
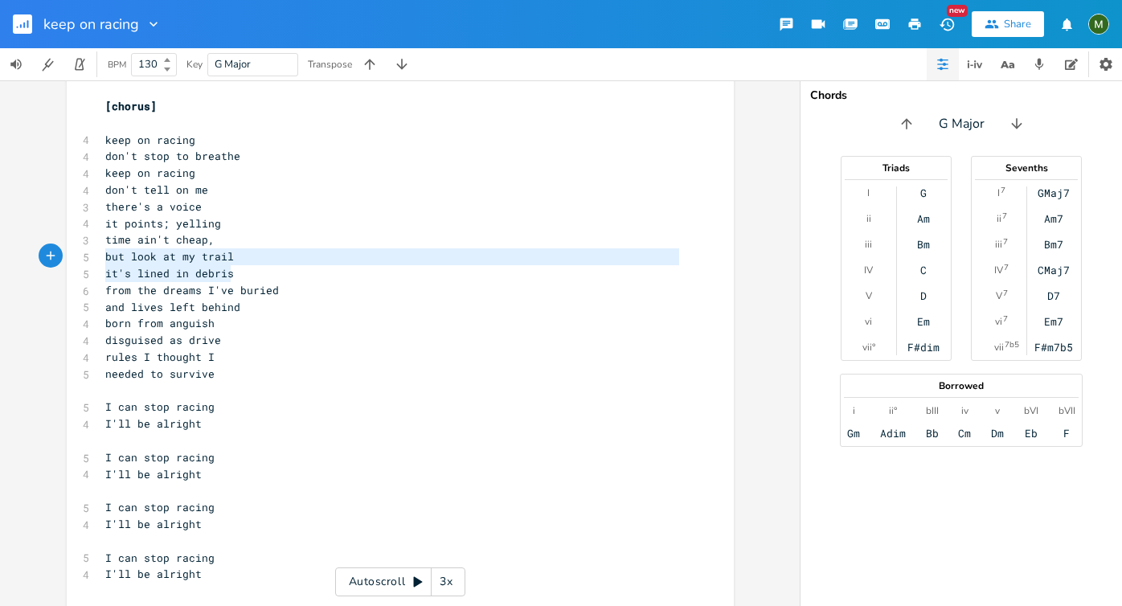
drag, startPoint x: 226, startPoint y: 273, endPoint x: 70, endPoint y: 257, distance: 156.7
click at [178, 267] on span "it's lined in debris" at bounding box center [169, 273] width 129 height 14
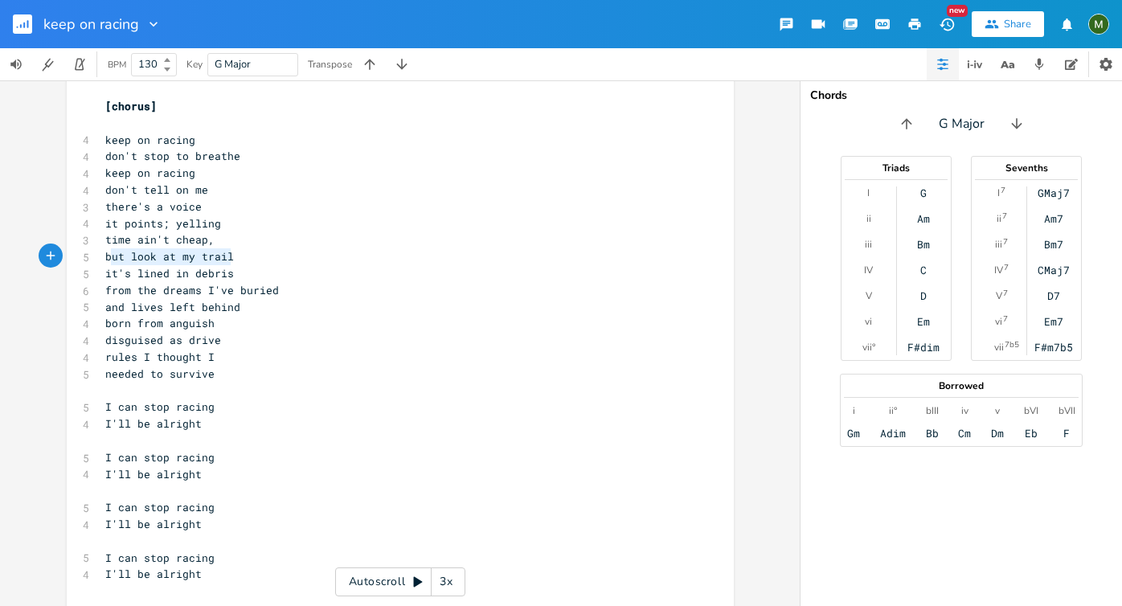
type textarea "ut look at my trail it's lined in debris"
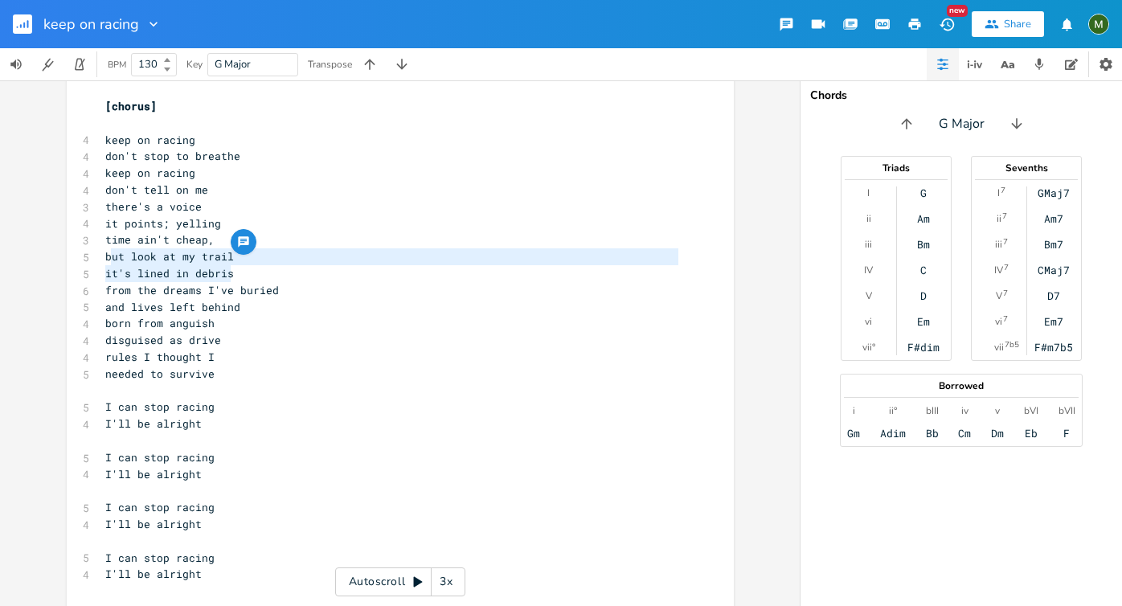
drag, startPoint x: 104, startPoint y: 258, endPoint x: 238, endPoint y: 266, distance: 134.4
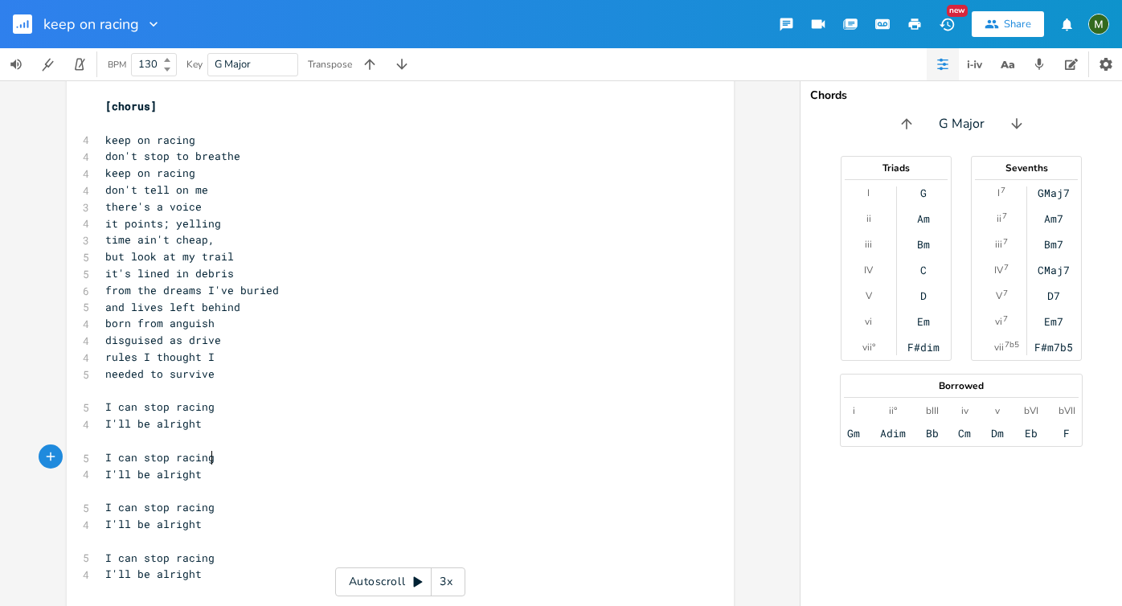
click at [314, 459] on pre "I can stop racing" at bounding box center [392, 457] width 580 height 17
click at [1037, 59] on icon "button" at bounding box center [1039, 64] width 9 height 11
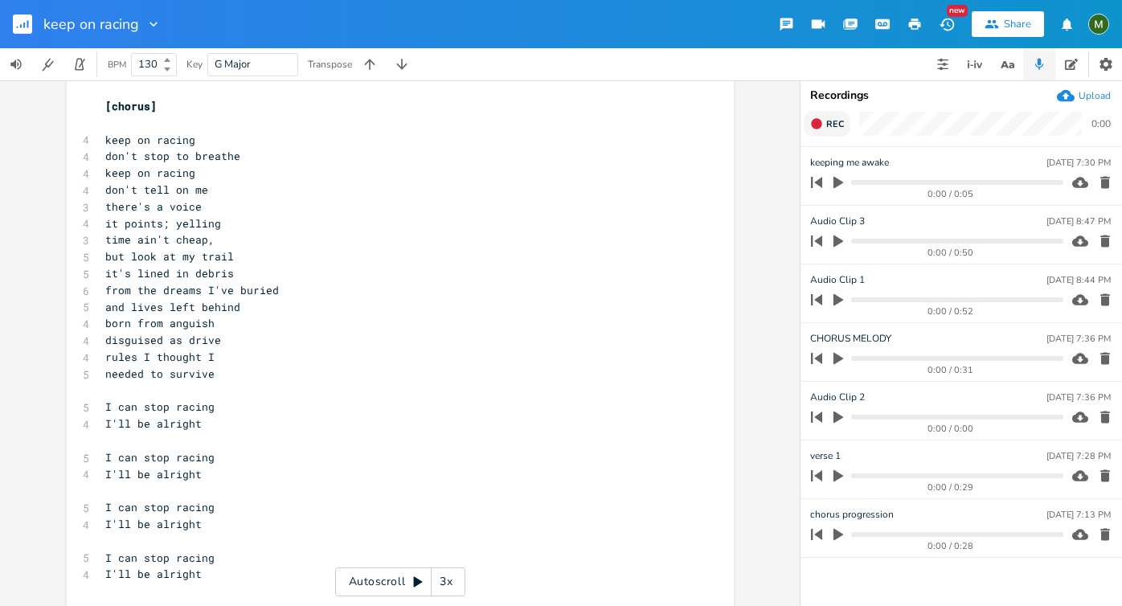
click at [825, 125] on button "Rec" at bounding box center [827, 124] width 47 height 26
click at [833, 125] on span "End" at bounding box center [835, 124] width 18 height 12
type input "lives left behind"
click at [824, 122] on button "Rec" at bounding box center [827, 124] width 47 height 26
click at [824, 122] on button "End" at bounding box center [827, 124] width 47 height 26
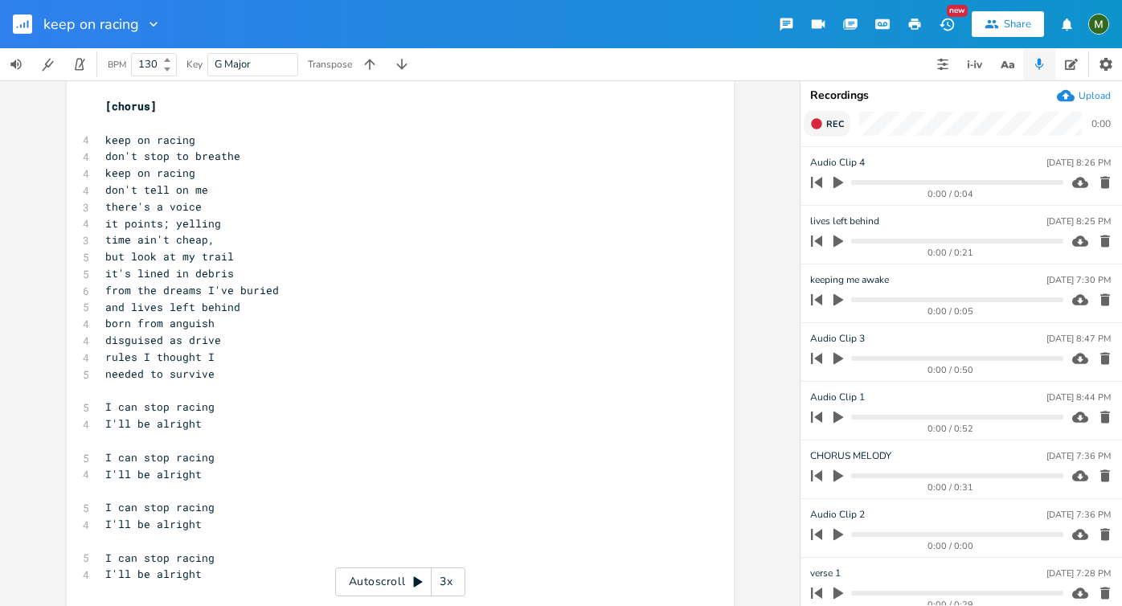
click at [829, 125] on span "Rec" at bounding box center [835, 124] width 18 height 12
click at [829, 124] on span "End" at bounding box center [835, 124] width 18 height 12
type input "s"
type input "second half last chorus melody"
click at [786, 259] on div "x [Verse 1] D - D - G - G D - D - G - G C - Bm7 -(THAT WEIRD Em CHORD)- G C - D…" at bounding box center [400, 343] width 800 height 526
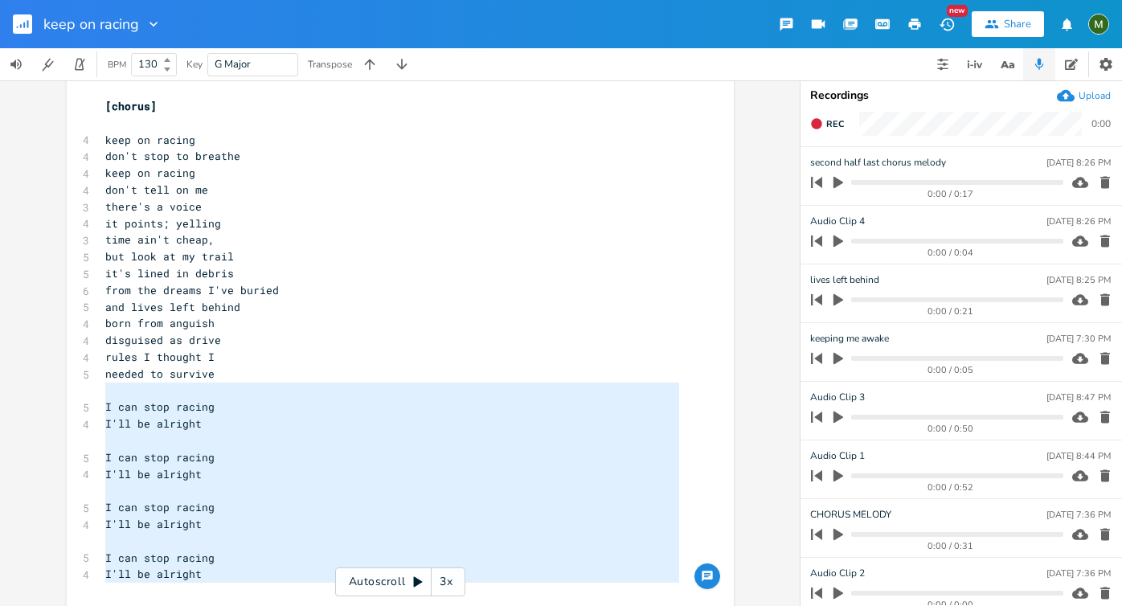
scroll to position [1107, 0]
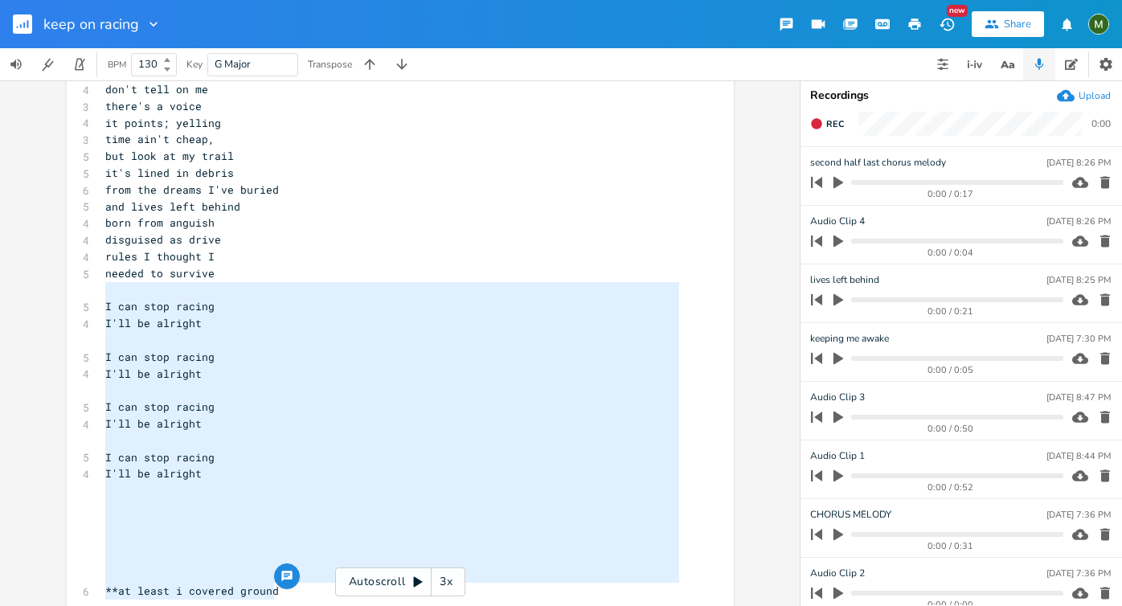
type textarea "I can stop racing I'll be alright I can stop racing I'll be alright I can stop …"
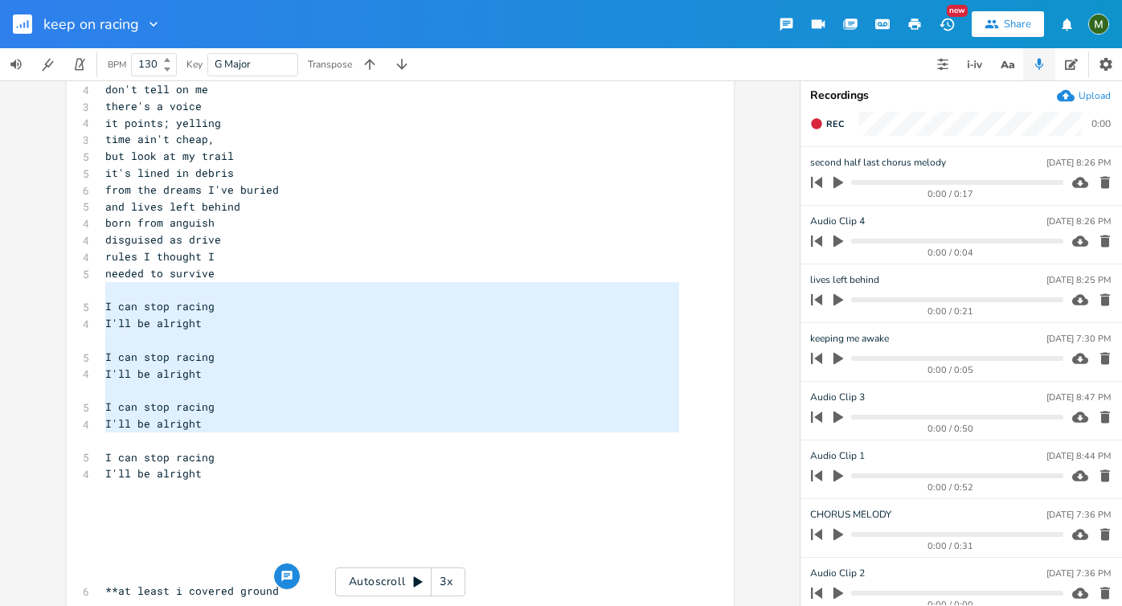
drag, startPoint x: 115, startPoint y: 388, endPoint x: 185, endPoint y: 434, distance: 83.6
click at [185, 434] on pre "​" at bounding box center [392, 440] width 580 height 17
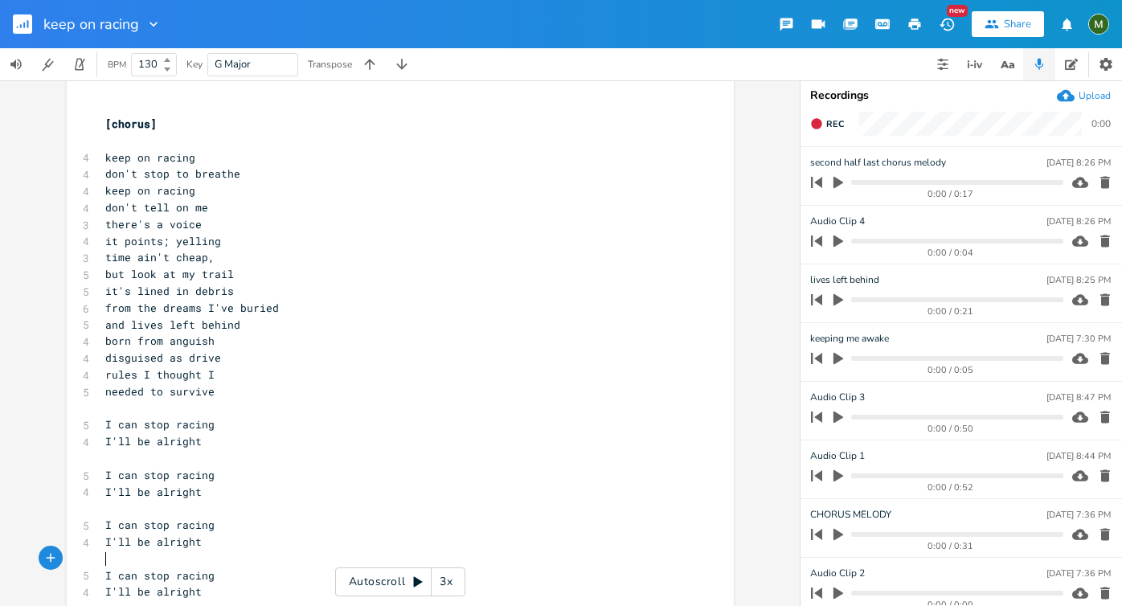
scroll to position [984, 0]
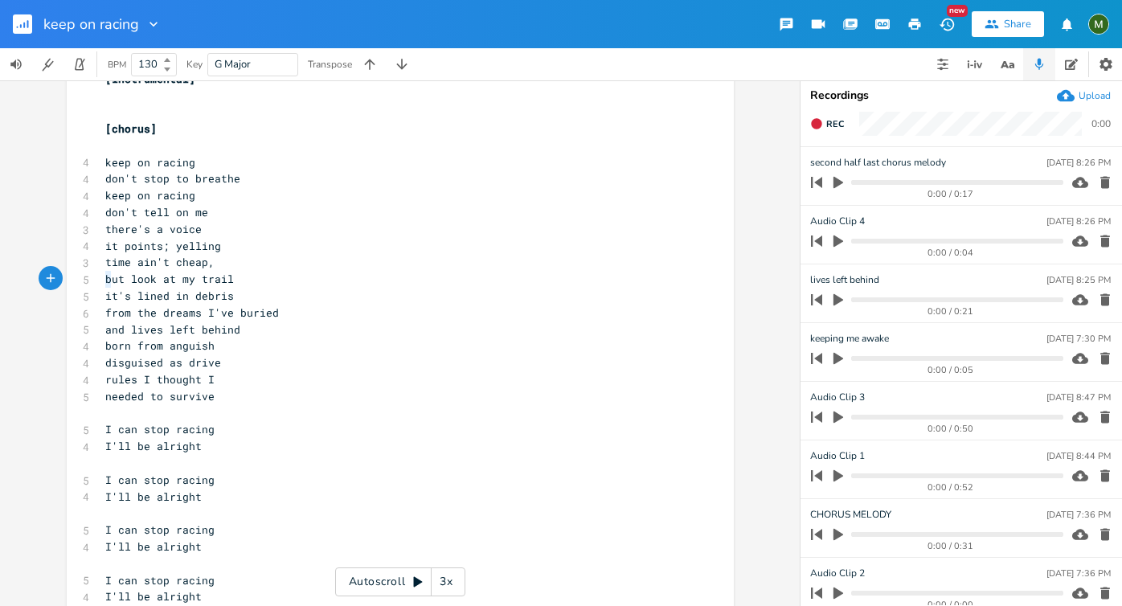
type textarea "but look at my trail it's lined in debris"
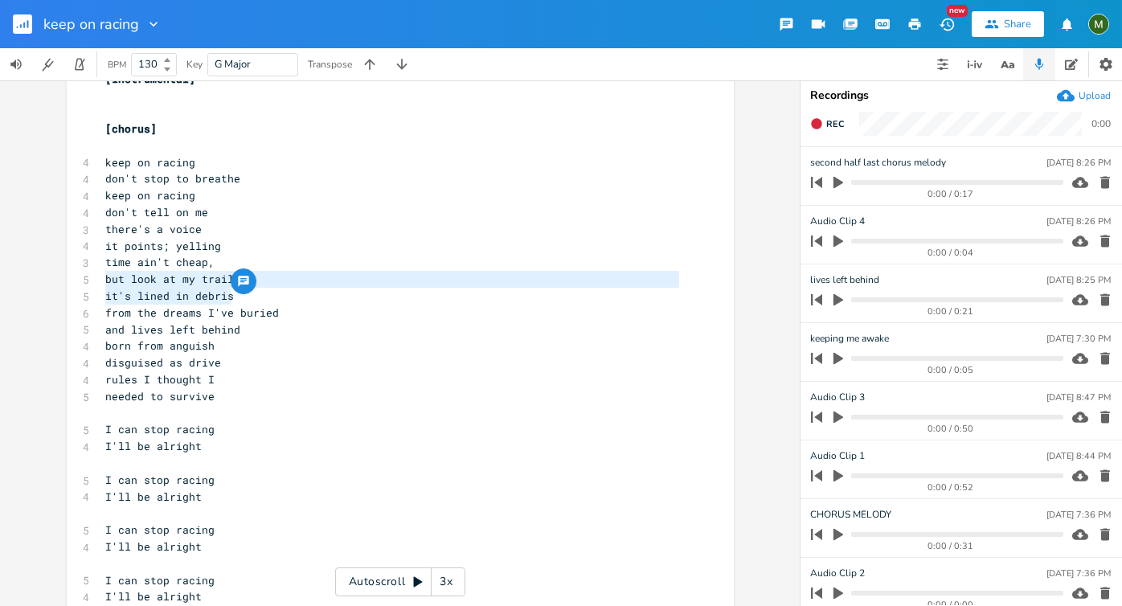
drag, startPoint x: 101, startPoint y: 279, endPoint x: 252, endPoint y: 296, distance: 152.0
click at [252, 296] on pre "it's lined in debris" at bounding box center [392, 296] width 580 height 17
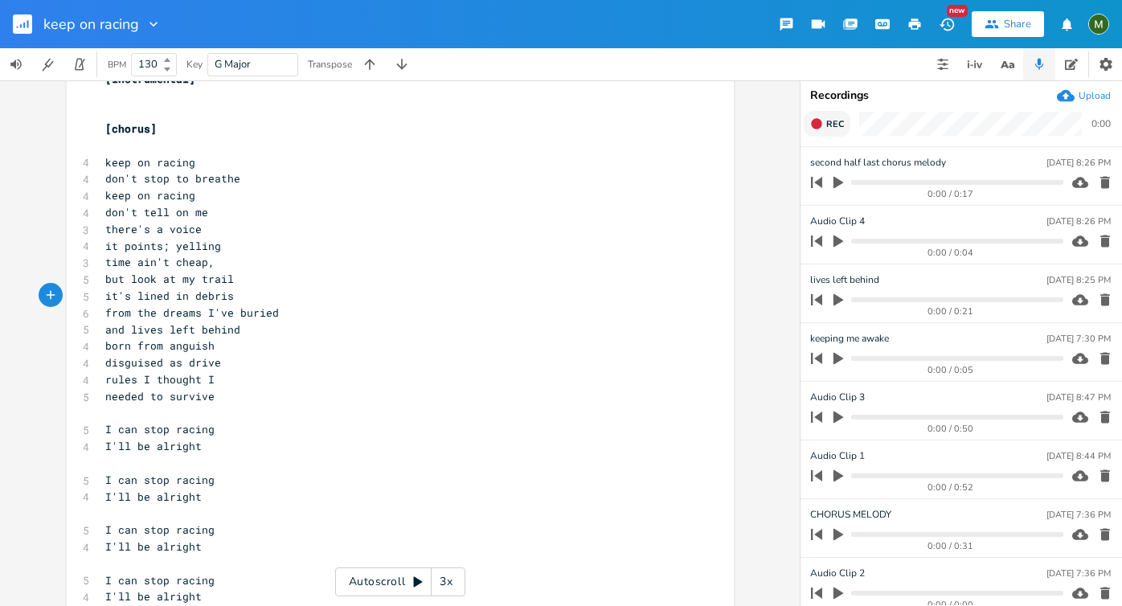
click at [830, 120] on span "Rec" at bounding box center [835, 124] width 18 height 12
click at [830, 120] on span "End" at bounding box center [835, 124] width 18 height 12
type input "lookk at my trail lined in debris"
click at [730, 305] on div "x [Verse 1] D - D - G - G D - D - G - G C - Bm7 -(THAT WEIRD Em CHORD)- G C - D…" at bounding box center [400, 343] width 800 height 526
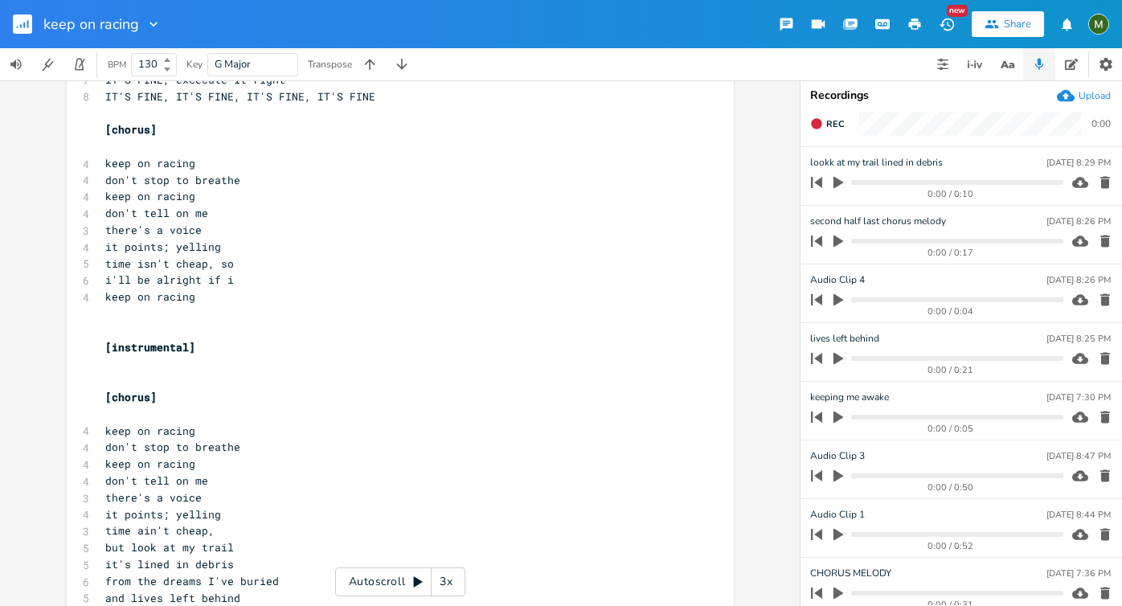
scroll to position [734, 0]
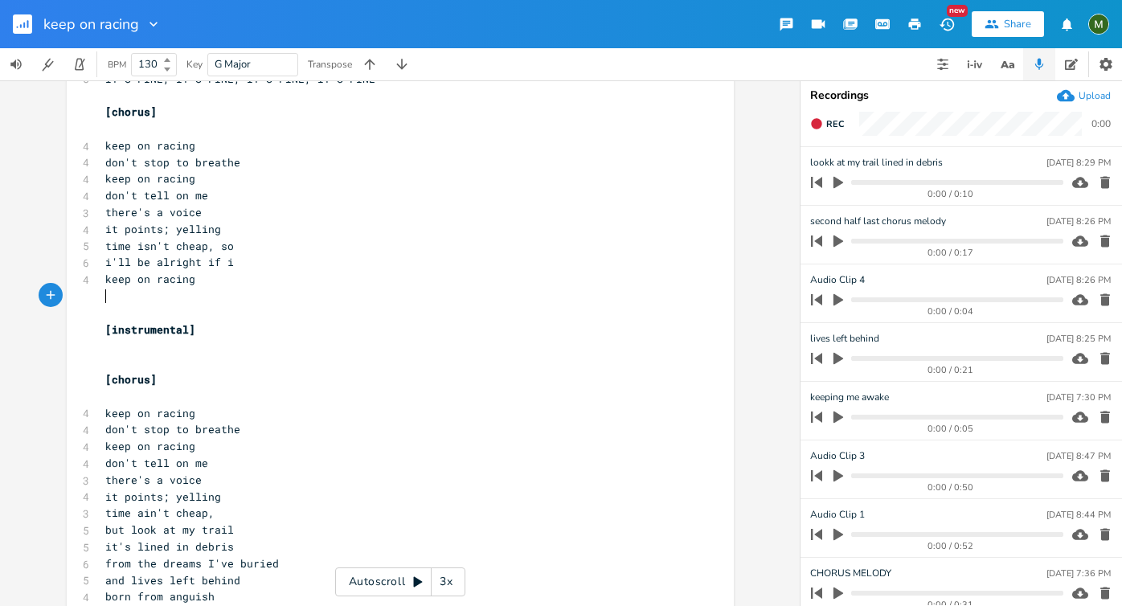
type textarea "[instrumental]"
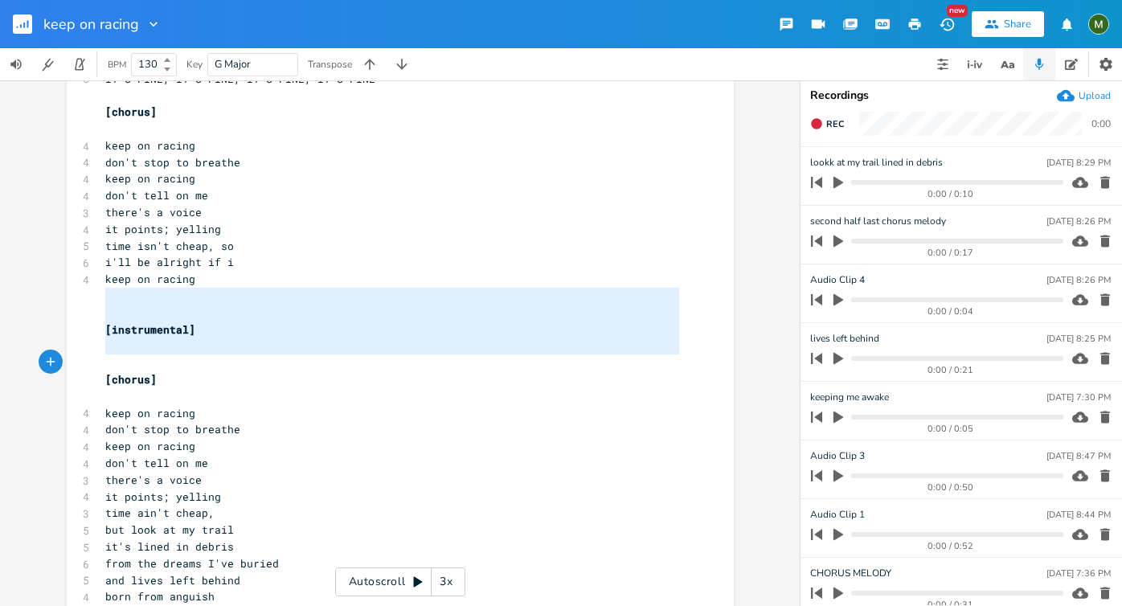
drag, startPoint x: 108, startPoint y: 301, endPoint x: 201, endPoint y: 356, distance: 107.4
click at [201, 356] on div "[Verse 1] D - D - G - G D - D - G - G C - Bm7 -(THAT WEIRD Em CHORD)- G C - D -…" at bounding box center [392, 179] width 580 height 1588
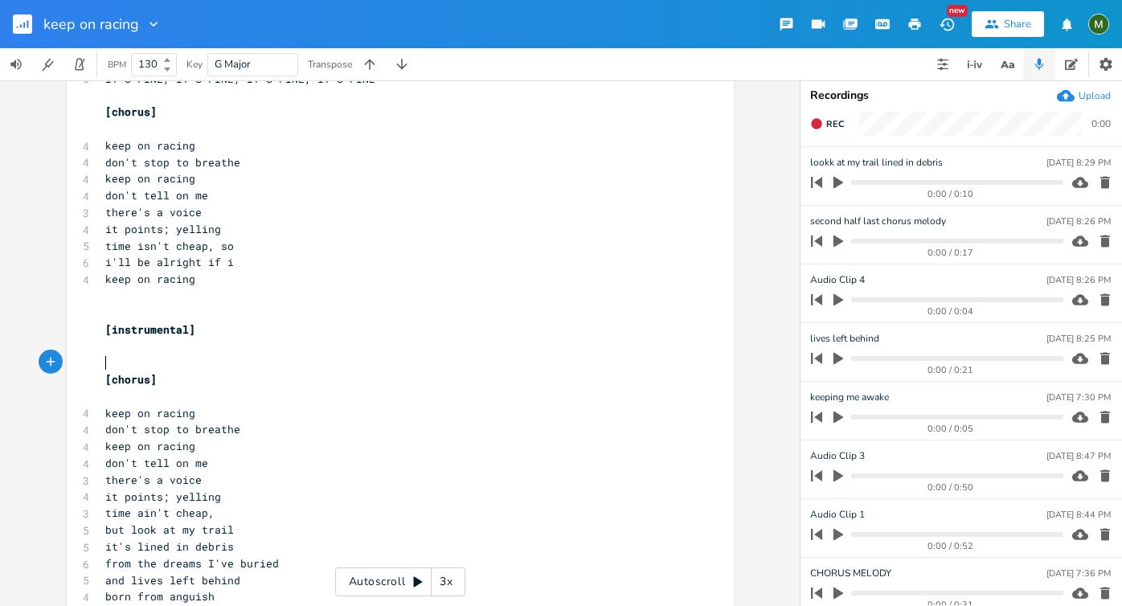
click at [201, 356] on pre "​" at bounding box center [392, 362] width 580 height 17
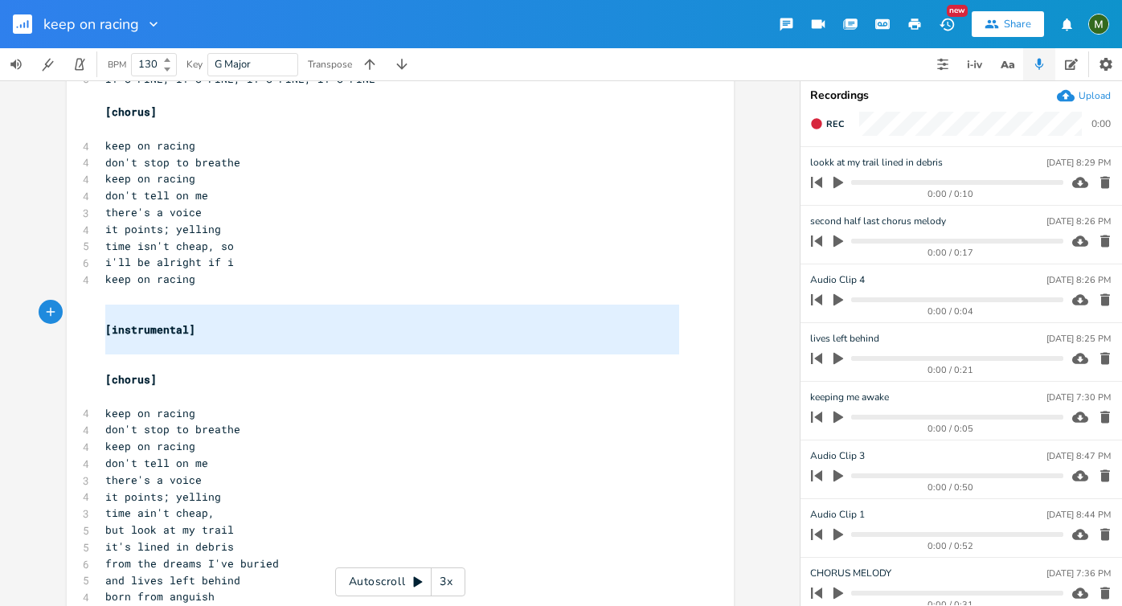
type textarea "keep on racing [instrumental]"
drag, startPoint x: 201, startPoint y: 356, endPoint x: 85, endPoint y: 283, distance: 136.9
click at [85, 283] on div "keep on racing [instrumental] x [Verse 1] D - D - G - G D - D - G - G C - Bm7 -…" at bounding box center [400, 175] width 667 height 1639
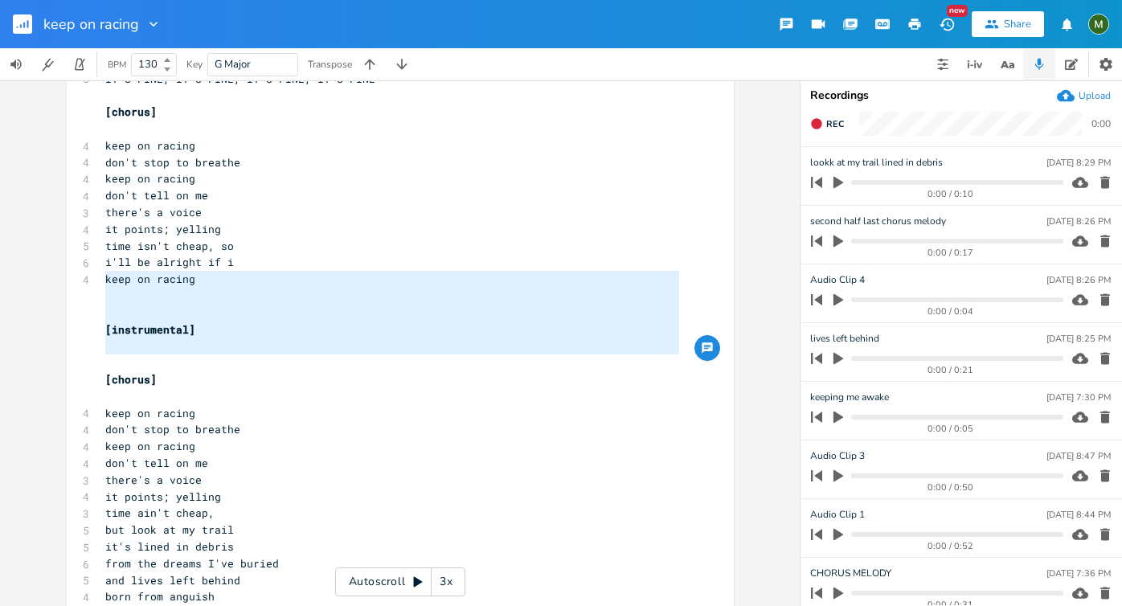
click at [114, 290] on pre "​" at bounding box center [392, 296] width 580 height 17
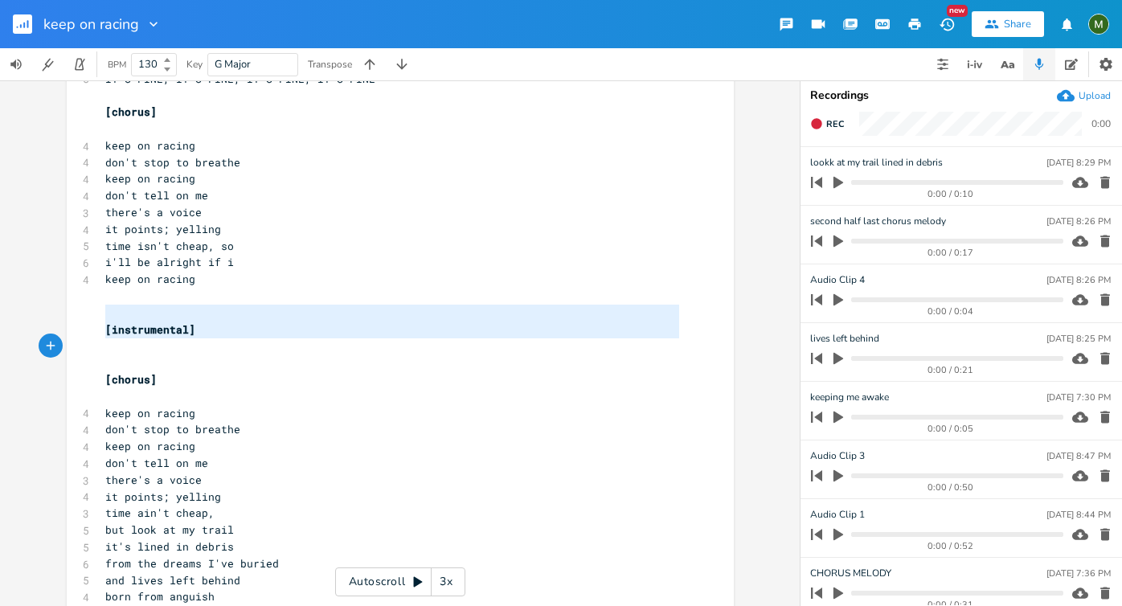
type textarea "[instrumental]"
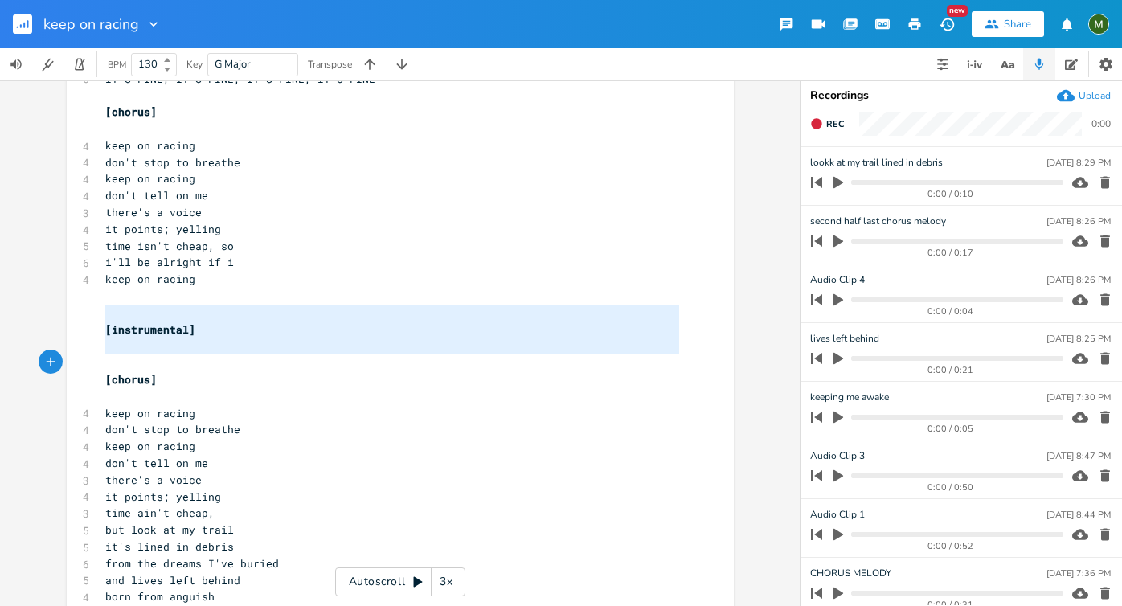
drag, startPoint x: 100, startPoint y: 305, endPoint x: 196, endPoint y: 361, distance: 110.5
click at [196, 361] on div "[Verse 1] D - D - G - G D - D - G - G C - Bm7 -(THAT WEIRD Em CHORD)- G C - D -…" at bounding box center [392, 179] width 580 height 1588
click at [196, 361] on pre "​" at bounding box center [392, 362] width 580 height 17
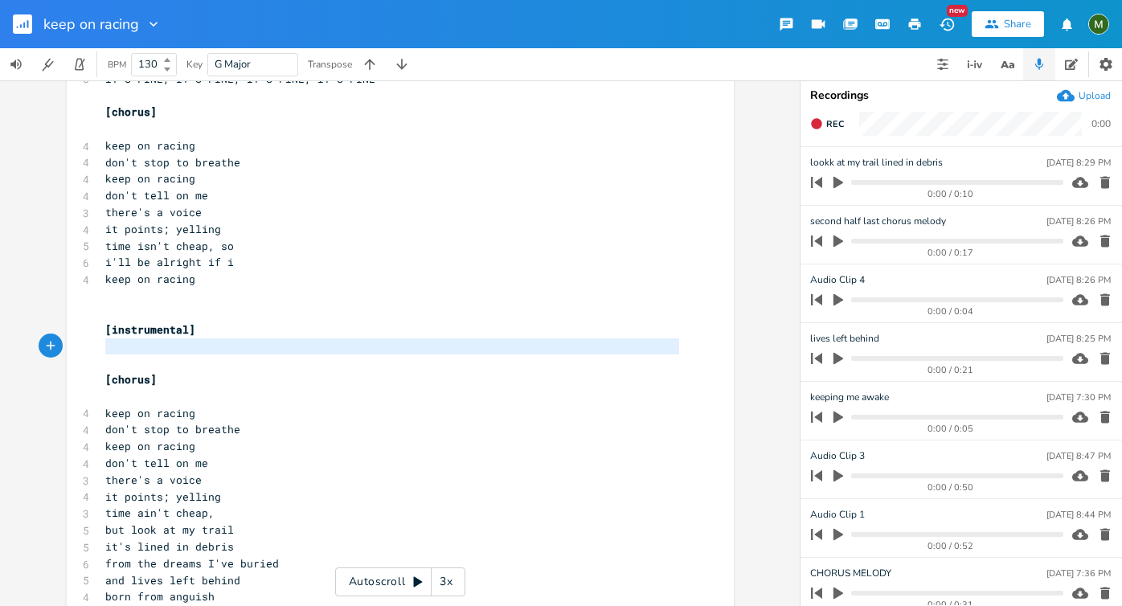
type textarea "[instrumental]"
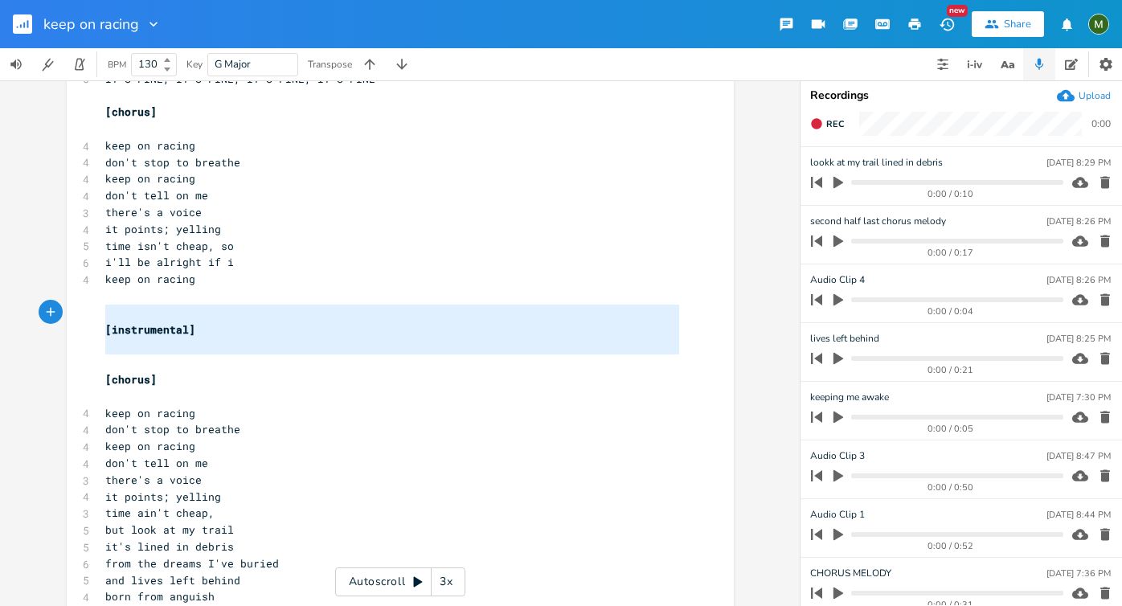
drag, startPoint x: 196, startPoint y: 361, endPoint x: 96, endPoint y: 304, distance: 114.8
click at [102, 304] on div "[Verse 1] D - D - G - G D - D - G - G C - Bm7 -(THAT WEIRD Em CHORD)- G C - D -…" at bounding box center [392, 179] width 580 height 1588
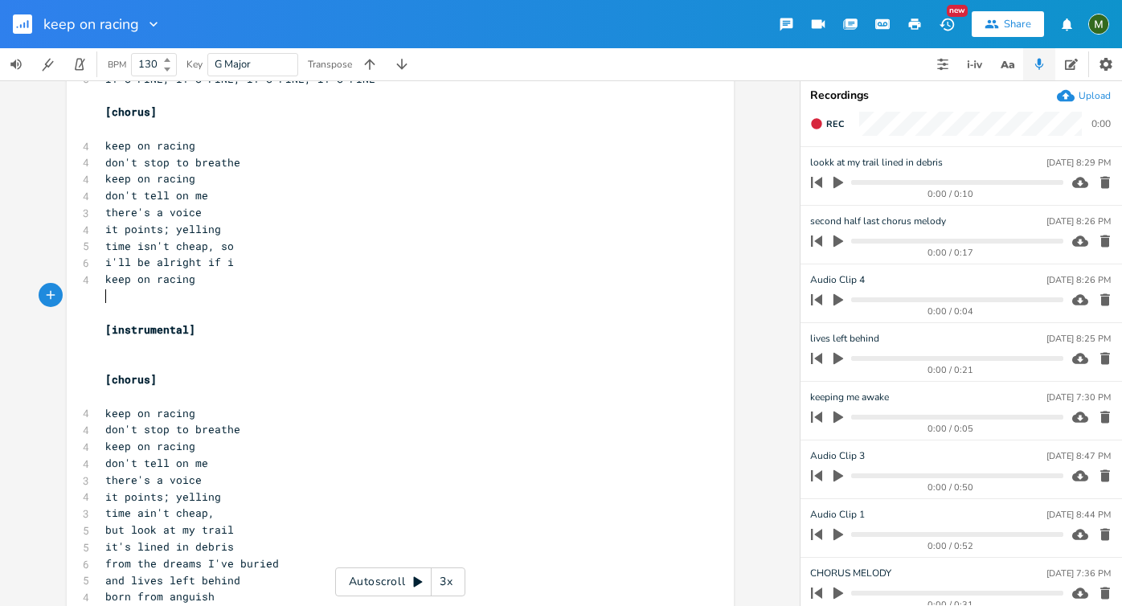
click at [102, 305] on pre "​" at bounding box center [392, 313] width 580 height 17
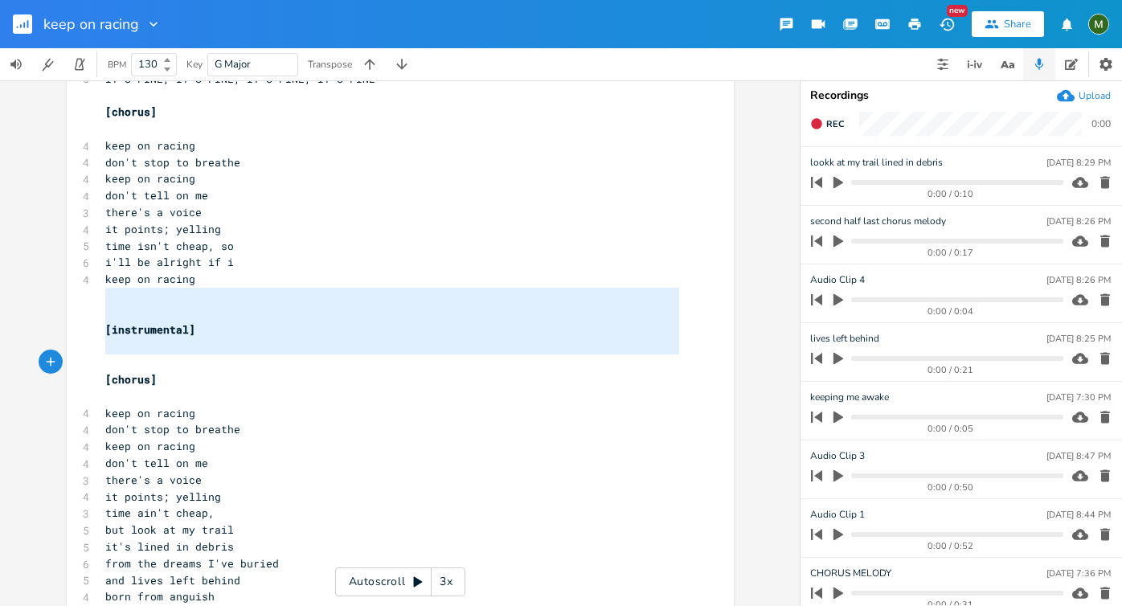
type textarea "[instrumental] [chorus]"
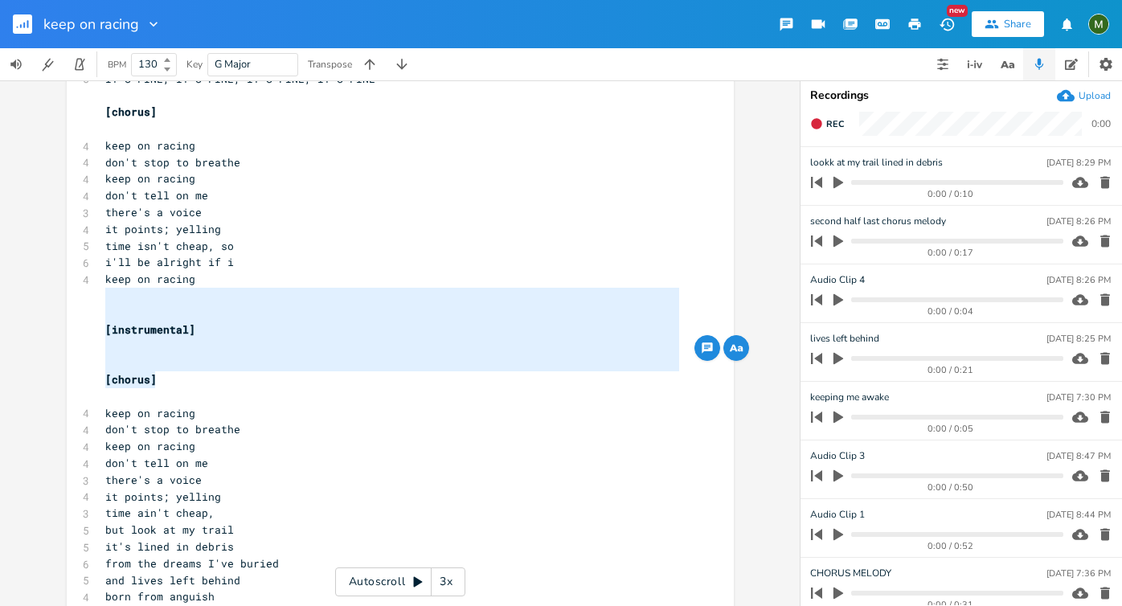
drag, startPoint x: 96, startPoint y: 304, endPoint x: 181, endPoint y: 370, distance: 107.1
click at [181, 370] on div "[instrumental] [chorus] x [Verse 1] D - D - G - G D - D - G - G C - Bm7 -(THAT …" at bounding box center [400, 175] width 667 height 1639
click at [254, 339] on pre "​" at bounding box center [392, 346] width 580 height 17
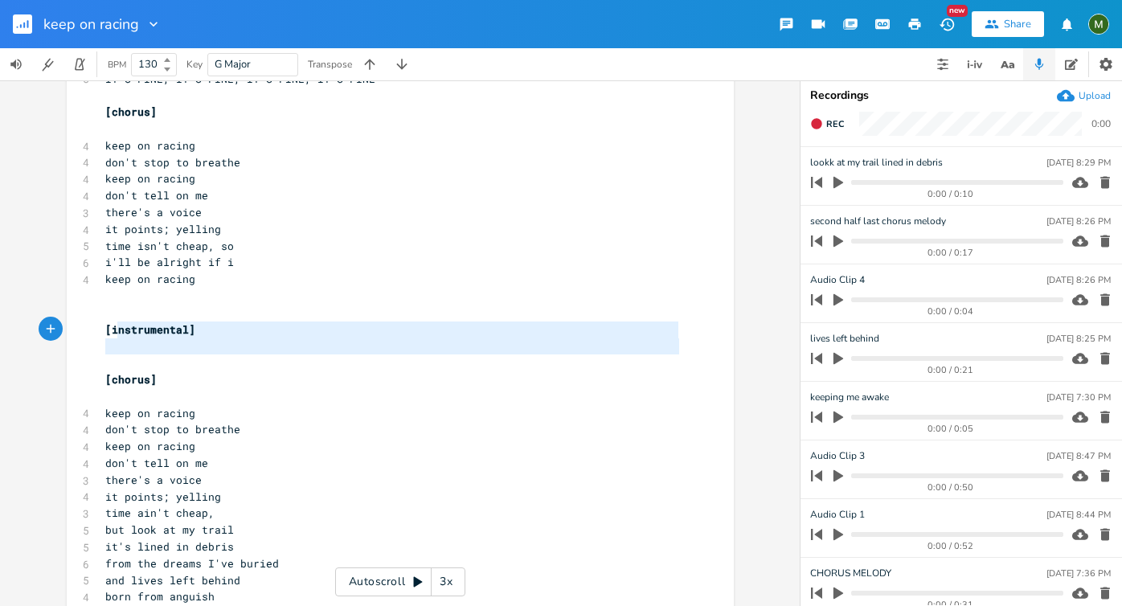
type textarea "[instrumental]"
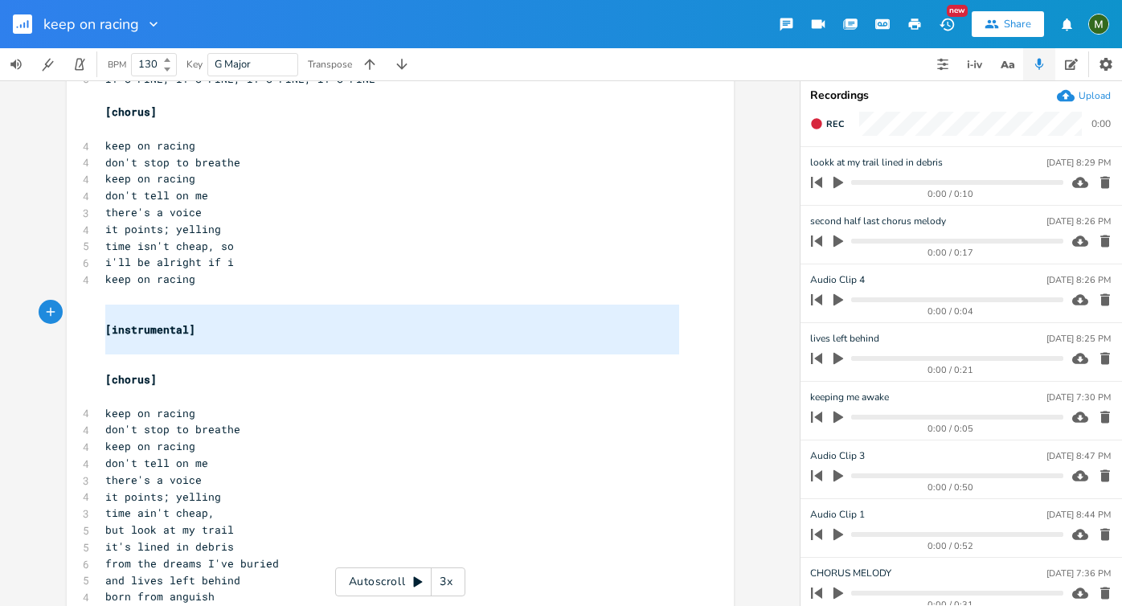
drag, startPoint x: 174, startPoint y: 361, endPoint x: 94, endPoint y: 309, distance: 95.4
click at [94, 309] on div "[instrumental] x [Verse 1] D - D - G - G D - D - G - G C - Bm7 -(THAT WEIRD Em …" at bounding box center [400, 175] width 667 height 1639
click at [102, 303] on pre "​" at bounding box center [392, 296] width 580 height 17
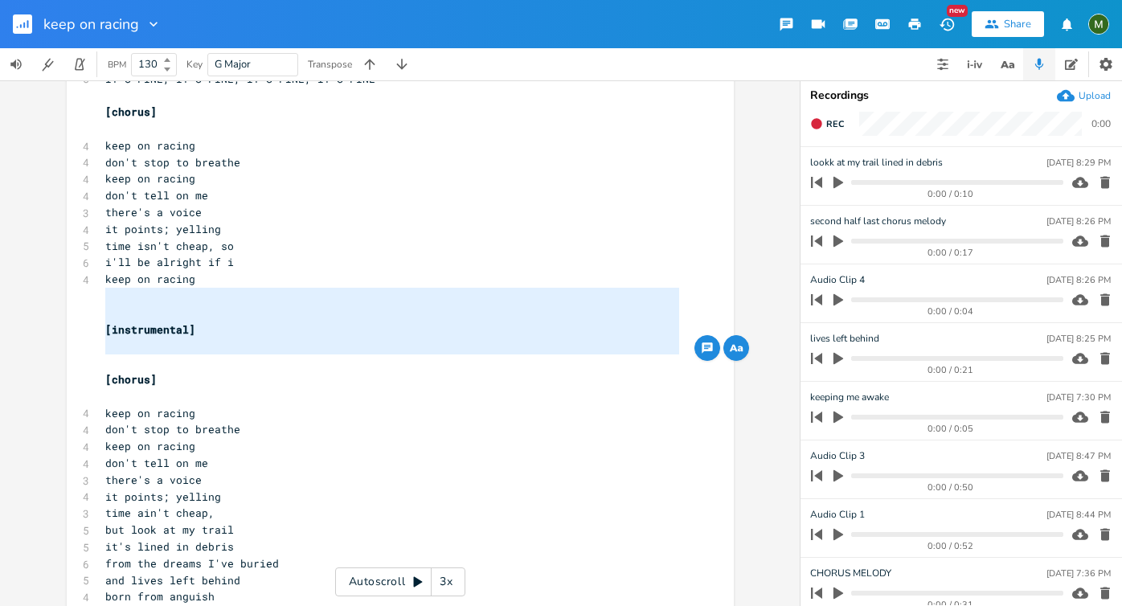
type textarea "[instrumental] [chorus]"
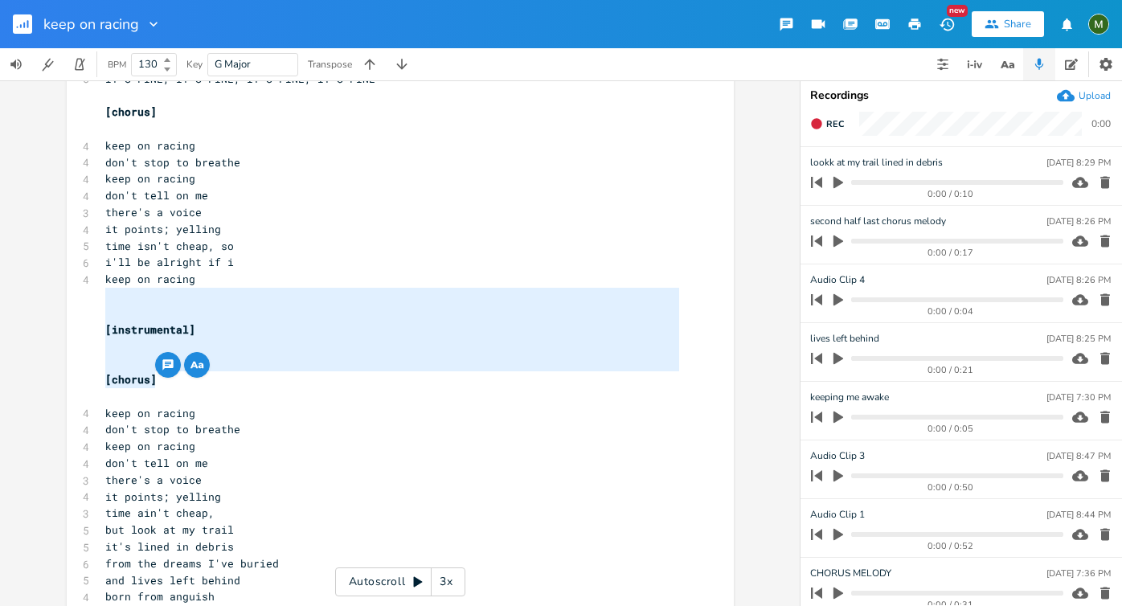
drag, startPoint x: 100, startPoint y: 303, endPoint x: 261, endPoint y: 376, distance: 177.3
click at [261, 376] on div "[Verse 1] D - D - G - G D - D - G - G C - Bm7 -(THAT WEIRD Em CHORD)- G C - D -…" at bounding box center [392, 179] width 580 height 1588
click at [301, 360] on pre "​" at bounding box center [392, 362] width 580 height 17
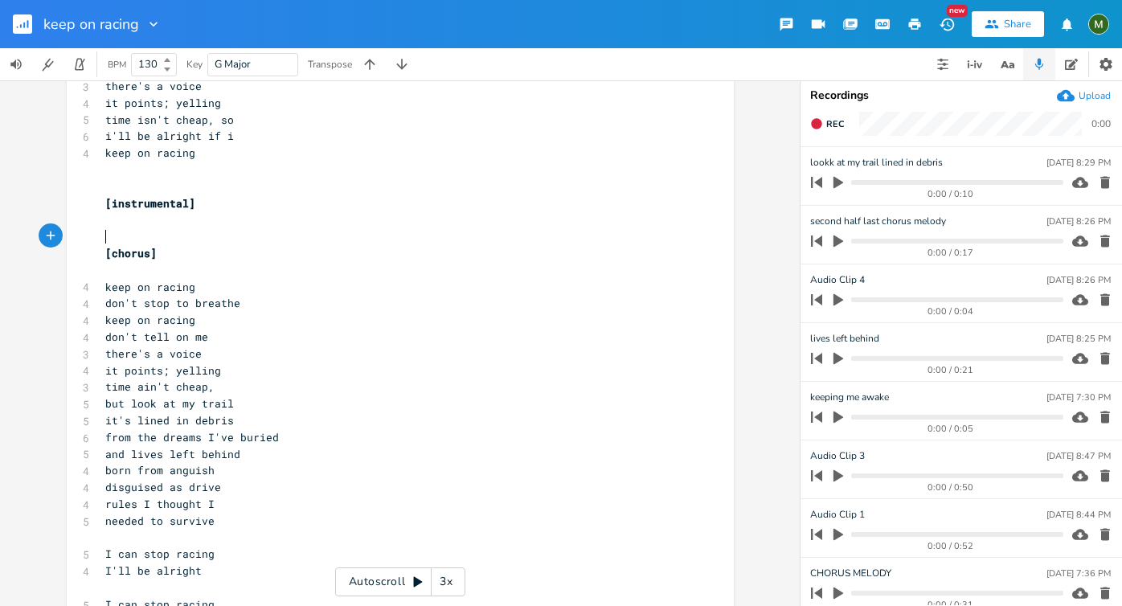
scroll to position [855, 0]
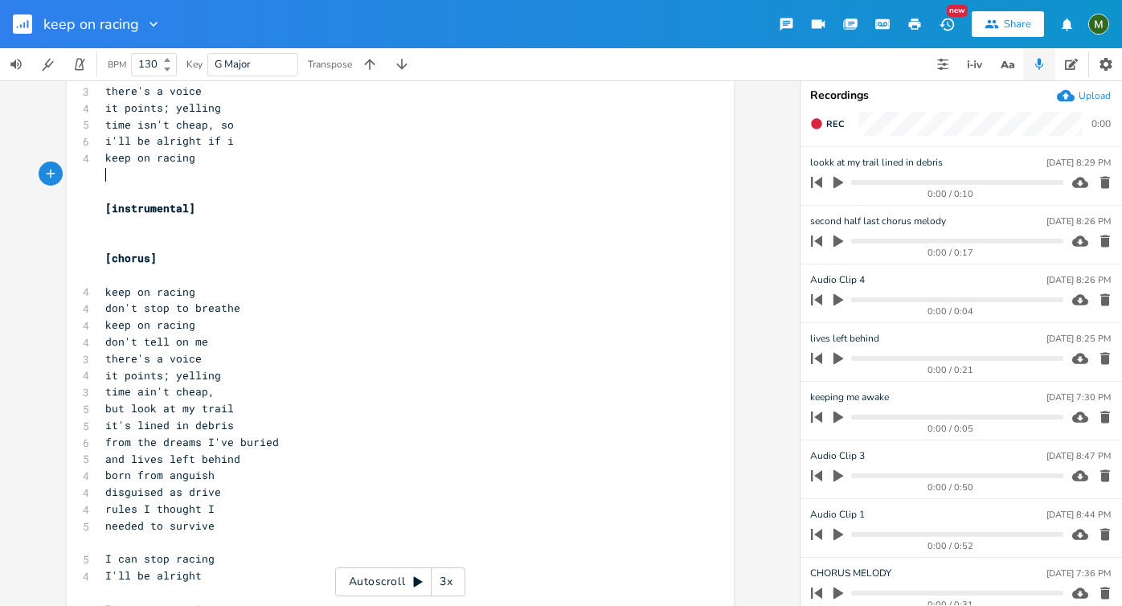
type textarea "[instrumental] [chorus]"
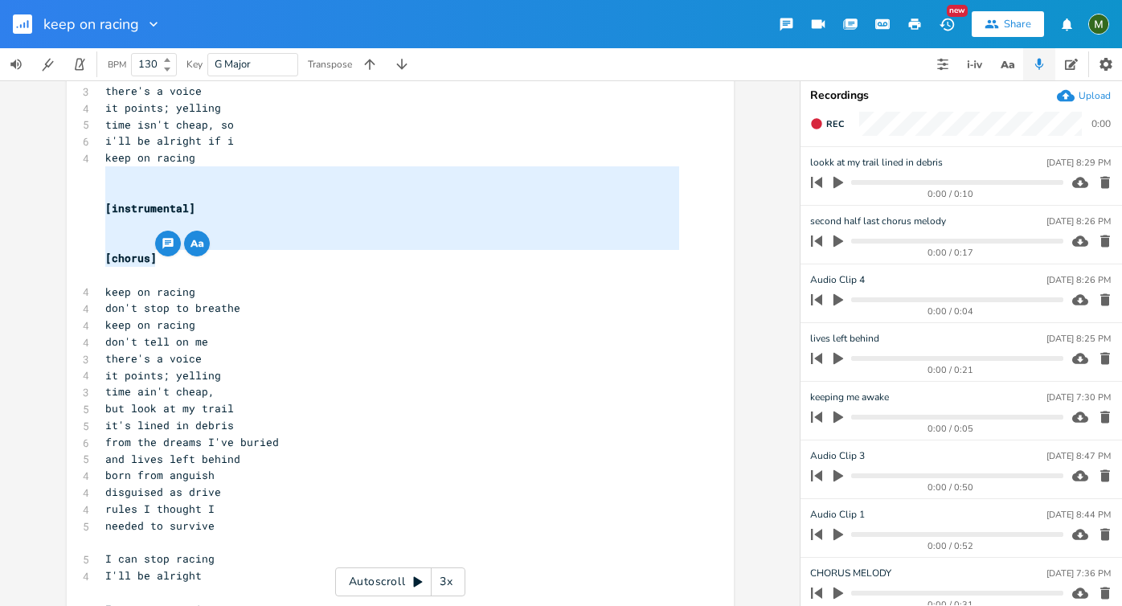
drag, startPoint x: 108, startPoint y: 174, endPoint x: 152, endPoint y: 248, distance: 86.4
click at [152, 248] on div "[instrumental] [chorus] x [Verse 1] D - D - G - G D - D - G - G C - Bm7 -(THAT …" at bounding box center [400, 54] width 667 height 1639
click at [272, 242] on pre "​" at bounding box center [392, 241] width 580 height 17
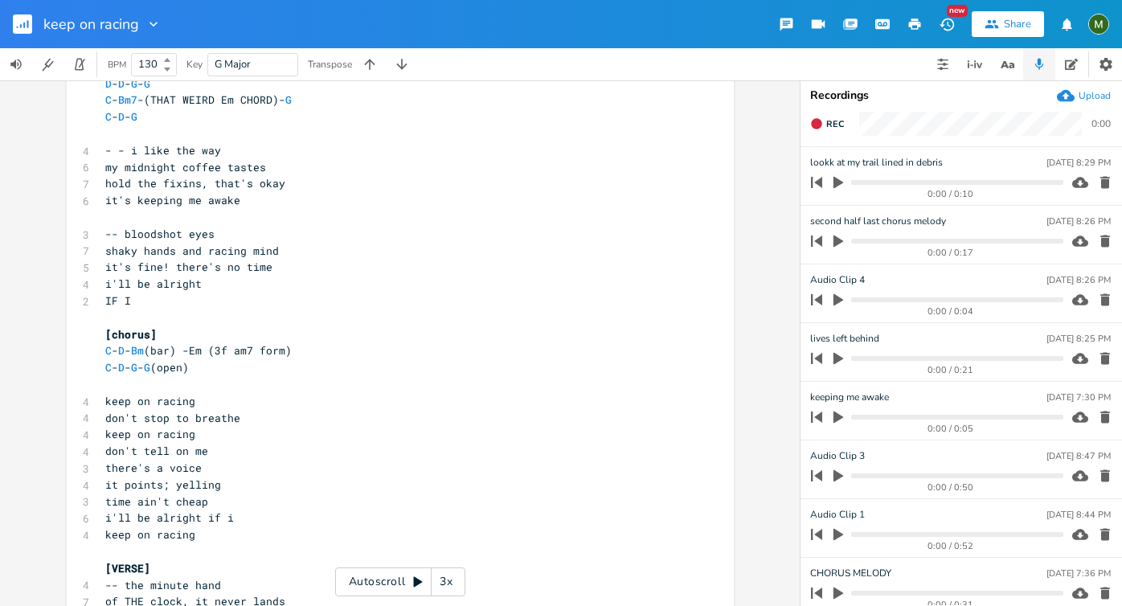
scroll to position [0, 0]
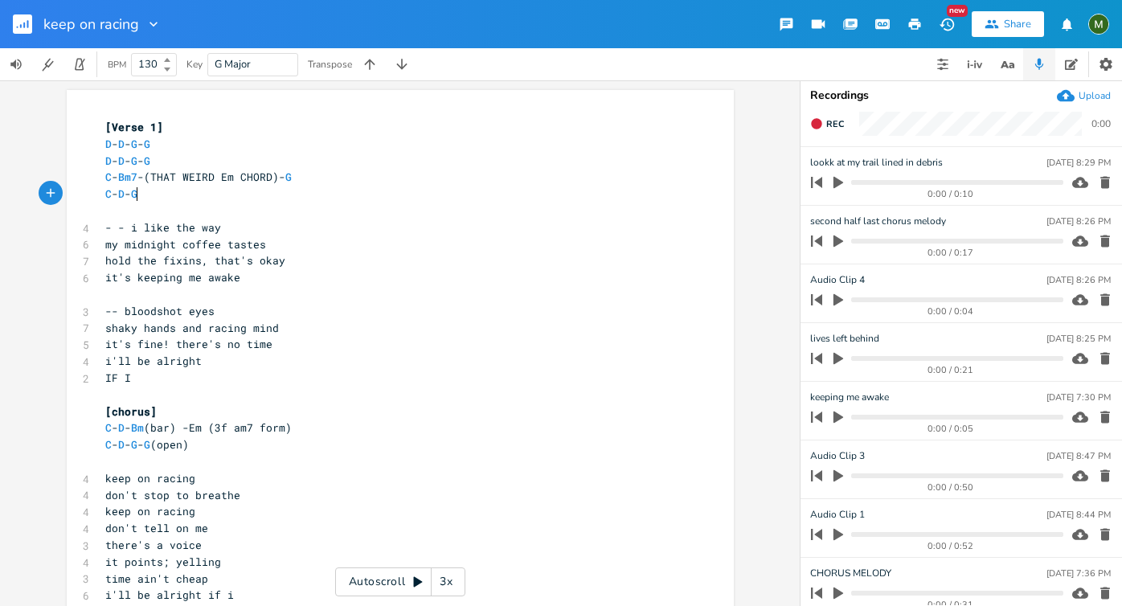
click at [187, 194] on pre "C - D - G" at bounding box center [392, 194] width 580 height 17
click at [210, 123] on pre "[Verse 1]" at bounding box center [392, 127] width 580 height 17
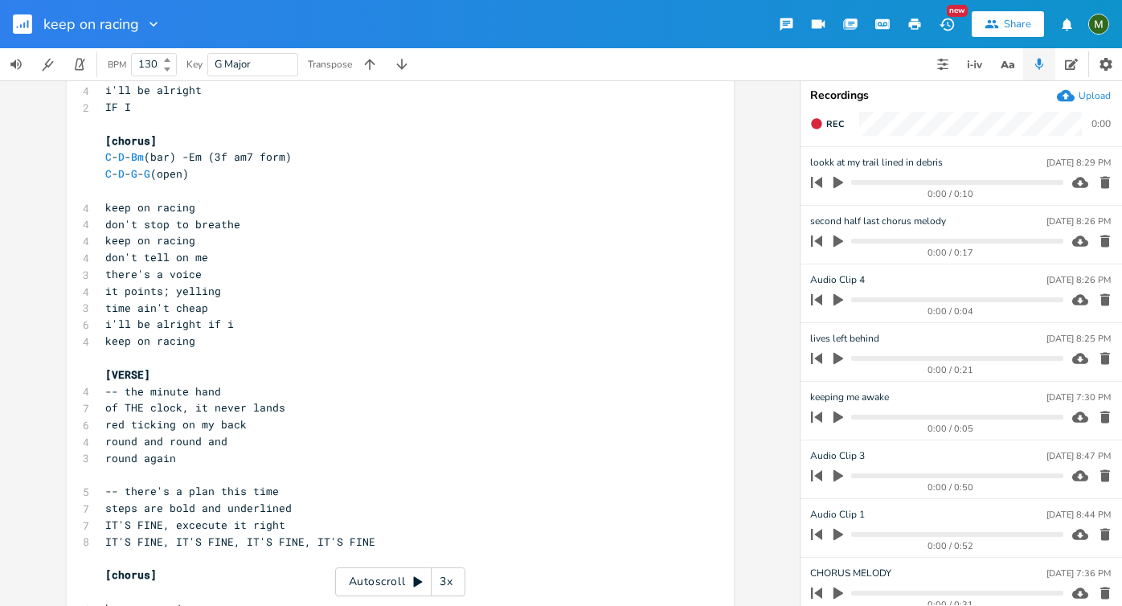
scroll to position [292, 0]
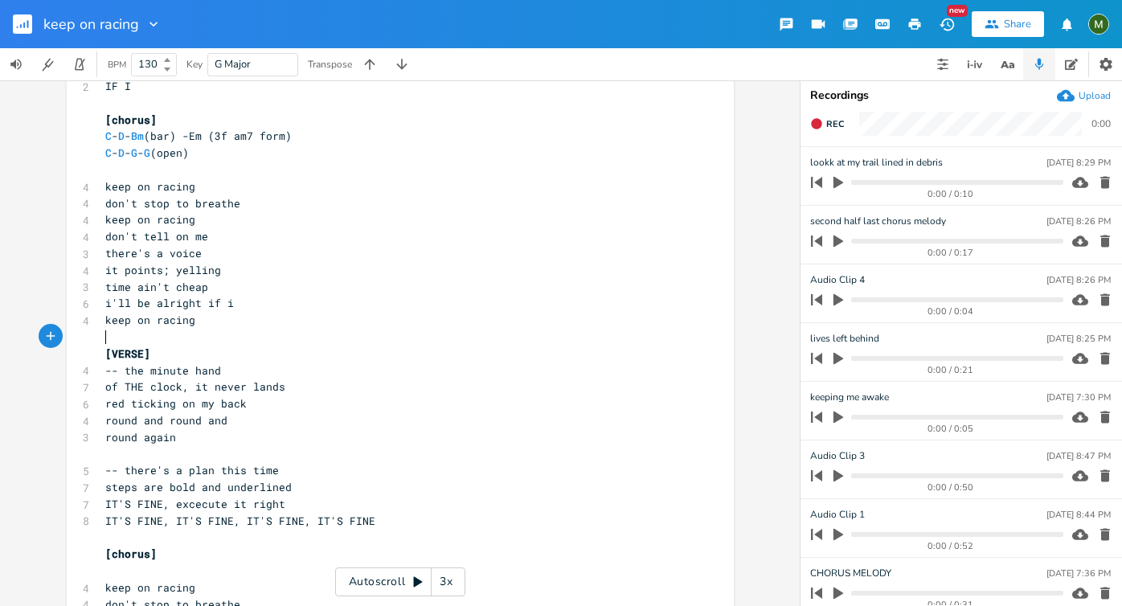
click at [126, 338] on pre "​" at bounding box center [392, 337] width 580 height 17
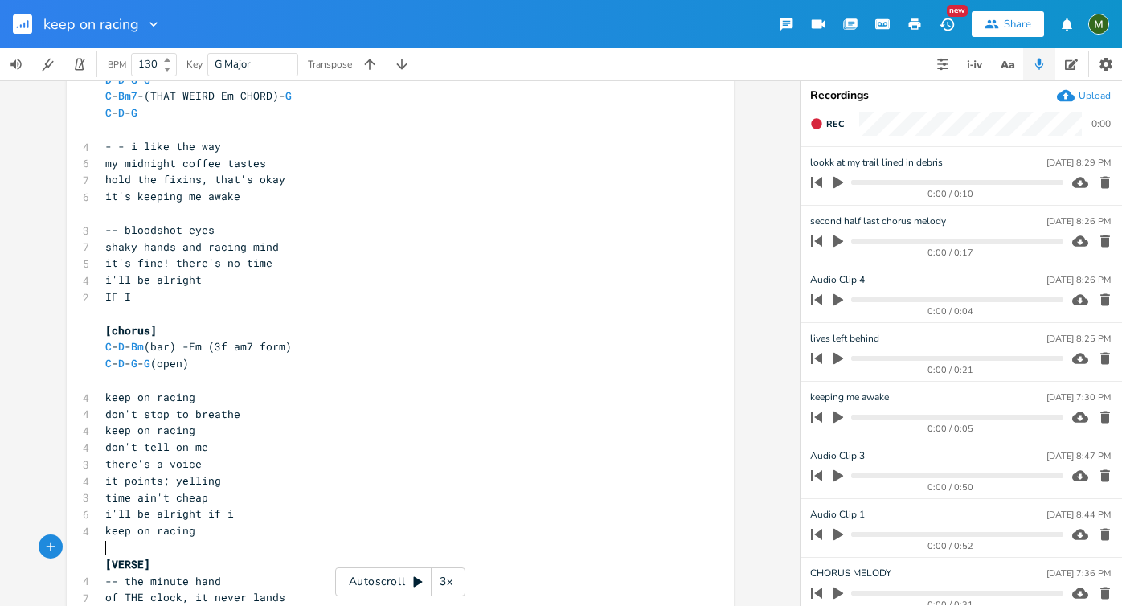
scroll to position [69, 0]
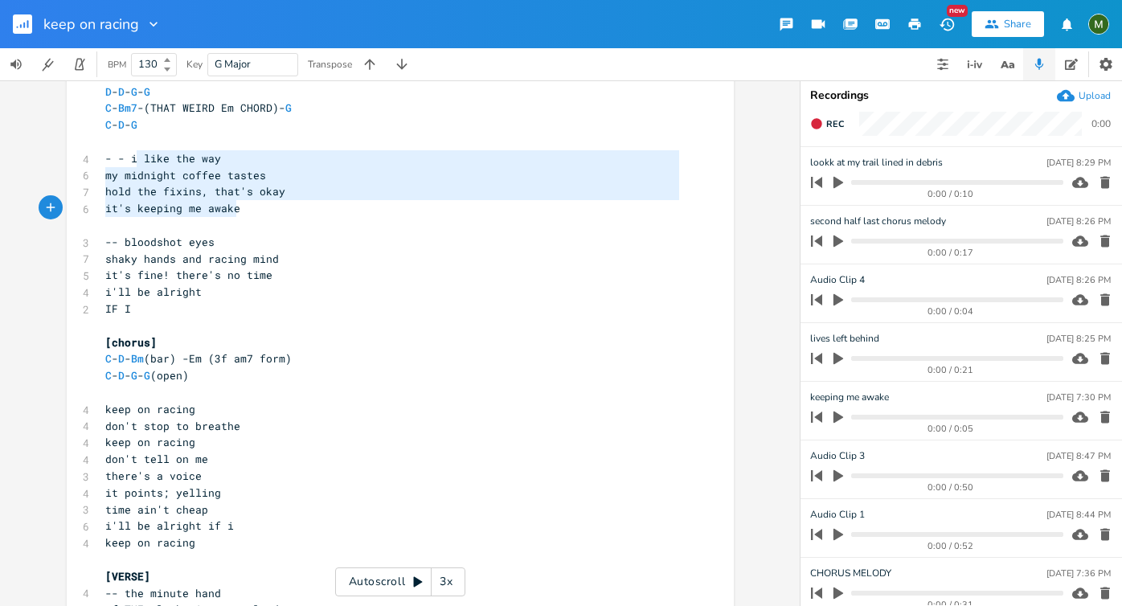
type textarea "like the way my midnight coffee tastes hold the fixins, that's okay it's keepin…"
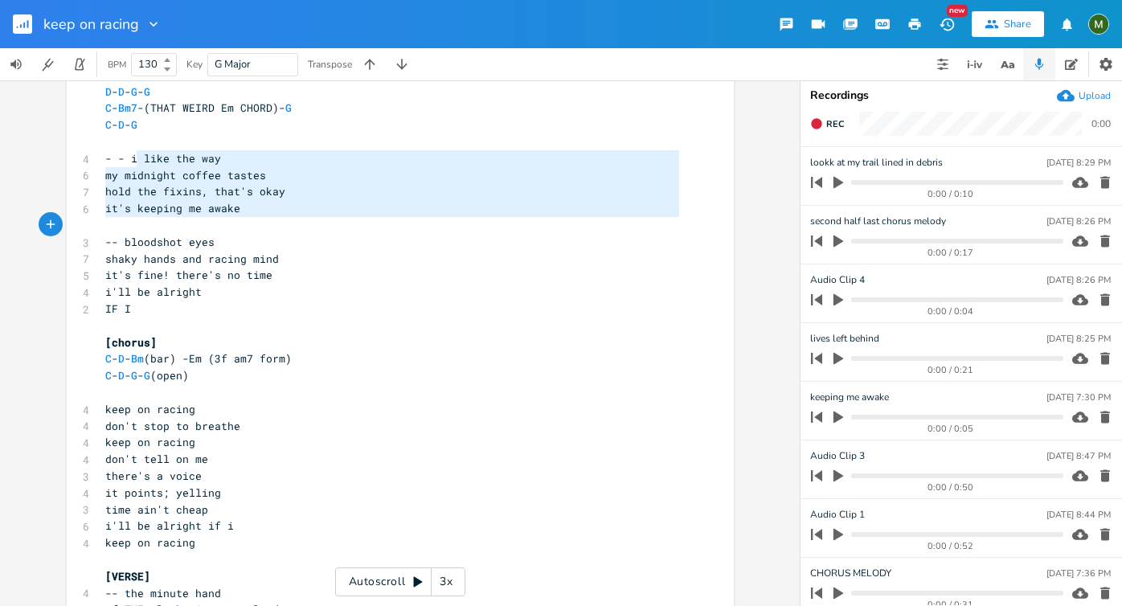
drag, startPoint x: 129, startPoint y: 154, endPoint x: 284, endPoint y: 219, distance: 167.2
click at [284, 219] on pre "​" at bounding box center [392, 225] width 580 height 17
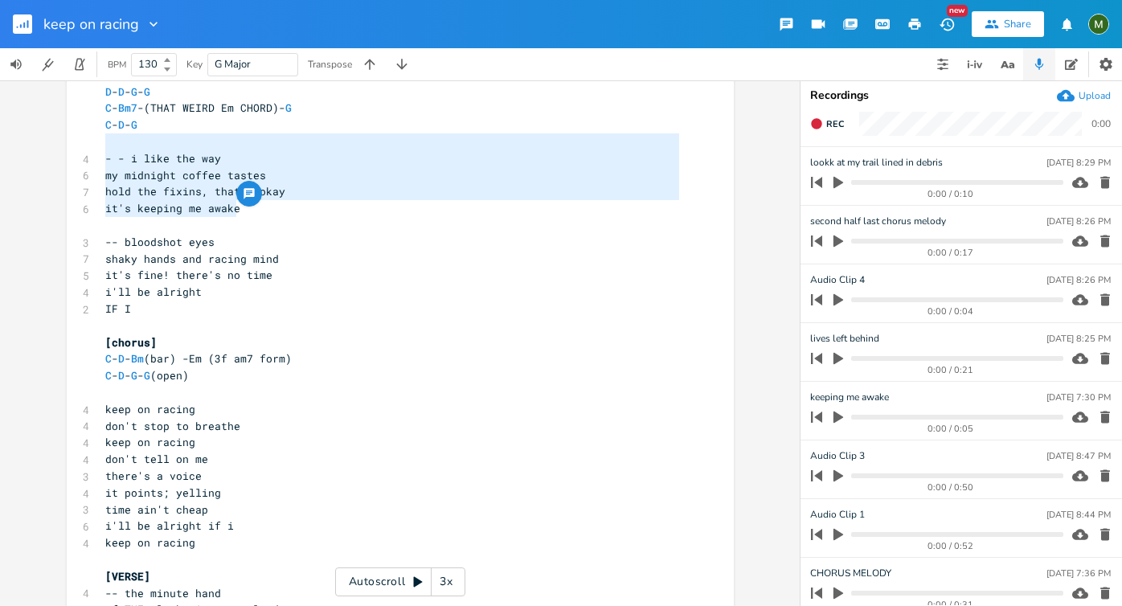
type textarea "- - i like the way my midnight coffee tastes hold the fixins, that's okay it's …"
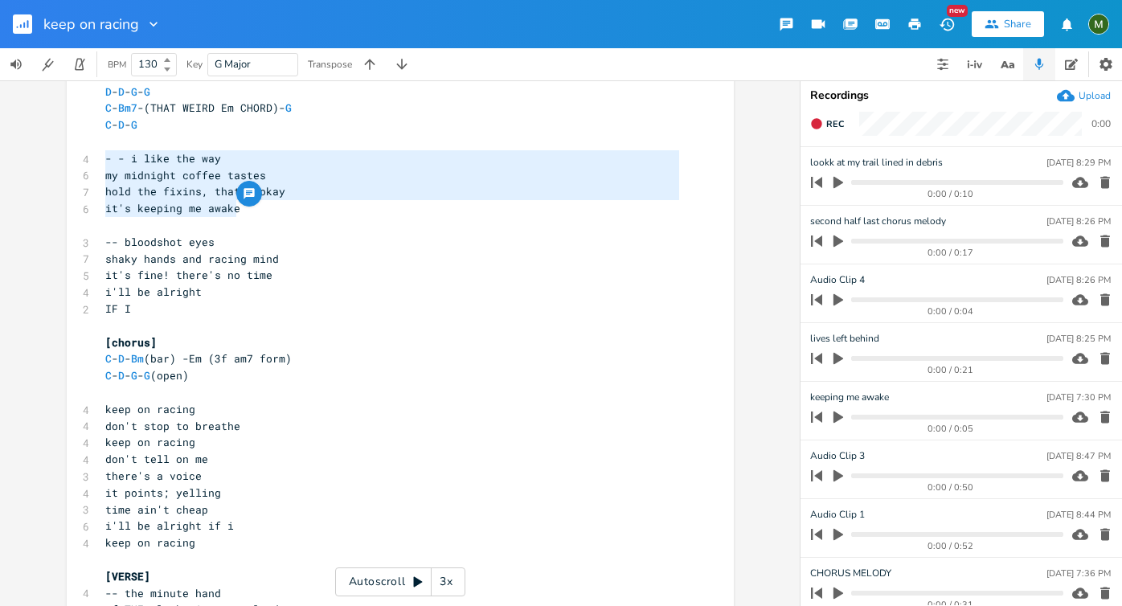
drag, startPoint x: 246, startPoint y: 204, endPoint x: 94, endPoint y: 158, distance: 158.9
click at [121, 164] on span "- - i like the way" at bounding box center [163, 158] width 116 height 14
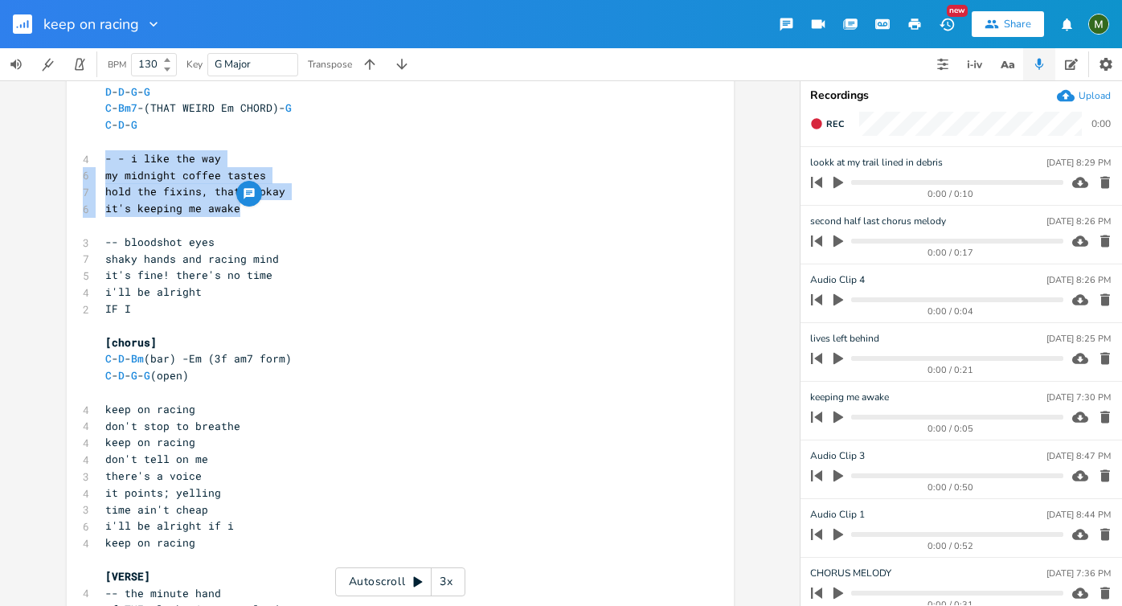
drag, startPoint x: 96, startPoint y: 159, endPoint x: 259, endPoint y: 203, distance: 169.0
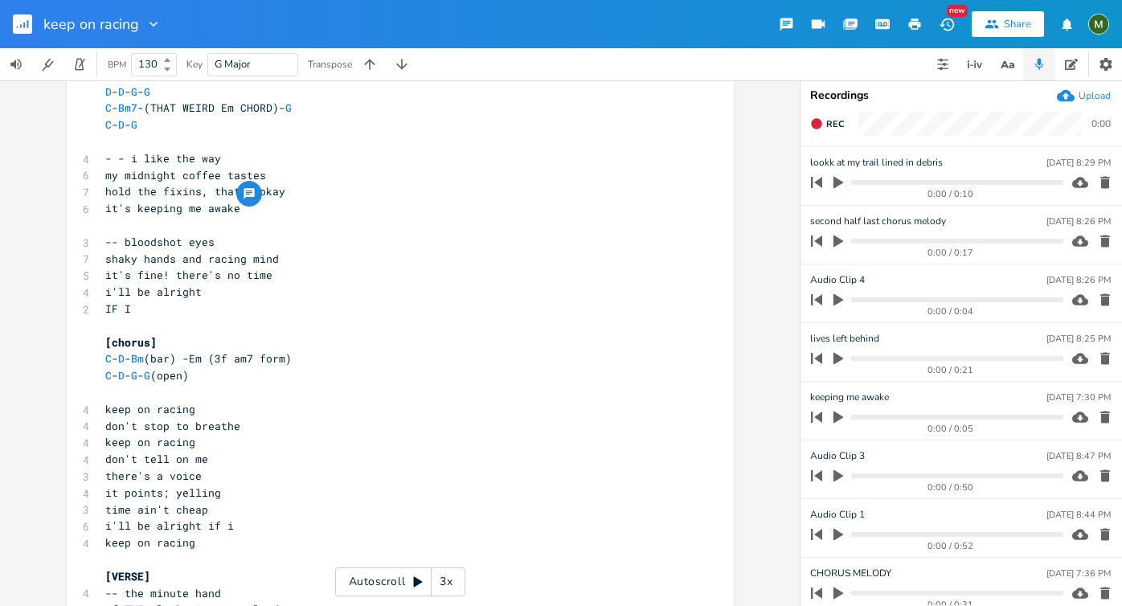
click at [259, 203] on pre "it's keeping me awake" at bounding box center [392, 208] width 580 height 17
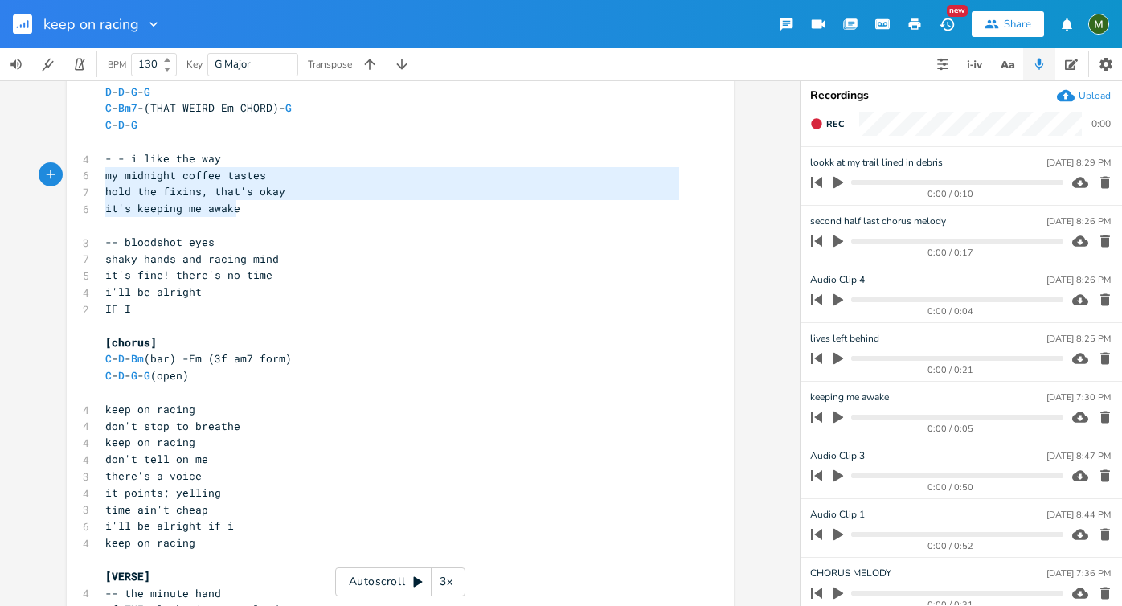
type textarea "- - i like the way my midnight coffee tastes hold the fixins, that's okay it's …"
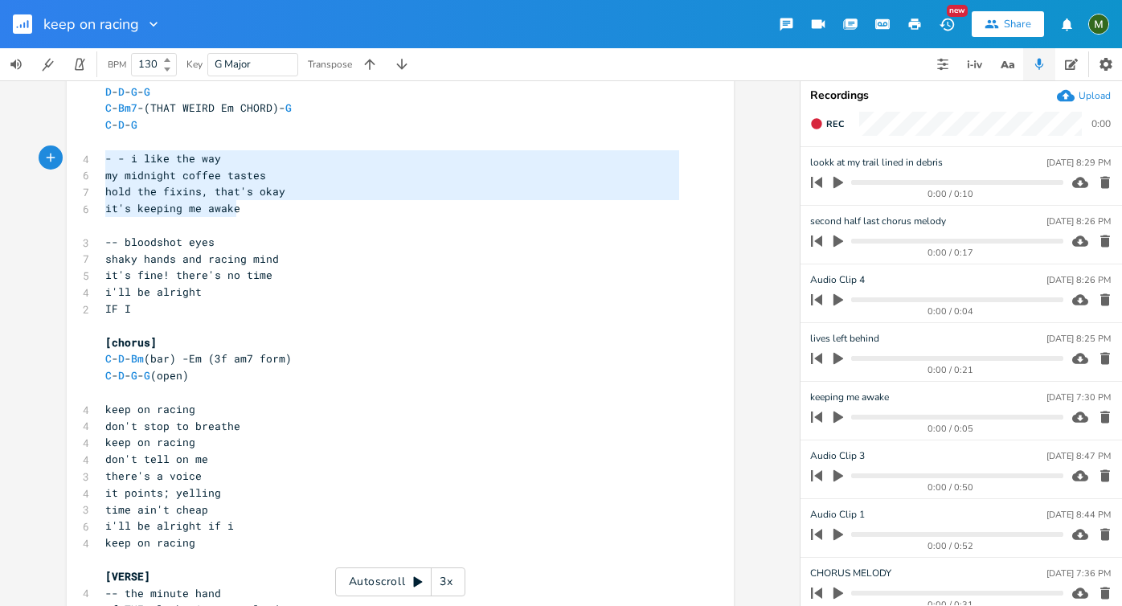
drag, startPoint x: 259, startPoint y: 203, endPoint x: 92, endPoint y: 153, distance: 173.9
click at [112, 159] on span "- - i like the way" at bounding box center [163, 158] width 116 height 14
type textarea "- - i like the way my midnight coffee tastes hold the fixins, that's okay it's …"
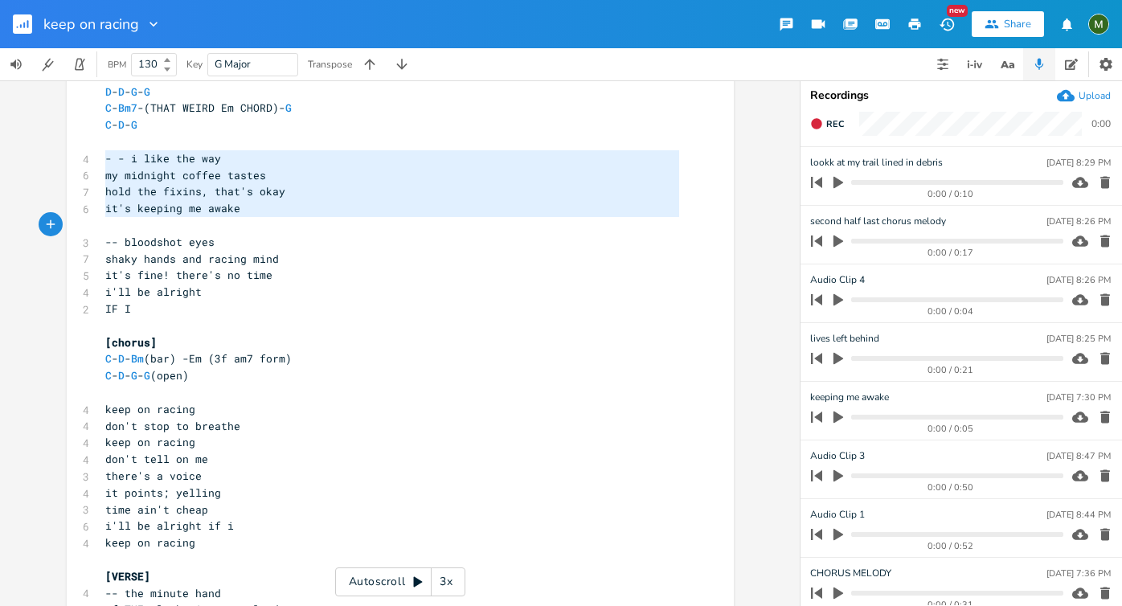
drag, startPoint x: 102, startPoint y: 159, endPoint x: 244, endPoint y: 219, distance: 154.2
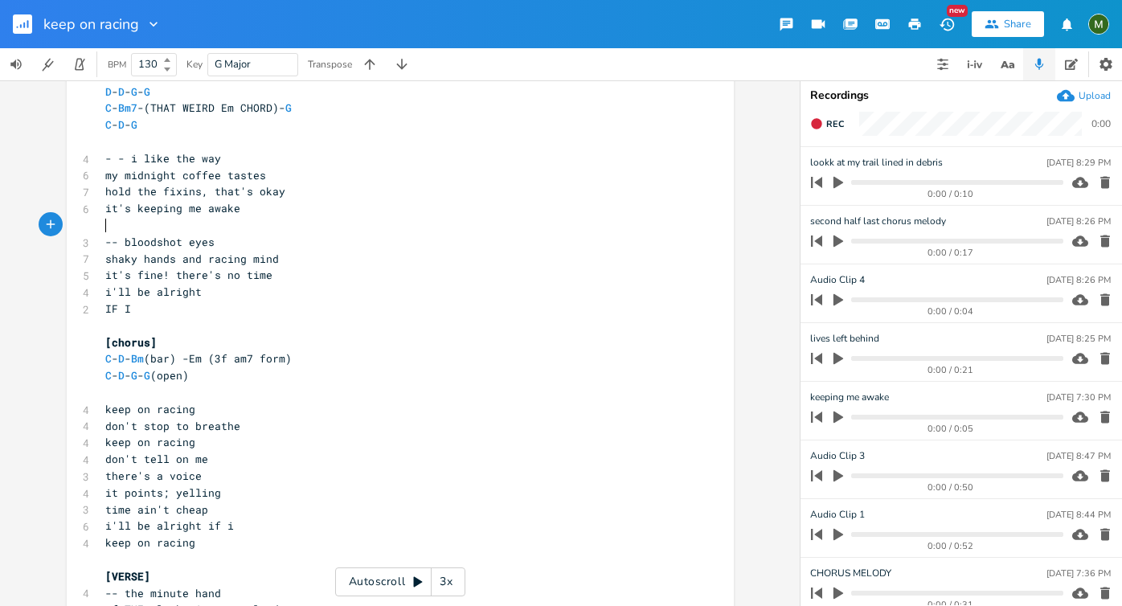
click at [244, 219] on pre "​" at bounding box center [392, 225] width 580 height 17
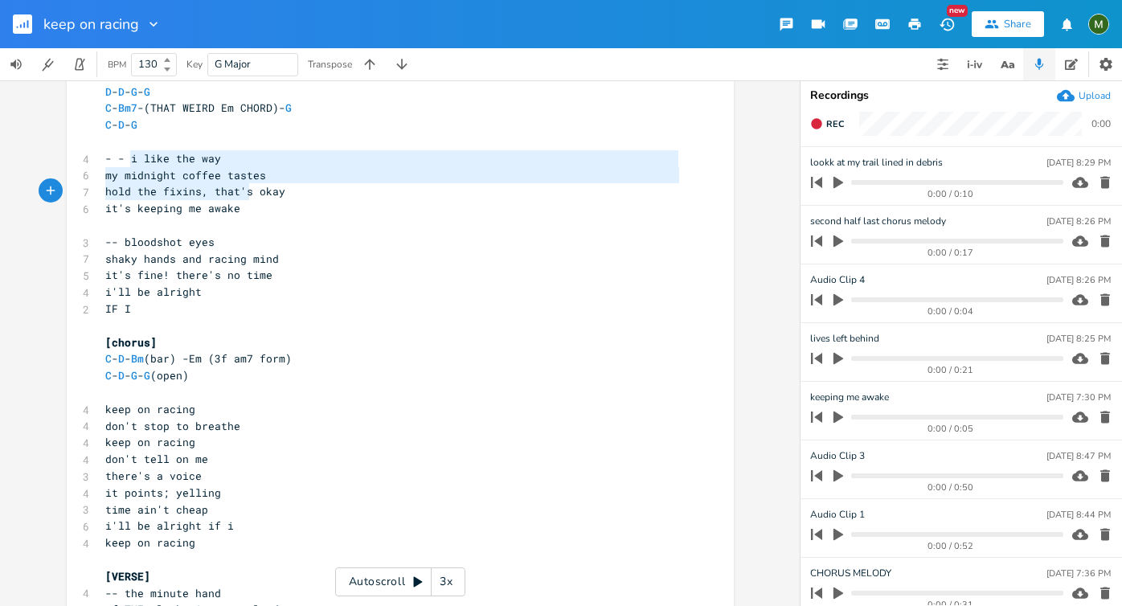
type textarea "i like the way my midnight coffee tastes hold the fixins, that's okay it's keep…"
drag, startPoint x: 127, startPoint y: 153, endPoint x: 275, endPoint y: 212, distance: 159.1
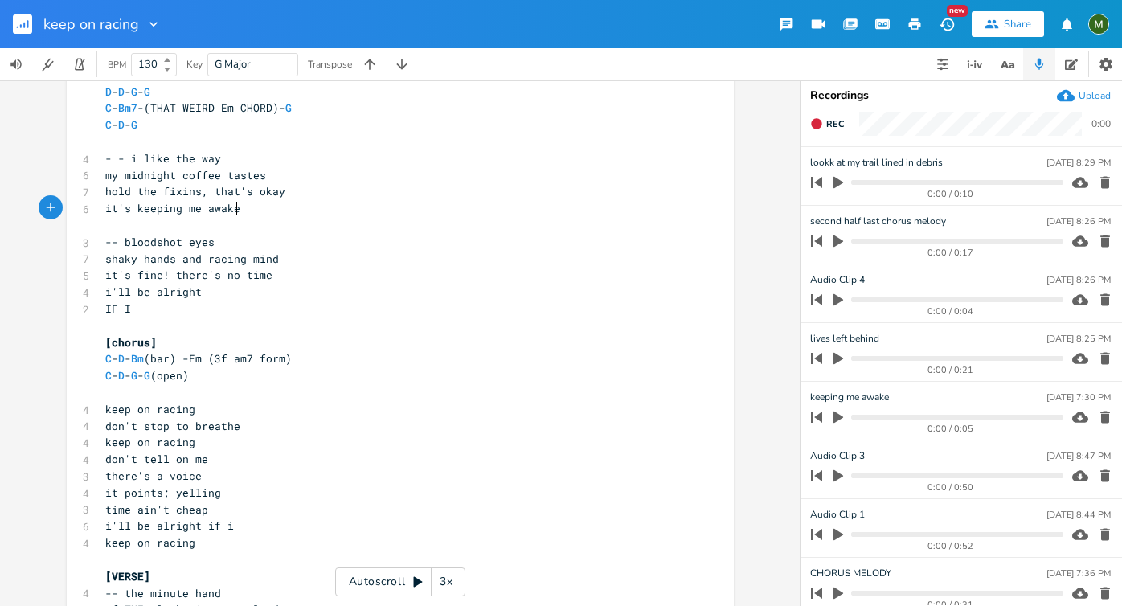
click at [275, 212] on pre "it's keeping me awake" at bounding box center [392, 208] width 580 height 17
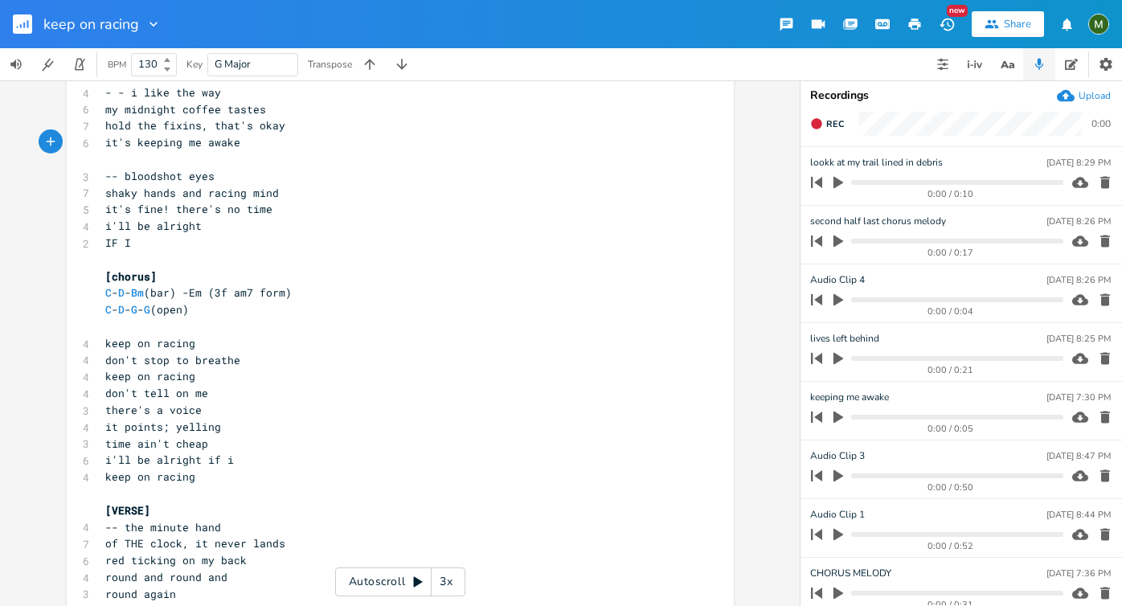
scroll to position [137, 0]
click at [135, 159] on pre "​" at bounding box center [392, 157] width 580 height 17
click at [145, 155] on pre "​" at bounding box center [392, 157] width 580 height 17
click at [129, 254] on pre "​" at bounding box center [392, 258] width 580 height 17
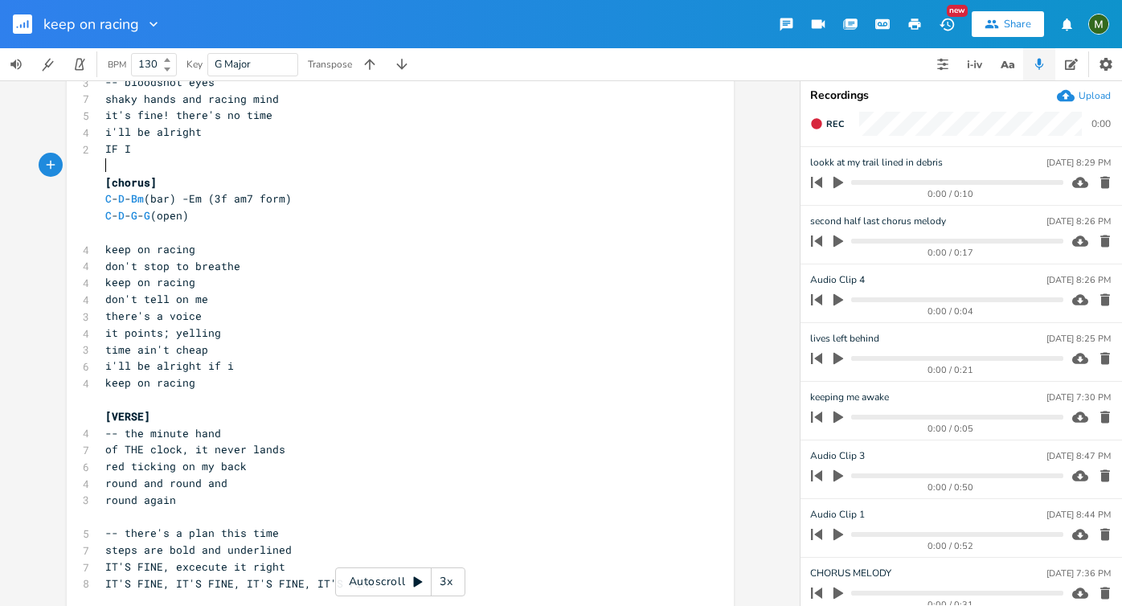
scroll to position [233, 0]
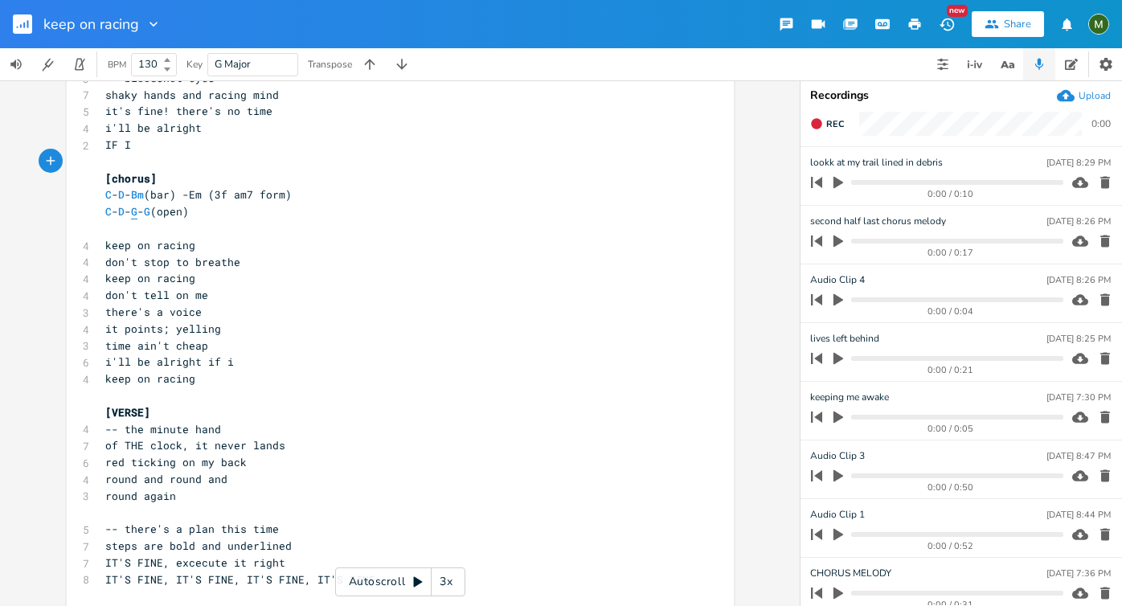
click at [131, 217] on span "G" at bounding box center [134, 211] width 6 height 15
click at [174, 256] on span "don't stop to breathe" at bounding box center [172, 262] width 135 height 14
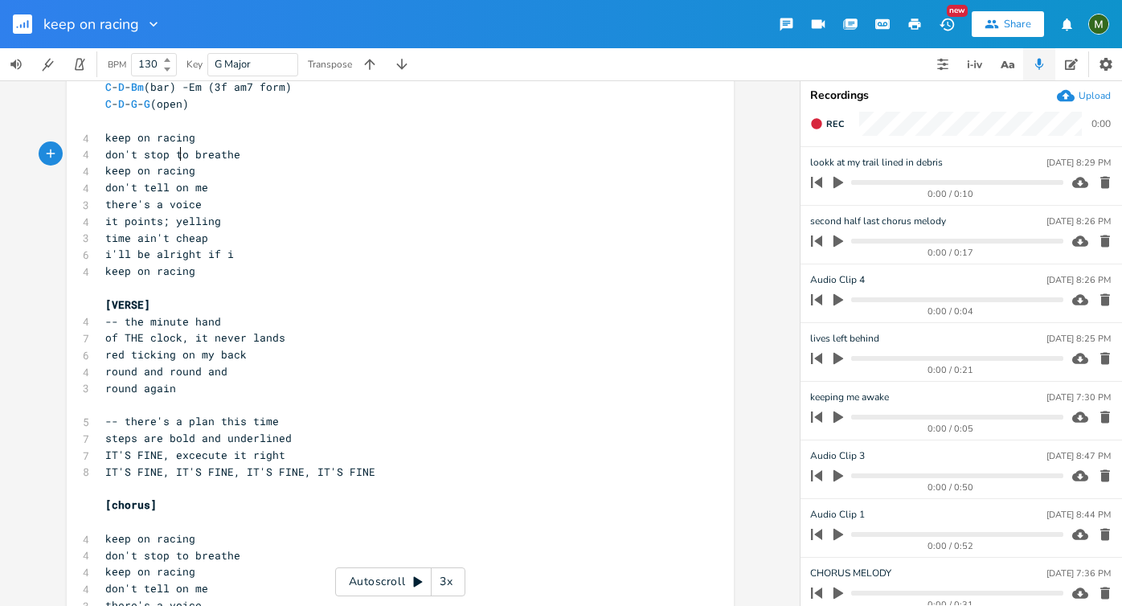
scroll to position [346, 0]
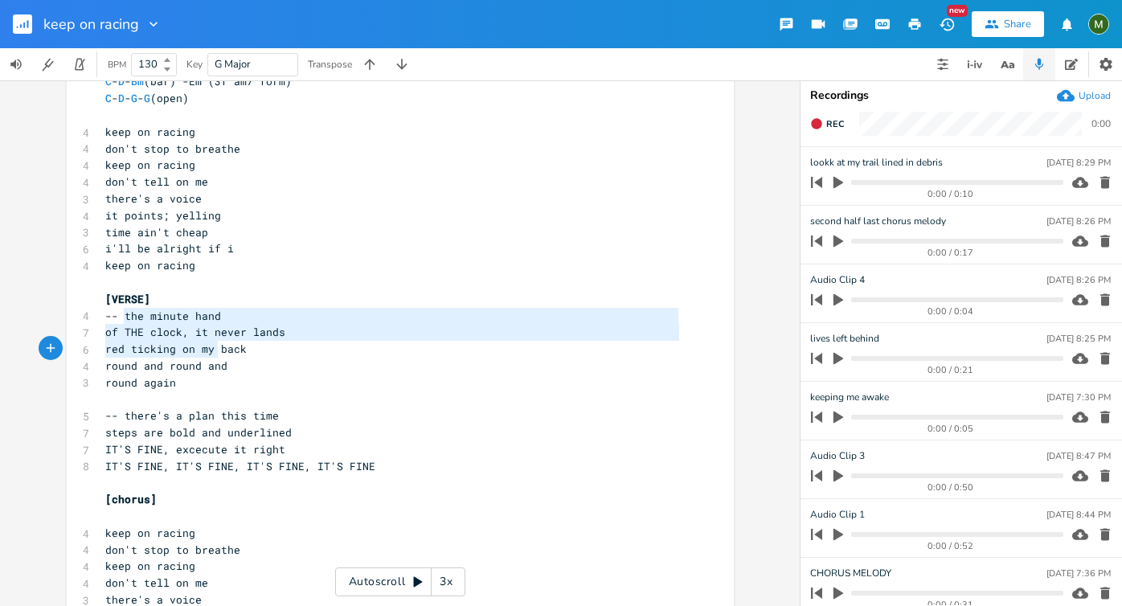
type textarea "the minute hand of THE clock, it never lands red ticking on my back round and r…"
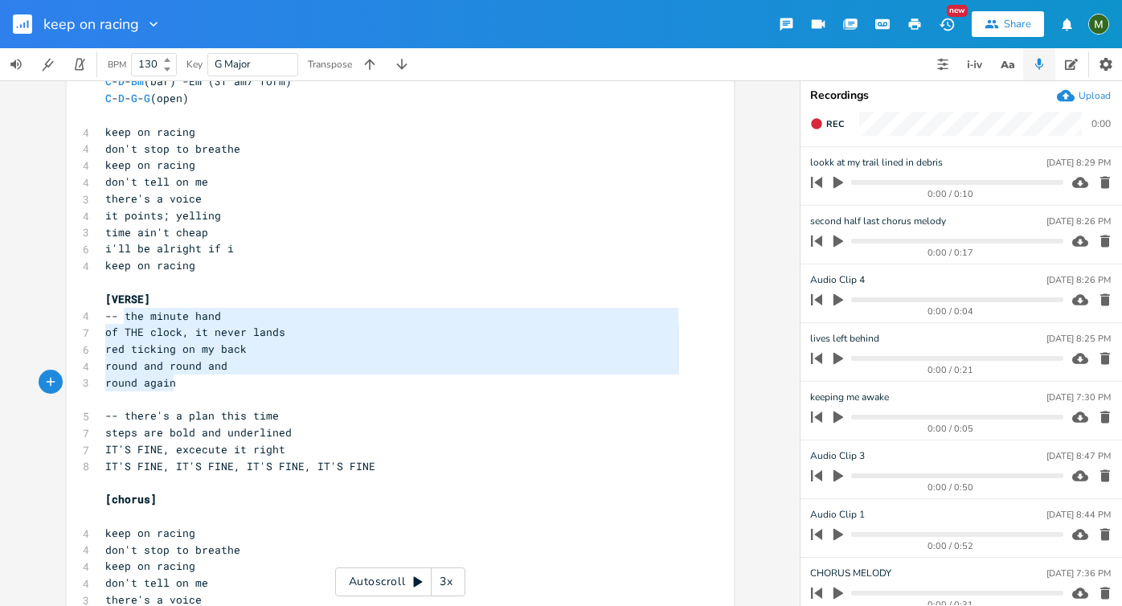
drag, startPoint x: 121, startPoint y: 312, endPoint x: 247, endPoint y: 386, distance: 146.2
click at [247, 386] on div "[Verse 1] D - D - G - G D - D - G - G C - Bm7 -(THAT WEIRD Em CHORD)- G C - D -…" at bounding box center [392, 567] width 580 height 1588
click at [247, 389] on pre "round again" at bounding box center [392, 382] width 580 height 17
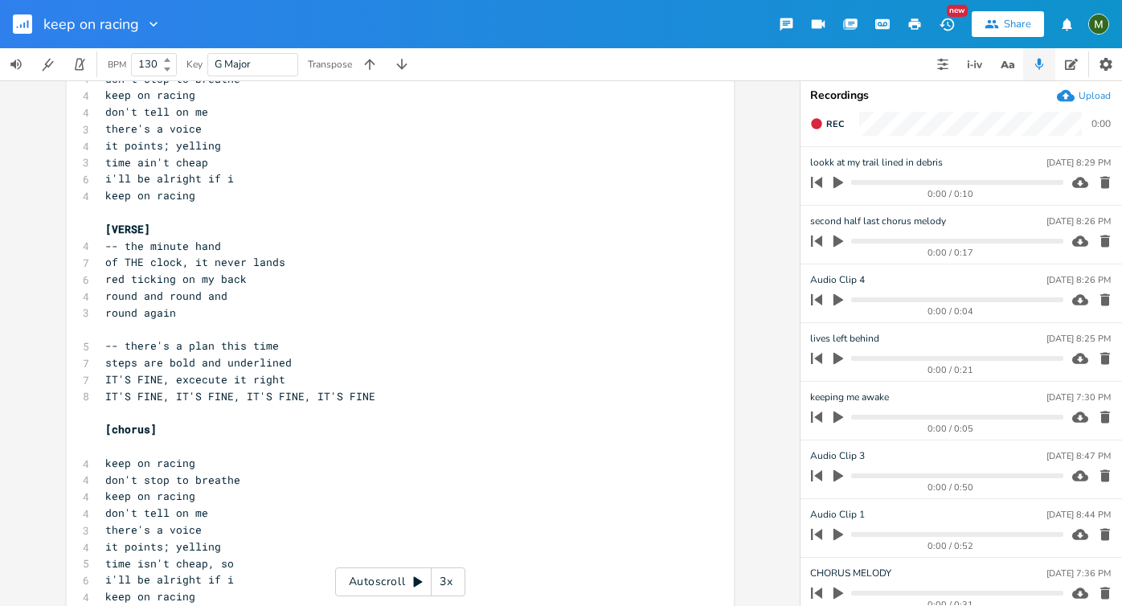
scroll to position [1133, 0]
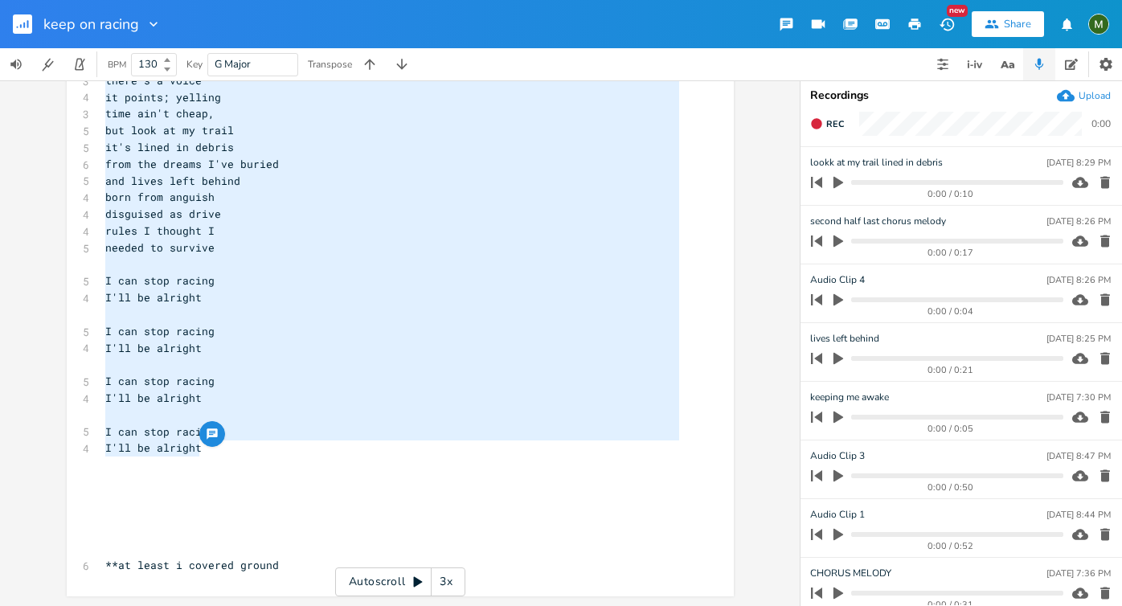
type textarea "[Verse 1] D-D-G-G D-D-G-G C-Bm7-(THAT WEIRD Em CHORD)-G C-D-G - - i like the wa…"
drag, startPoint x: 99, startPoint y: 120, endPoint x: 289, endPoint y: 457, distance: 387.2
click at [252, 236] on pre "rules I thought I" at bounding box center [392, 231] width 580 height 17
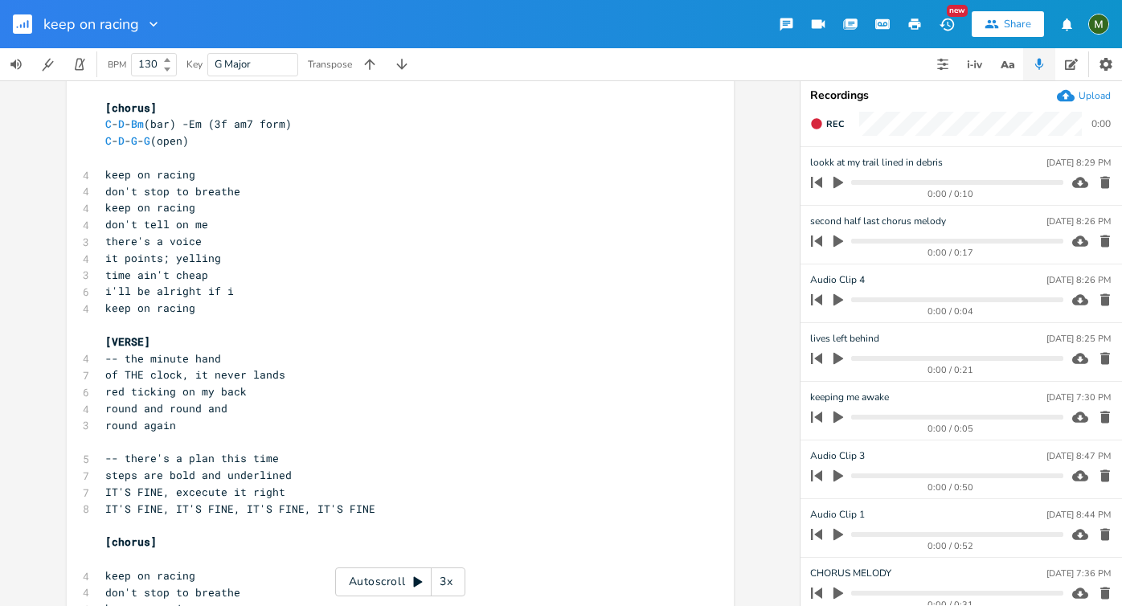
scroll to position [0, 0]
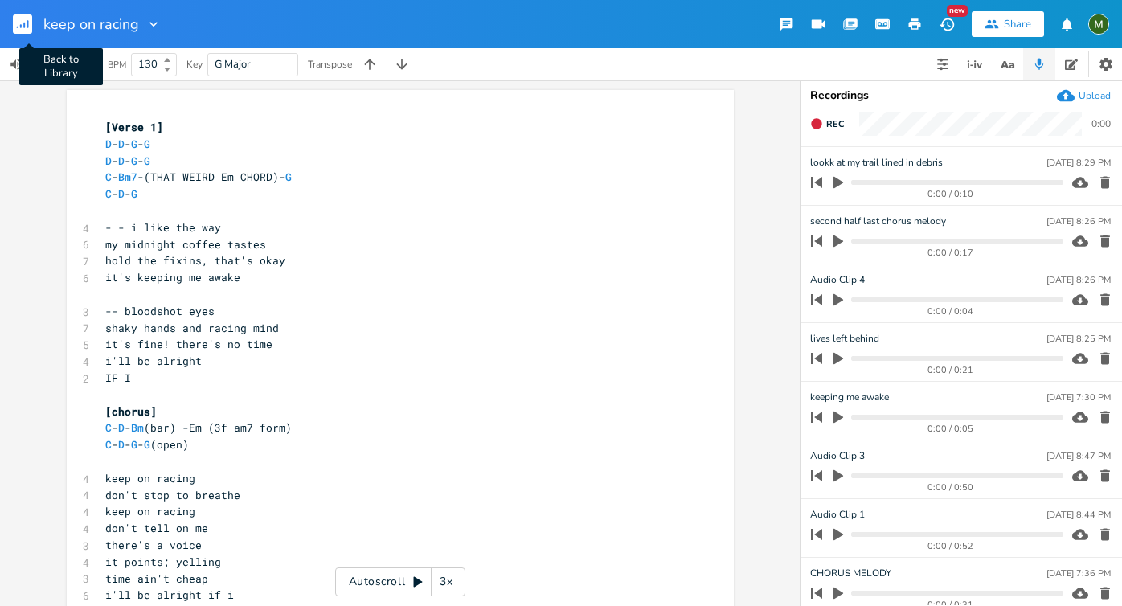
click at [23, 27] on rect "button" at bounding box center [22, 23] width 19 height 19
